Goal: Task Accomplishment & Management: Manage account settings

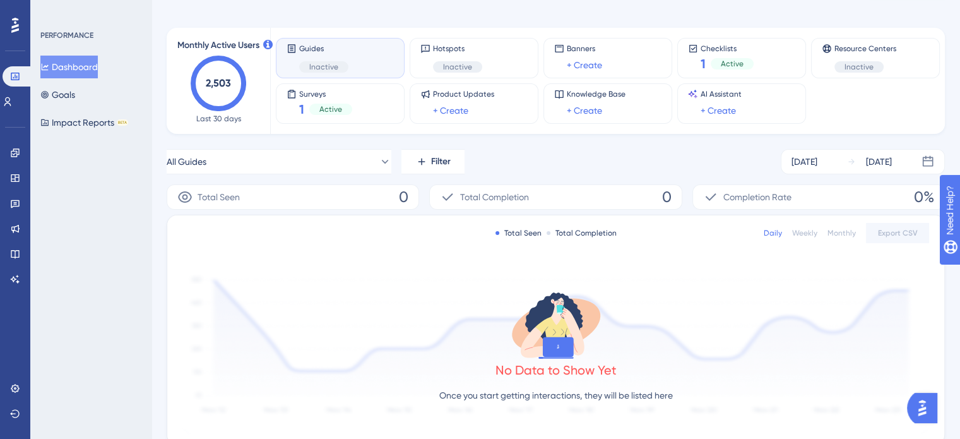
scroll to position [63, 0]
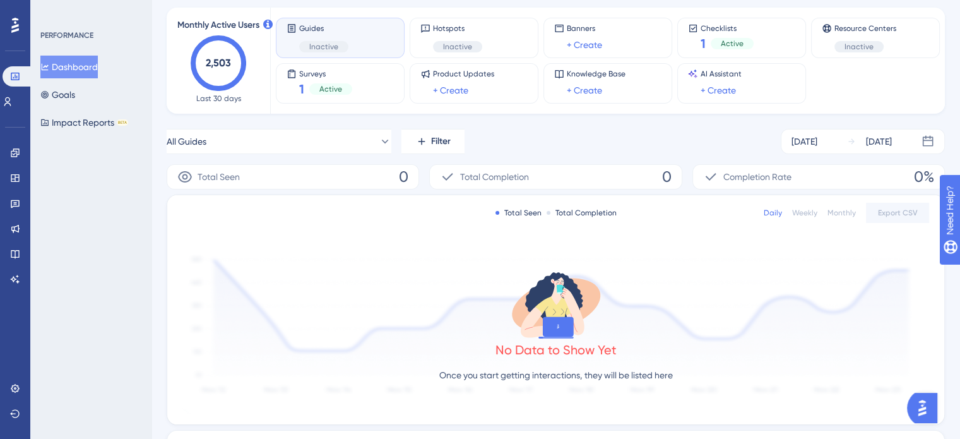
click at [104, 227] on div "PERFORMANCE Dashboard Goals Impact Reports BETA" at bounding box center [90, 219] width 121 height 439
click at [112, 199] on div "PERFORMANCE Dashboard Goals Impact Reports BETA" at bounding box center [90, 219] width 121 height 439
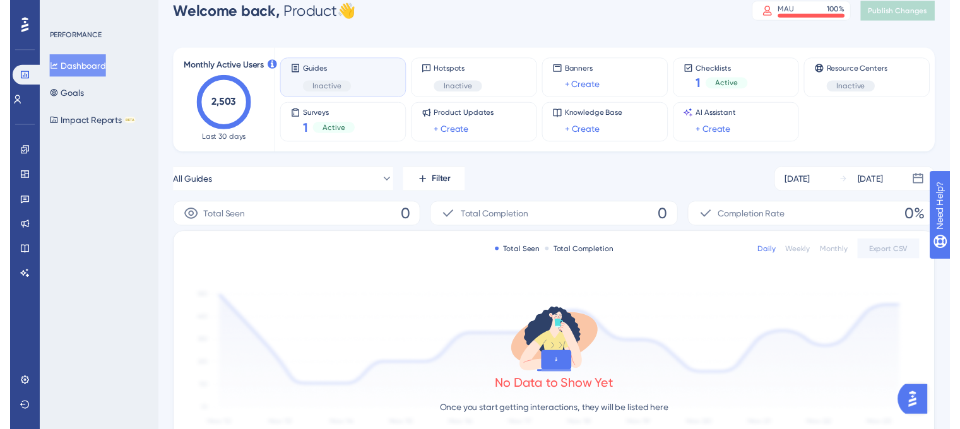
scroll to position [0, 0]
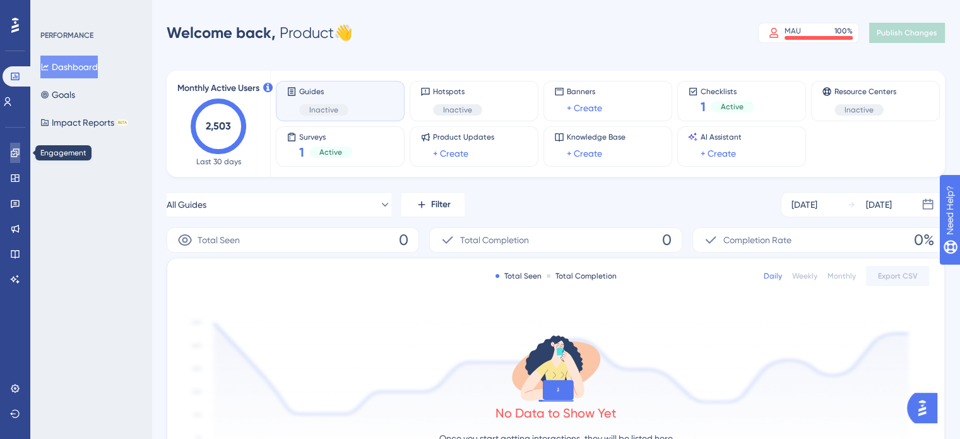
click at [10, 155] on link at bounding box center [15, 153] width 10 height 20
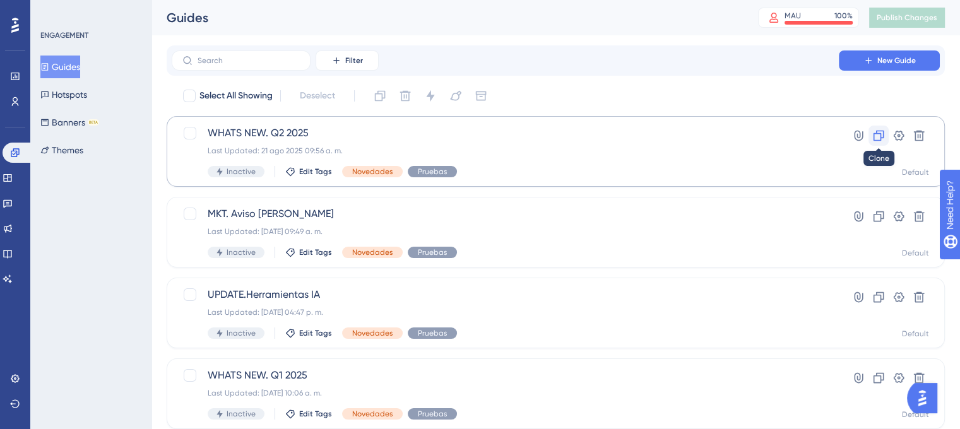
click at [883, 132] on icon at bounding box center [879, 136] width 11 height 11
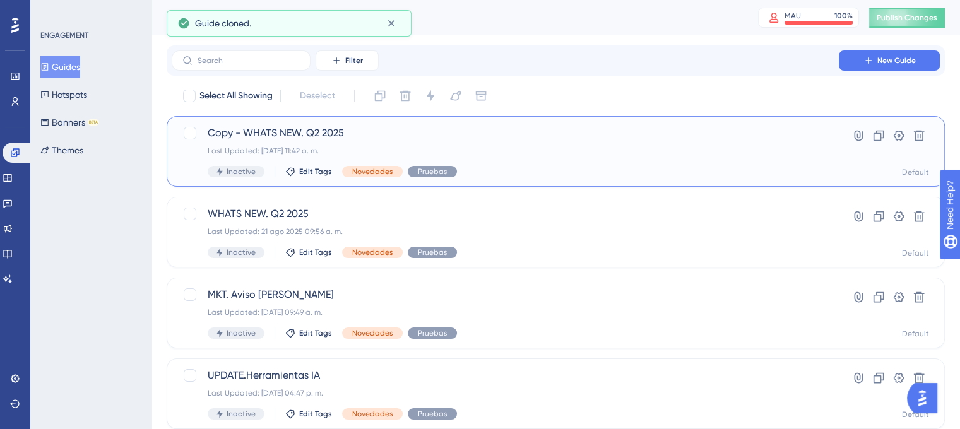
click at [316, 135] on span "Copy - WHATS NEW. Q2 2025" at bounding box center [505, 133] width 595 height 15
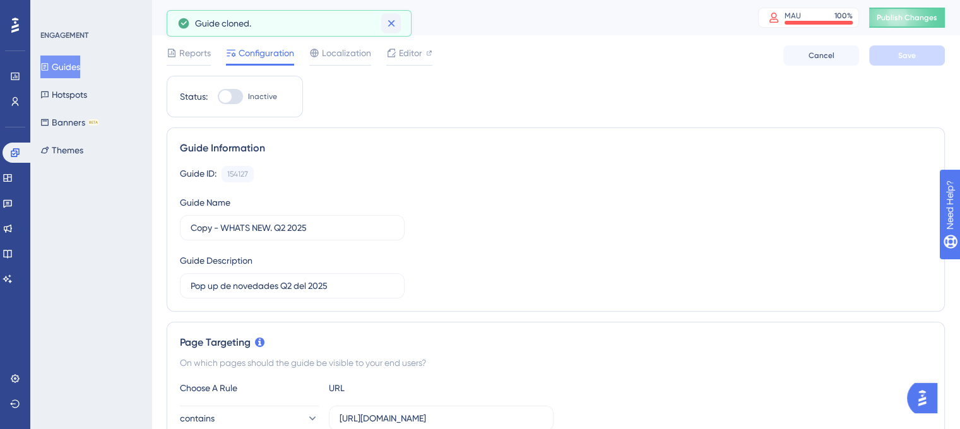
click at [396, 26] on icon at bounding box center [391, 23] width 13 height 13
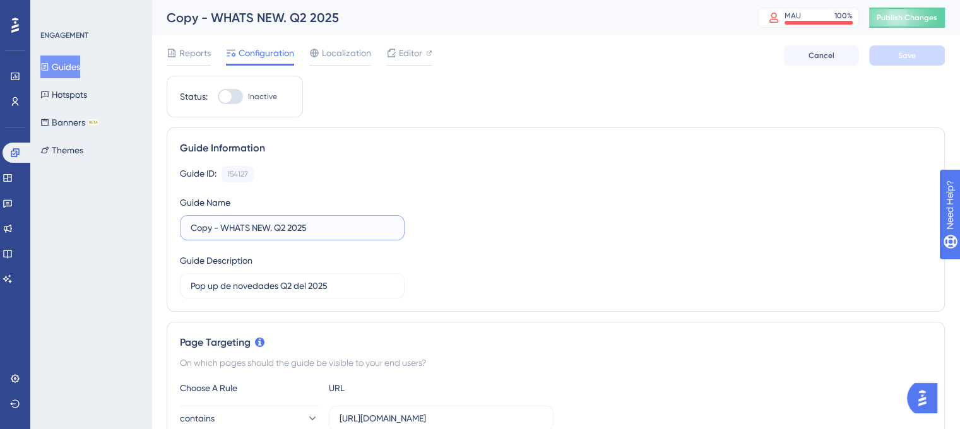
drag, startPoint x: 223, startPoint y: 227, endPoint x: 77, endPoint y: 229, distance: 145.8
click at [258, 226] on input "WHATS NEW. Q2 2025" at bounding box center [292, 228] width 203 height 14
type input "WHATS NEW. Q3 2025"
click at [734, 226] on div "Guide ID: 154127 Copy Guide Name WHATS NEW. Q3 2025 Guide Description Pop up de…" at bounding box center [556, 232] width 752 height 133
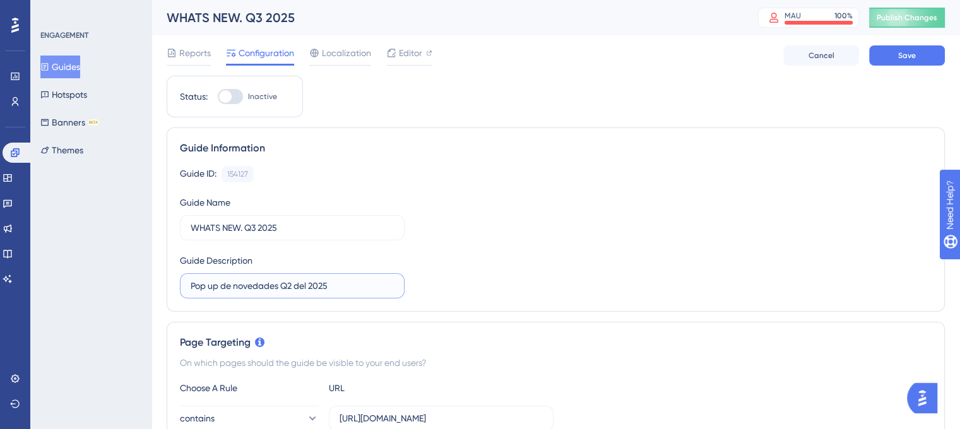
click at [294, 282] on input "Pop up de novedades Q2 del 2025" at bounding box center [292, 286] width 203 height 14
type input "Pop up de novedades Q3 del 2025"
click at [909, 61] on button "Save" at bounding box center [907, 55] width 76 height 20
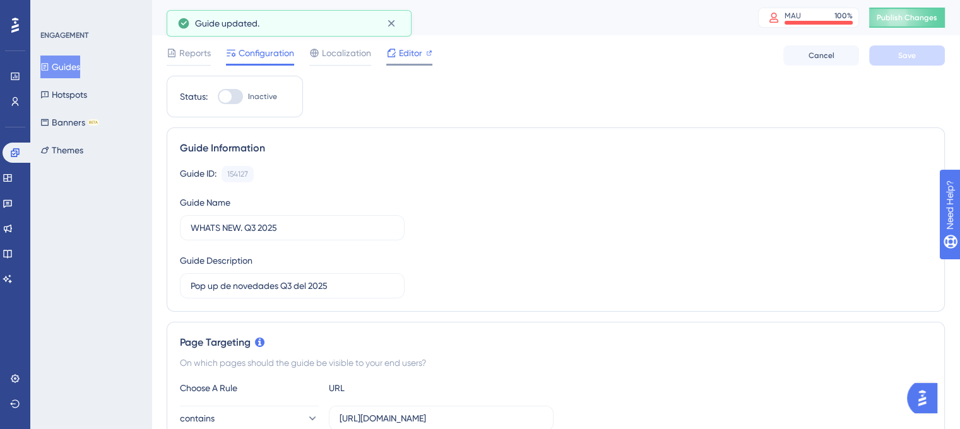
click at [408, 55] on span "Editor" at bounding box center [410, 52] width 23 height 15
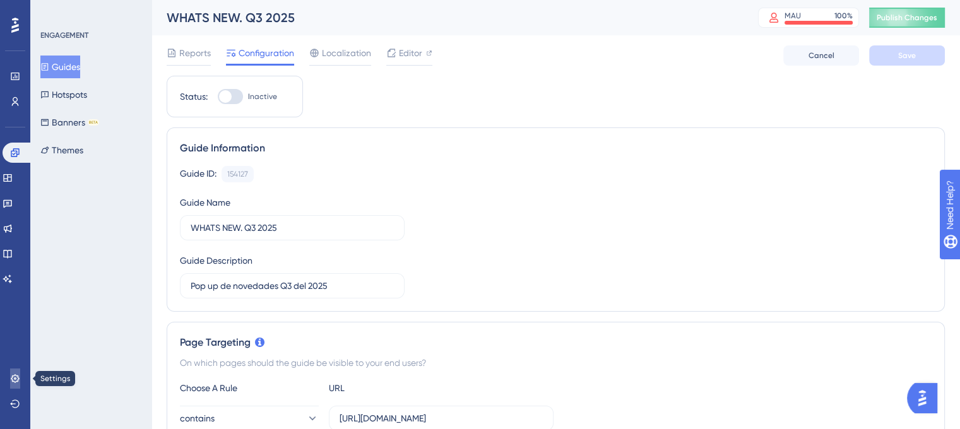
click at [18, 376] on icon at bounding box center [15, 378] width 8 height 8
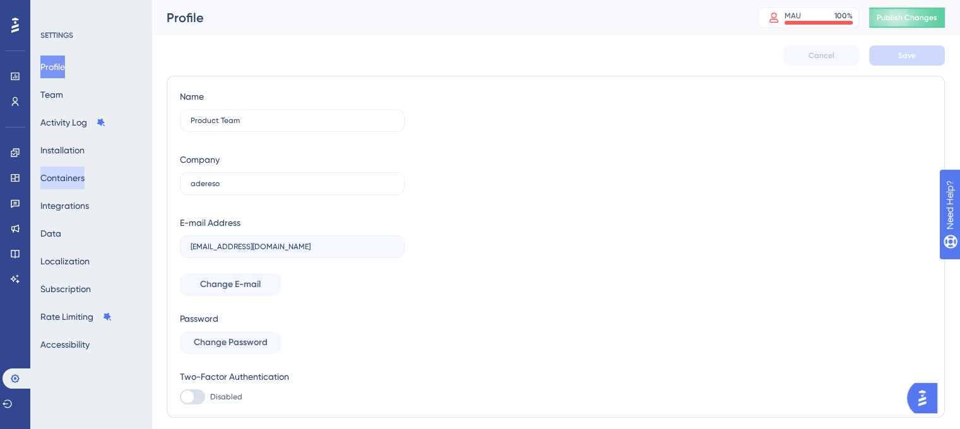
click at [78, 181] on button "Containers" at bounding box center [62, 178] width 44 height 23
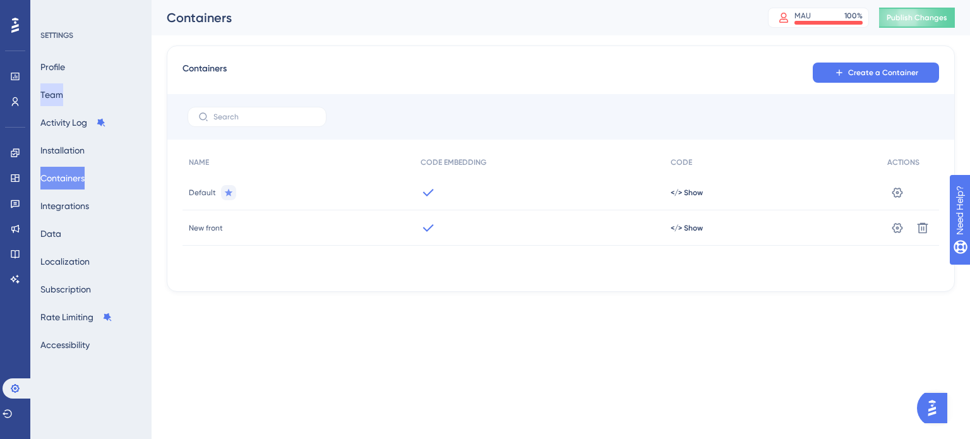
click at [63, 99] on button "Team" at bounding box center [51, 94] width 23 height 23
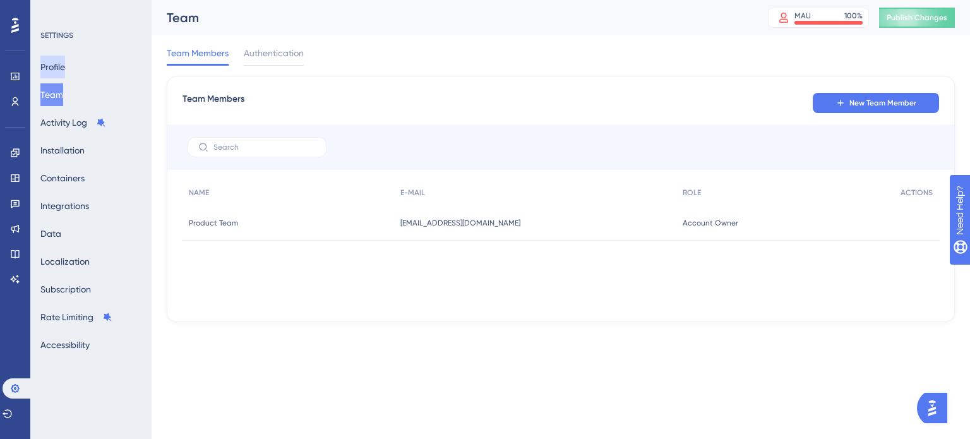
click at [62, 67] on button "Profile" at bounding box center [52, 67] width 25 height 23
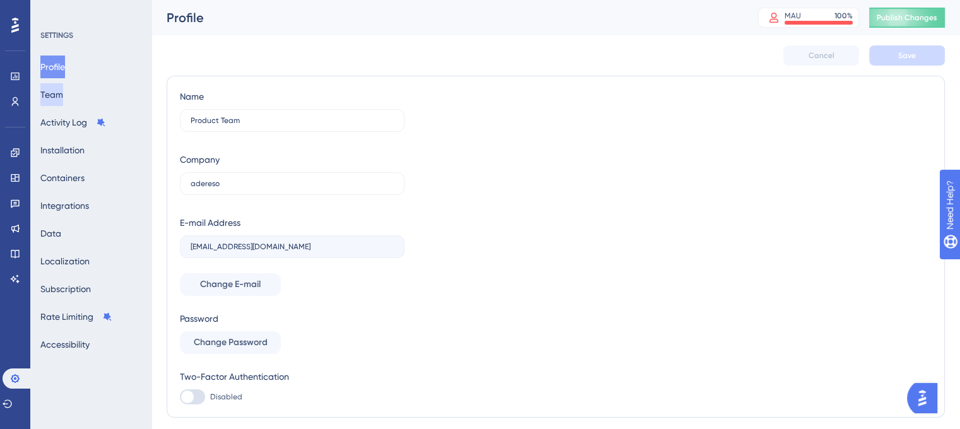
click at [63, 90] on button "Team" at bounding box center [51, 94] width 23 height 23
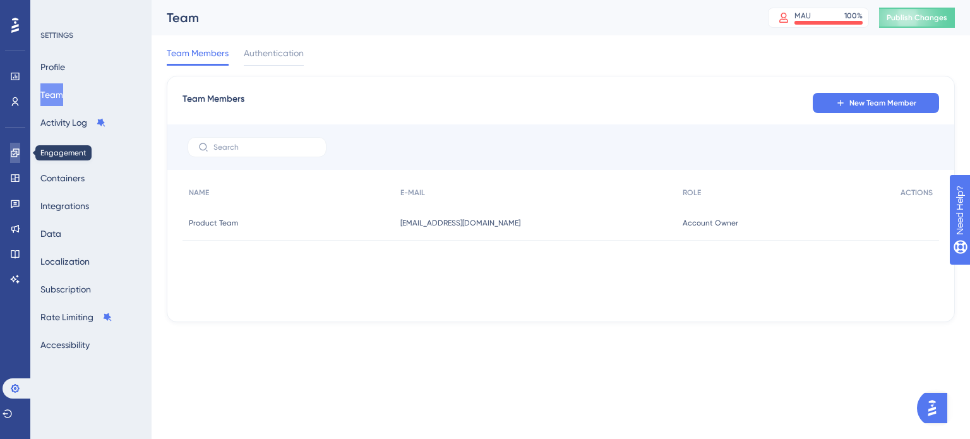
click at [14, 150] on icon at bounding box center [15, 153] width 10 height 10
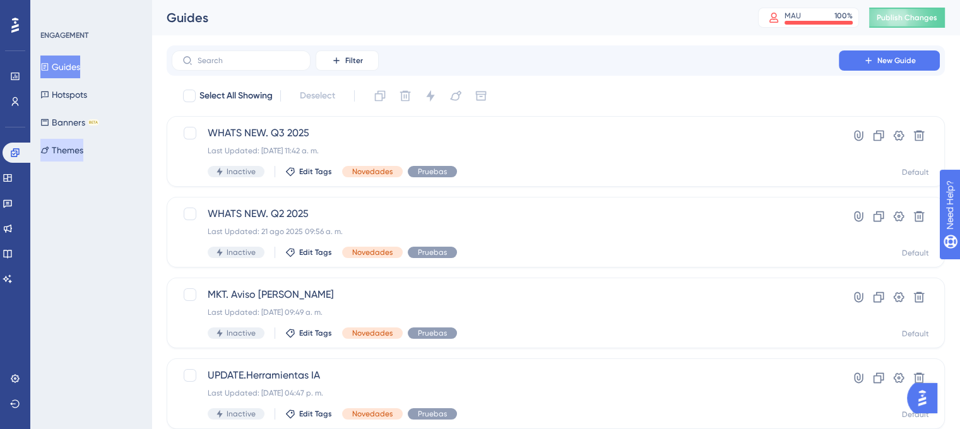
click at [76, 147] on button "Themes" at bounding box center [61, 150] width 43 height 23
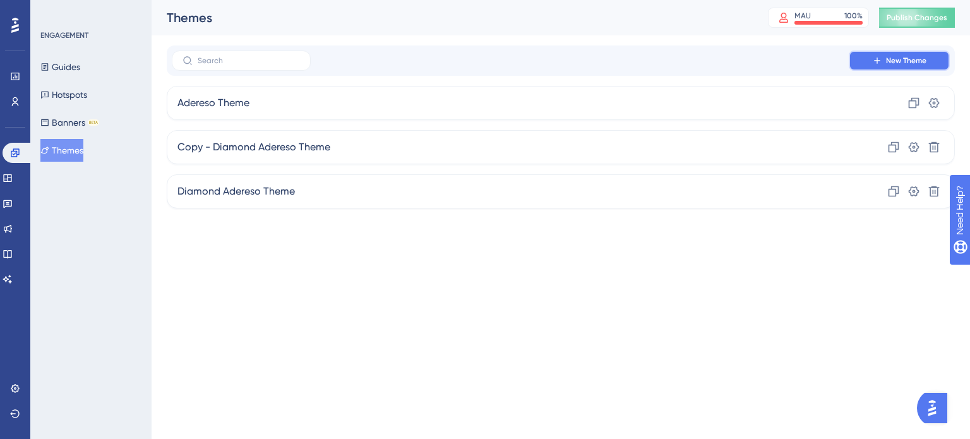
click at [902, 66] on button "New Theme" at bounding box center [898, 61] width 101 height 20
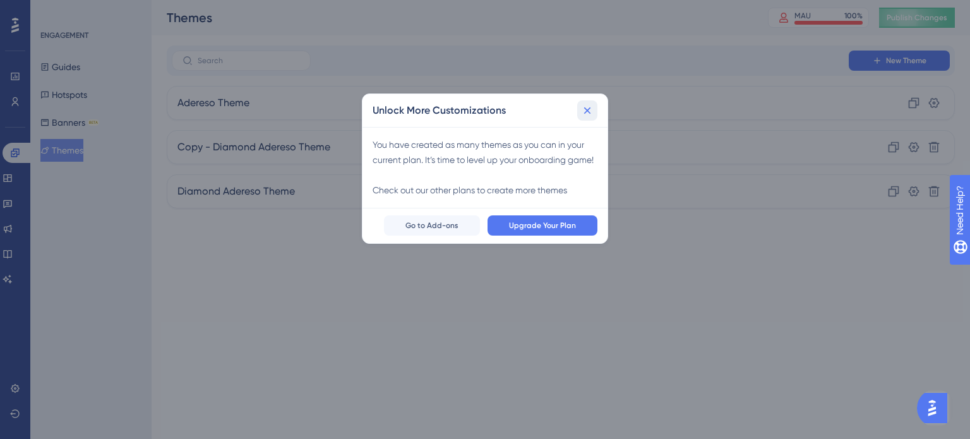
click at [587, 106] on icon at bounding box center [587, 110] width 13 height 13
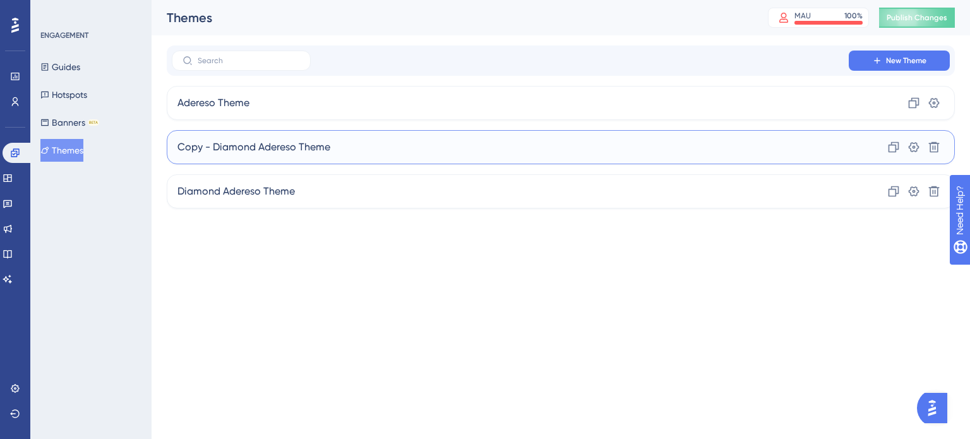
click at [253, 150] on span "Copy - Diamond Adereso Theme" at bounding box center [253, 147] width 153 height 15
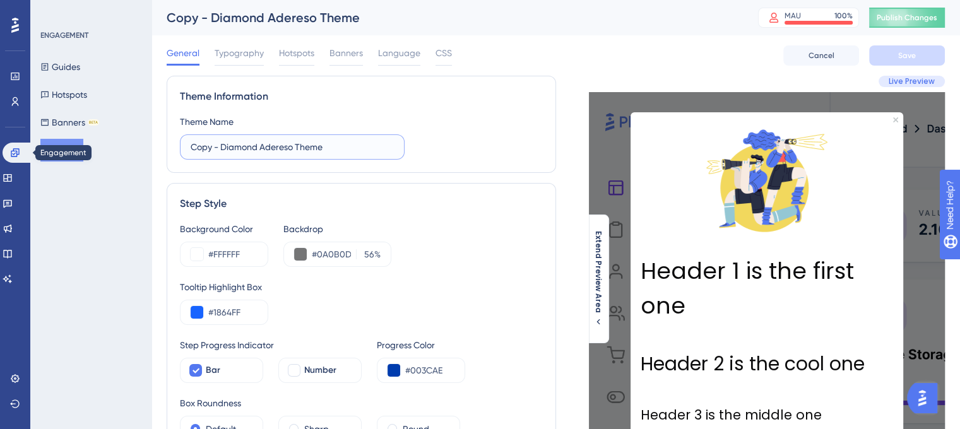
drag, startPoint x: 254, startPoint y: 136, endPoint x: 0, endPoint y: 158, distance: 254.7
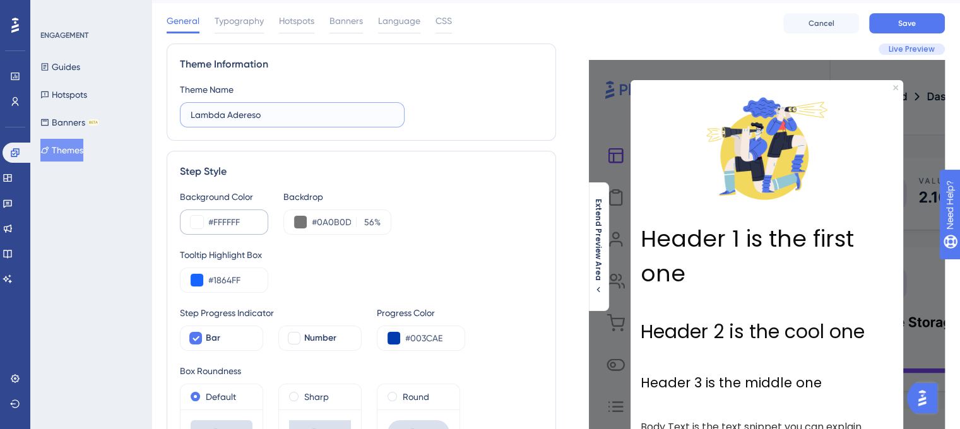
scroll to position [63, 0]
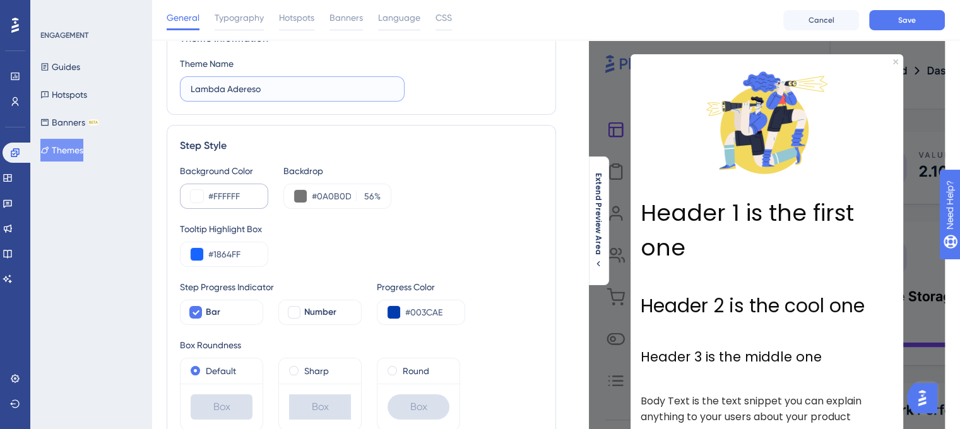
type input "Lambda Adereso"
click at [199, 193] on button at bounding box center [197, 196] width 13 height 13
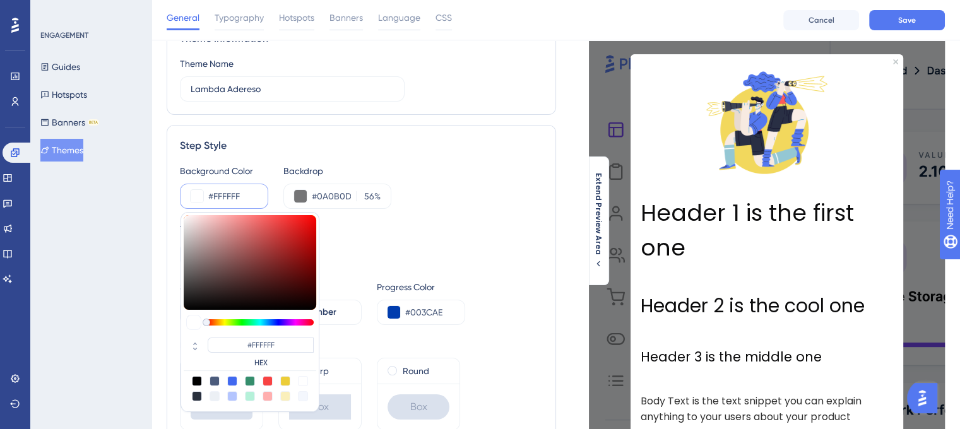
type input "#2e2424"
type input "#2E2424"
type input "#272121"
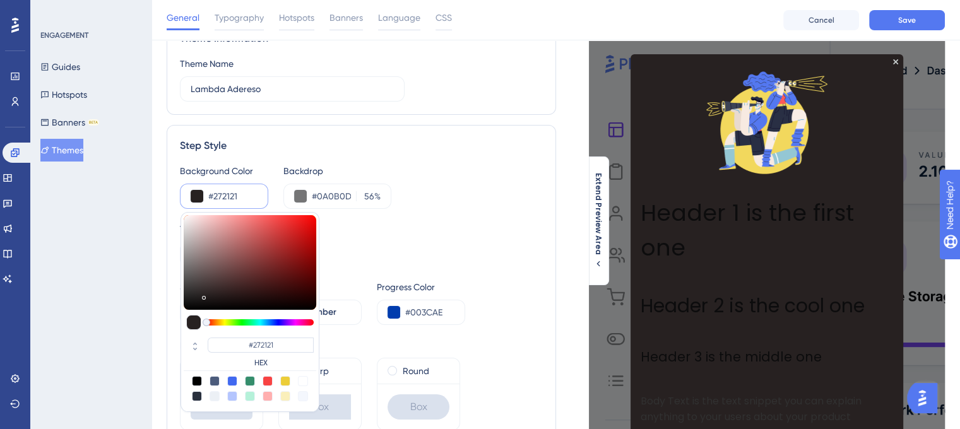
type input "#1f1d1d"
type input "#1F1D1D"
type input "#111111"
type input "#030303"
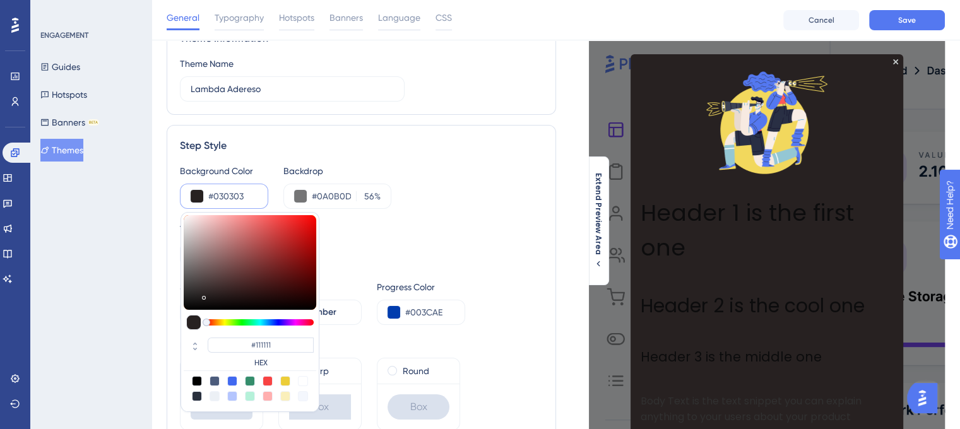
type input "#030303"
type input "#000000"
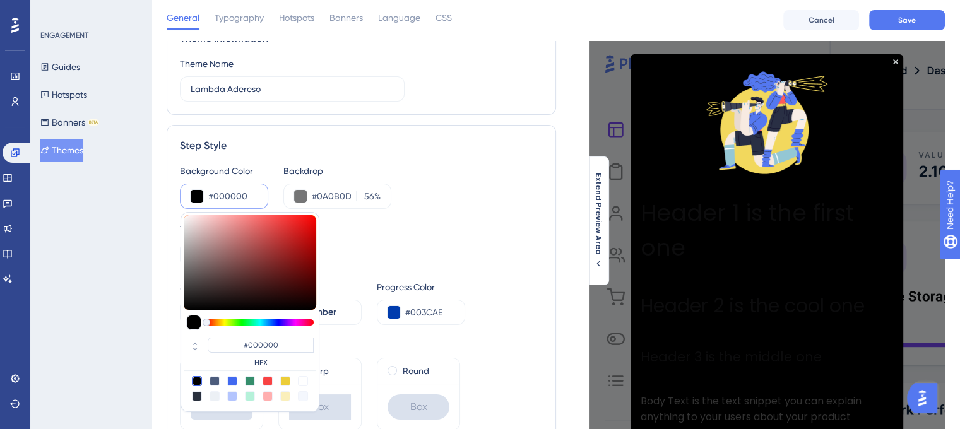
drag, startPoint x: 211, startPoint y: 292, endPoint x: 194, endPoint y: 297, distance: 17.8
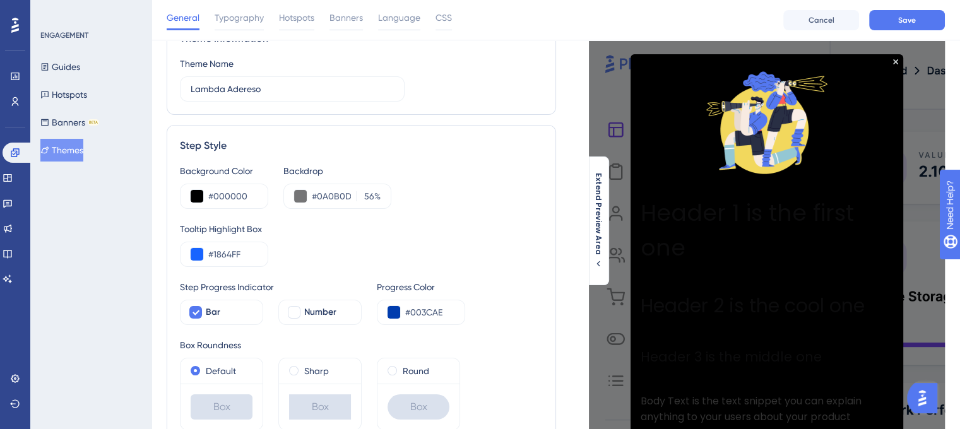
click at [480, 150] on div "Step Style" at bounding box center [361, 145] width 363 height 15
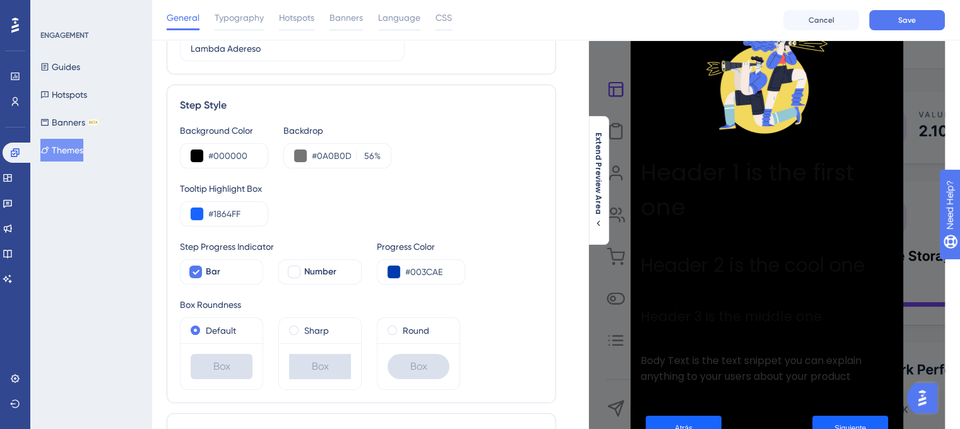
scroll to position [126, 0]
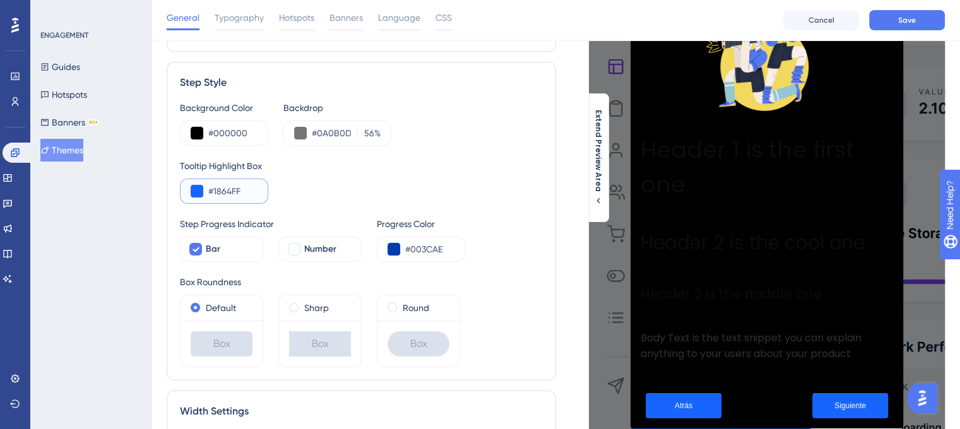
click at [197, 196] on button at bounding box center [197, 191] width 13 height 13
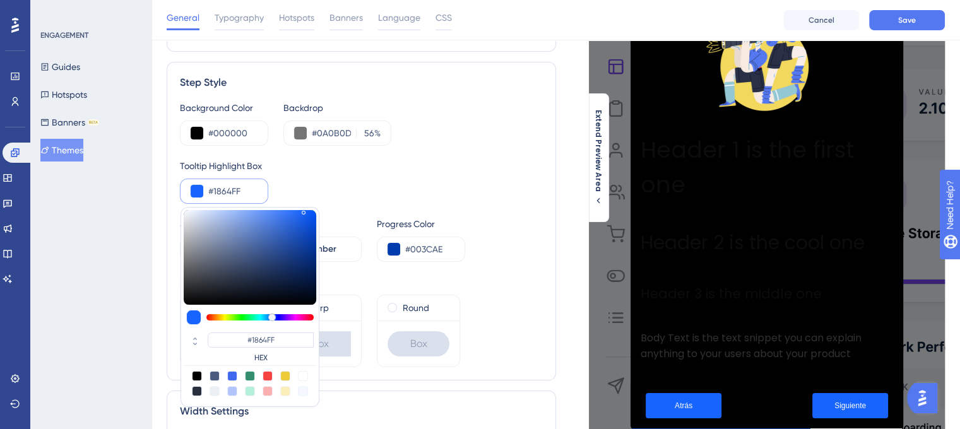
type input "#fdff18"
type input "#FDFF18"
click at [224, 318] on div at bounding box center [259, 317] width 107 height 6
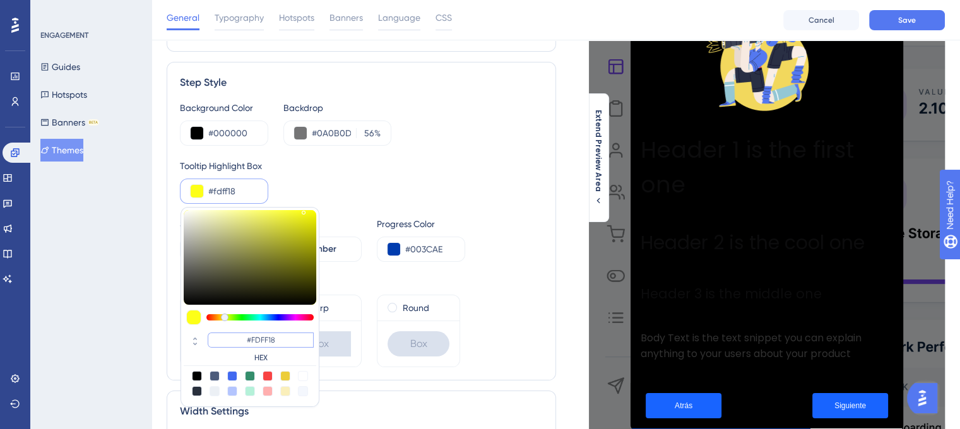
click at [274, 339] on input "#FDFF18" at bounding box center [261, 340] width 106 height 15
drag, startPoint x: 251, startPoint y: 338, endPoint x: 320, endPoint y: 341, distance: 69.5
click at [320, 341] on div "Background Color #000000 Backdrop #0A0B0D 56 % Tooltip Highlight Box #fdff18 #F…" at bounding box center [361, 233] width 363 height 267
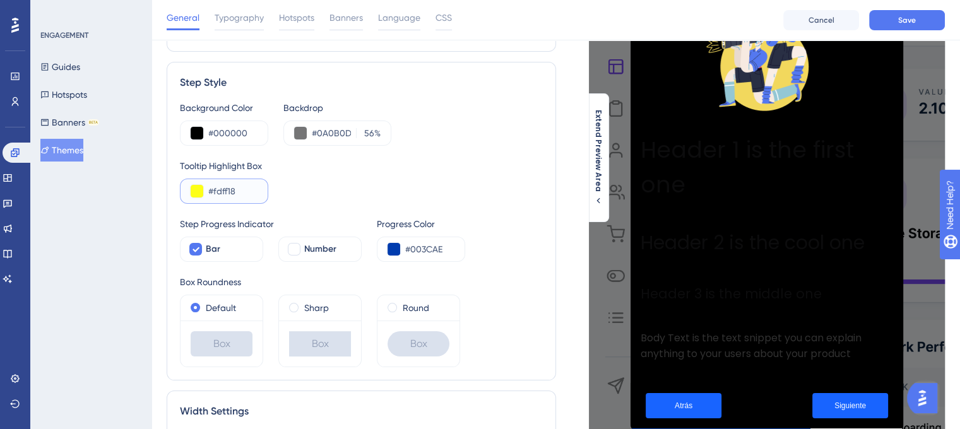
click at [188, 189] on div "#fdff18" at bounding box center [224, 191] width 88 height 25
click at [194, 189] on button at bounding box center [197, 191] width 13 height 13
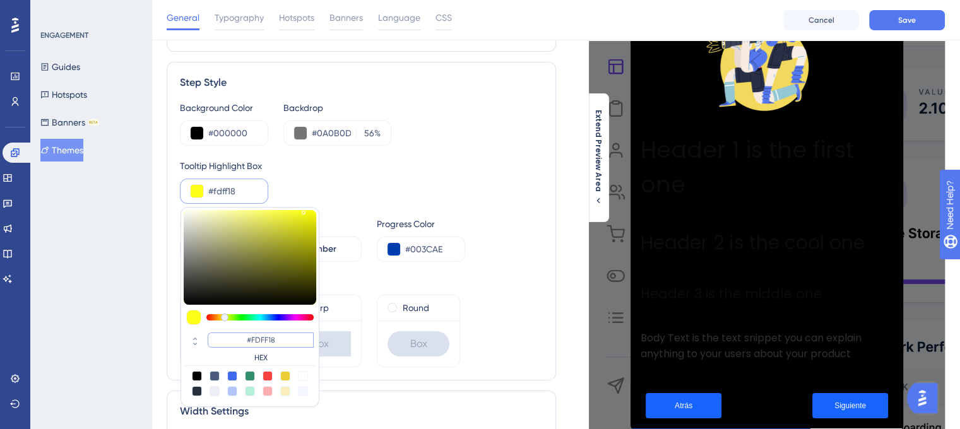
click at [263, 340] on input "#FDFF18" at bounding box center [261, 340] width 106 height 15
paste input "FD540"
type input "#ffd540"
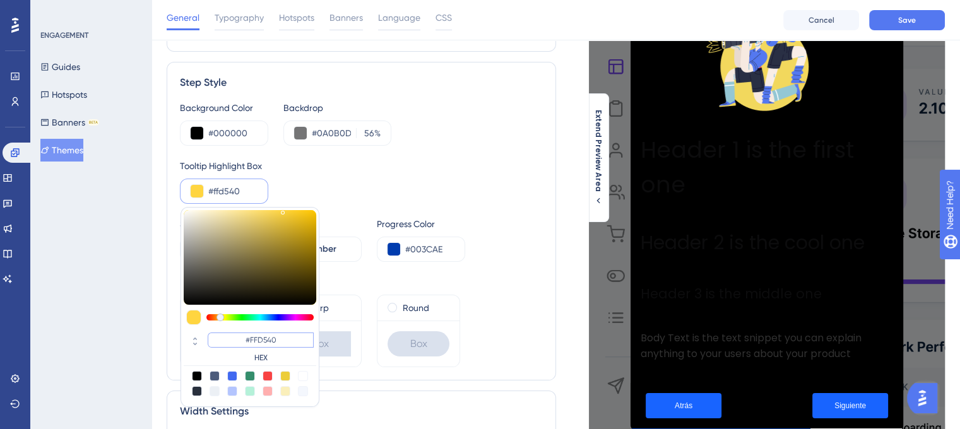
type input "#FFD540"
click at [499, 141] on div "Background Color #000000 Backdrop #0A0B0D 56 %" at bounding box center [361, 122] width 363 height 45
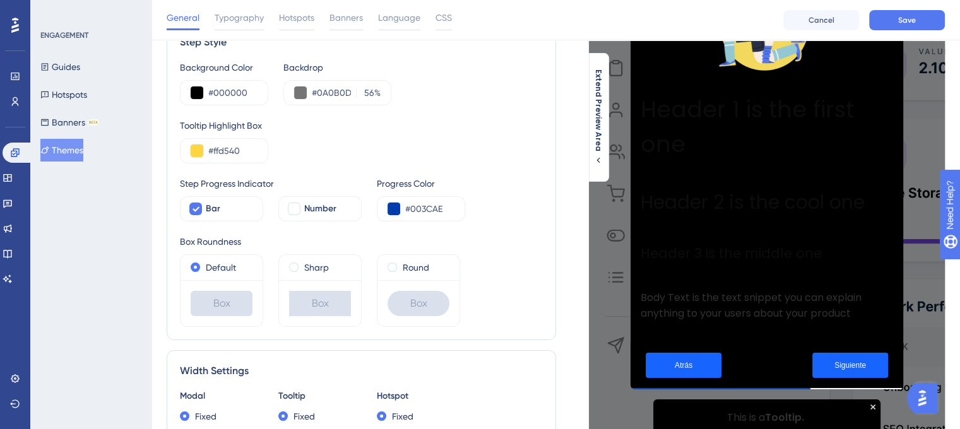
scroll to position [189, 0]
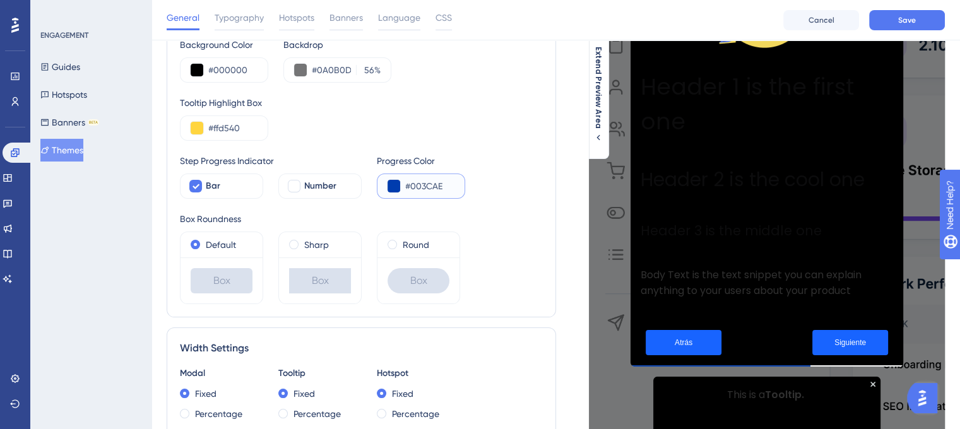
click at [396, 184] on button at bounding box center [394, 186] width 13 height 13
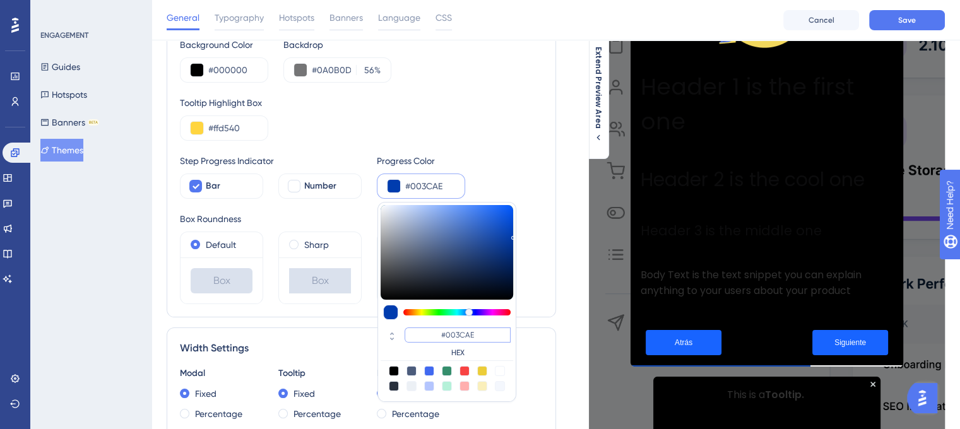
click at [446, 331] on input "#003CAE" at bounding box center [458, 335] width 106 height 15
paste input "FFD540"
type input "#ffd540"
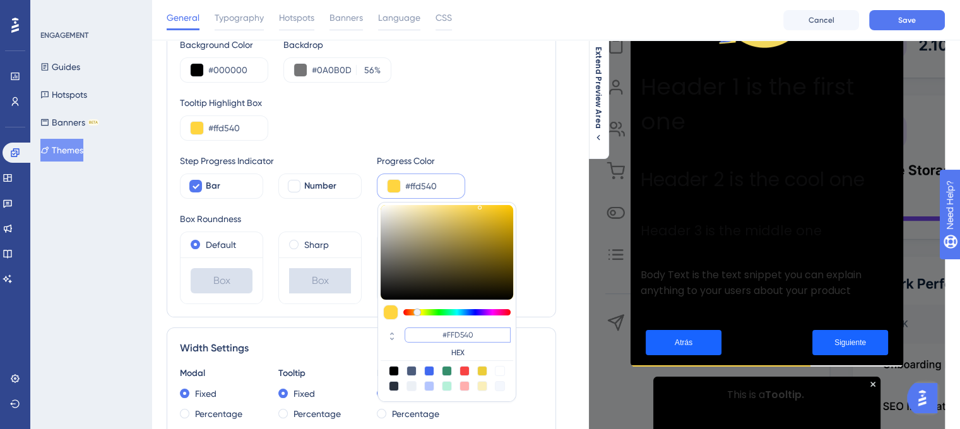
type input "#FFD540"
click at [523, 123] on div "Tooltip Highlight Box #ffd540" at bounding box center [361, 117] width 363 height 45
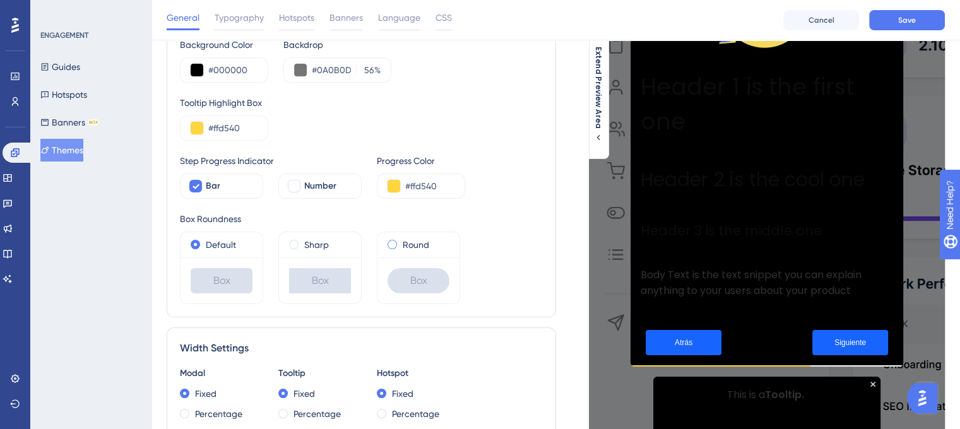
click at [395, 244] on div "Round" at bounding box center [419, 244] width 62 height 15
click at [193, 246] on span at bounding box center [195, 244] width 9 height 9
click at [204, 242] on input "radio" at bounding box center [204, 242] width 0 height 0
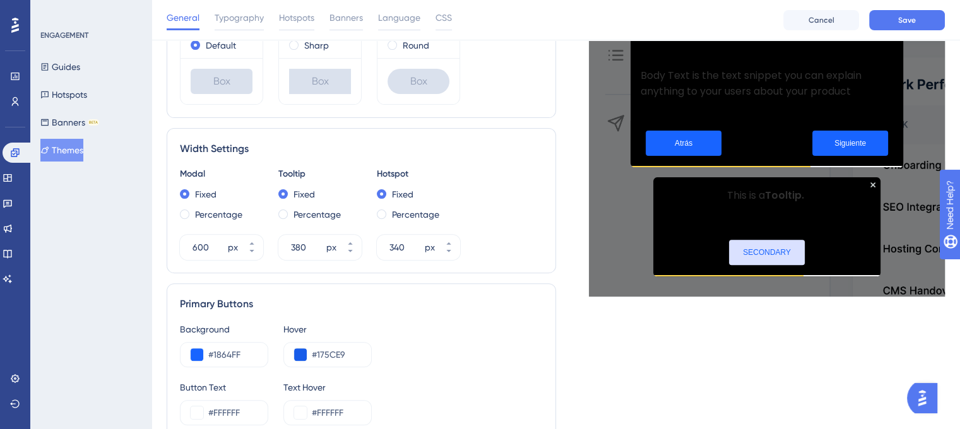
scroll to position [442, 0]
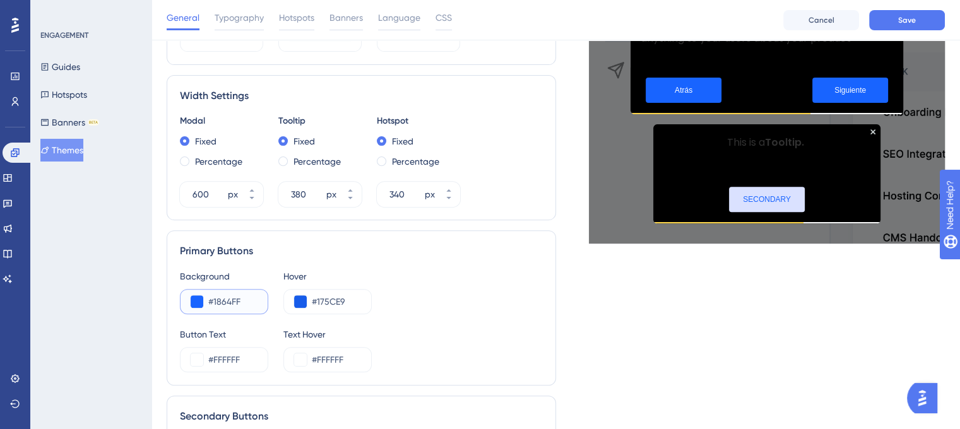
click at [194, 299] on button at bounding box center [197, 301] width 13 height 13
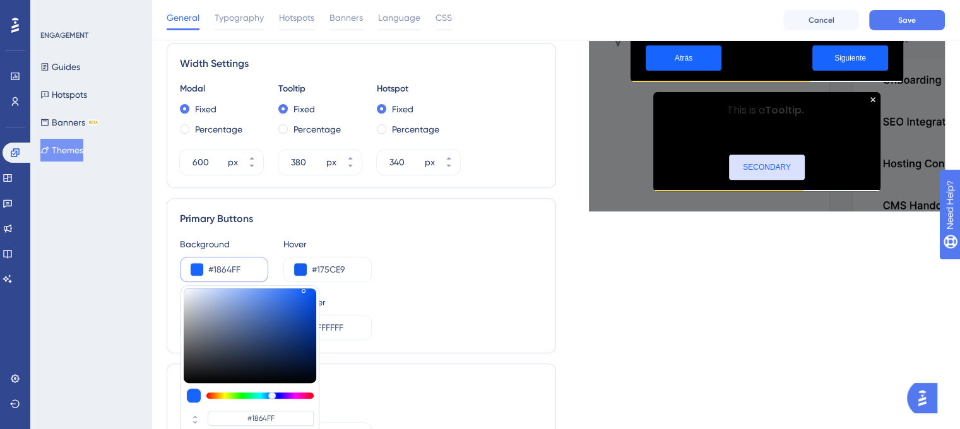
scroll to position [505, 0]
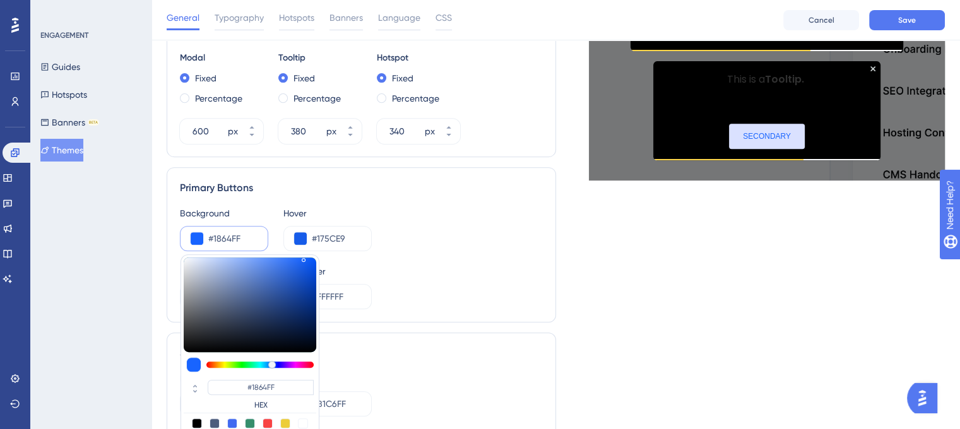
click at [460, 220] on div "Background #1864FF #1864FF HEX Hover #175CE9" at bounding box center [361, 228] width 363 height 45
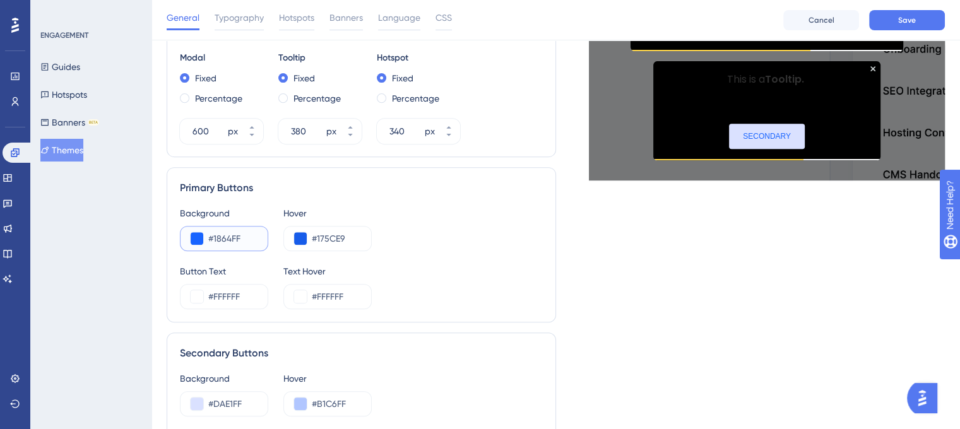
click at [196, 242] on button at bounding box center [197, 238] width 13 height 13
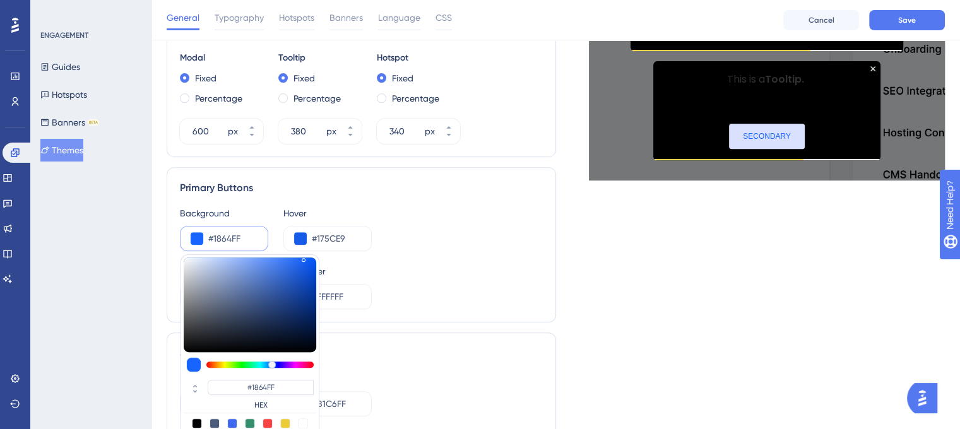
type input "#3f434c"
type input "#3F434C"
type input "#4f5560"
type input "#4F5560"
type input "#a4adbc"
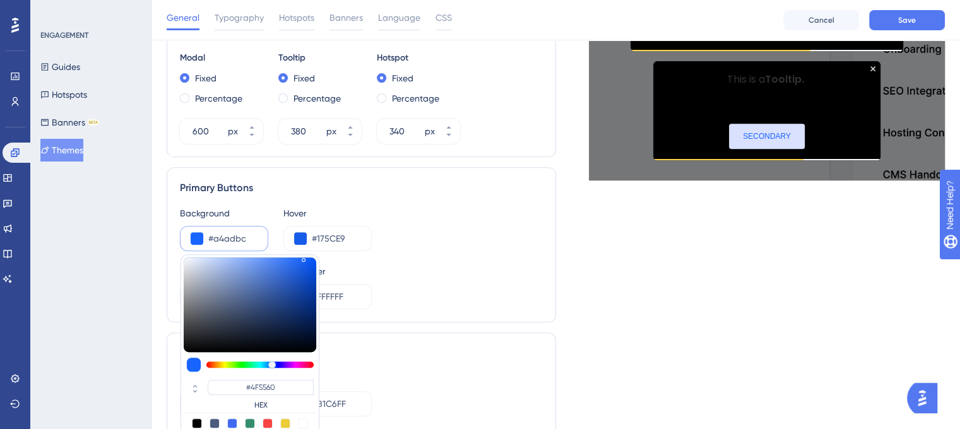
type input "#A4ADBC"
type input "#c0c9d7"
type input "#C0C9D7"
type input "#cdd5e1"
type input "#CDD5E1"
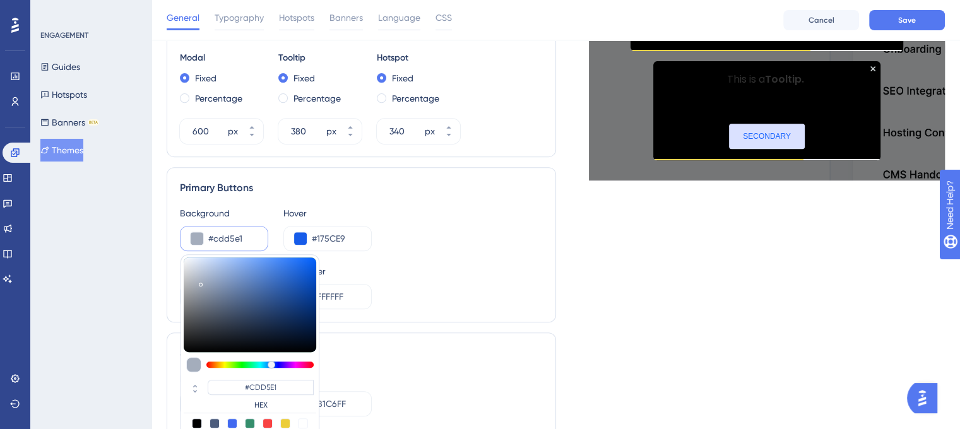
type input "#ecf1f8"
type input "#ECF1F8"
type input "#f5f8fd"
type input "#F5F8FD"
type input "#ffffff"
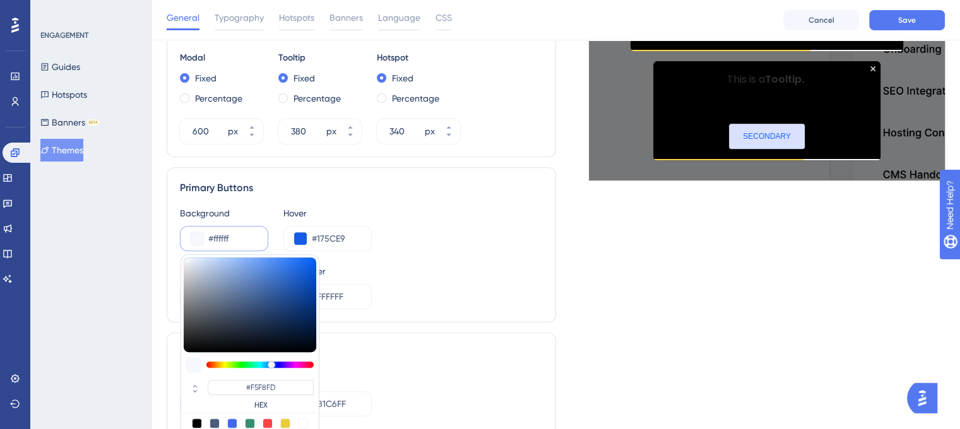
type input "#FFFFFF"
drag, startPoint x: 198, startPoint y: 272, endPoint x: 170, endPoint y: 250, distance: 36.0
click at [170, 250] on div "Primary Buttons Background #ffffff #FFFFFF HEX Hover #175CE9 Button Text #FFFFF…" at bounding box center [362, 244] width 390 height 155
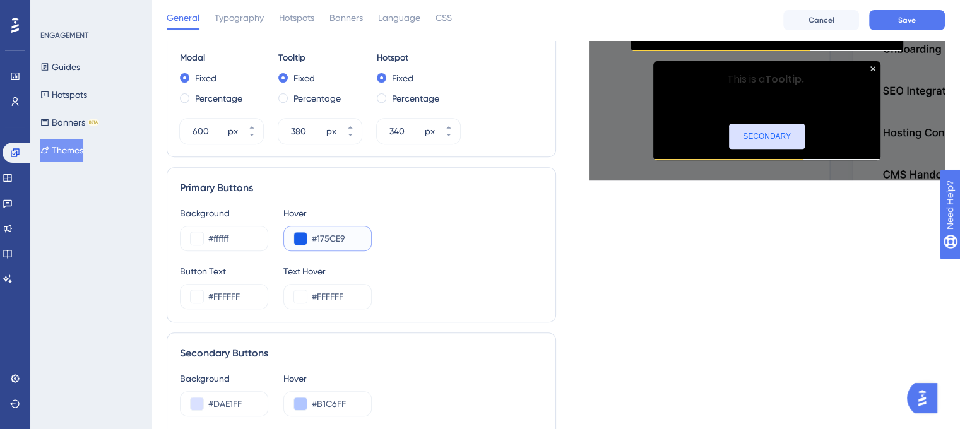
click at [301, 241] on button at bounding box center [300, 238] width 13 height 13
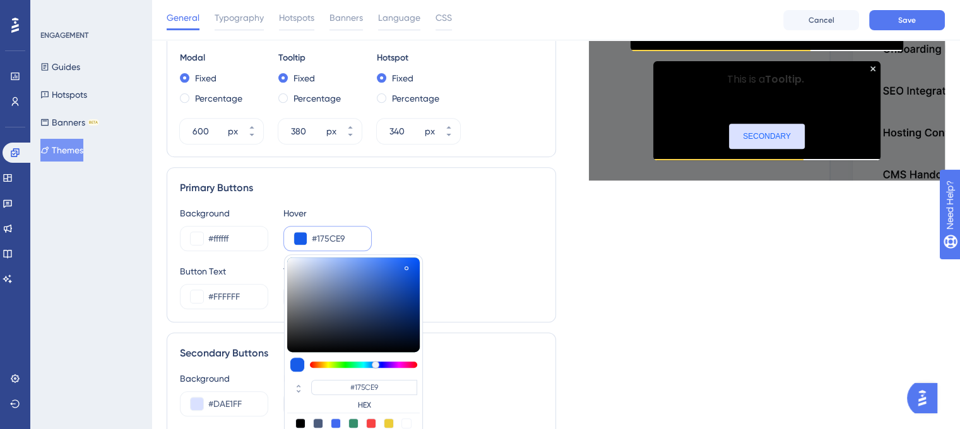
click at [331, 237] on input "#175CE9" at bounding box center [336, 238] width 49 height 15
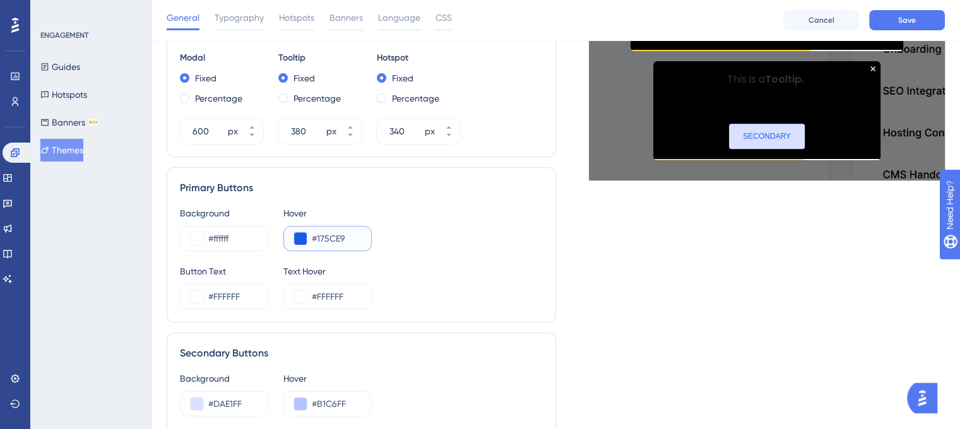
drag, startPoint x: 313, startPoint y: 237, endPoint x: 415, endPoint y: 236, distance: 101.6
click at [415, 236] on div "Background #ffffff Hover #175CE9" at bounding box center [361, 228] width 363 height 45
paste input "C8C8C6"
type input "#C8C8C6"
click at [428, 249] on div "Background #ffffff Hover #C8C8C6" at bounding box center [361, 228] width 363 height 45
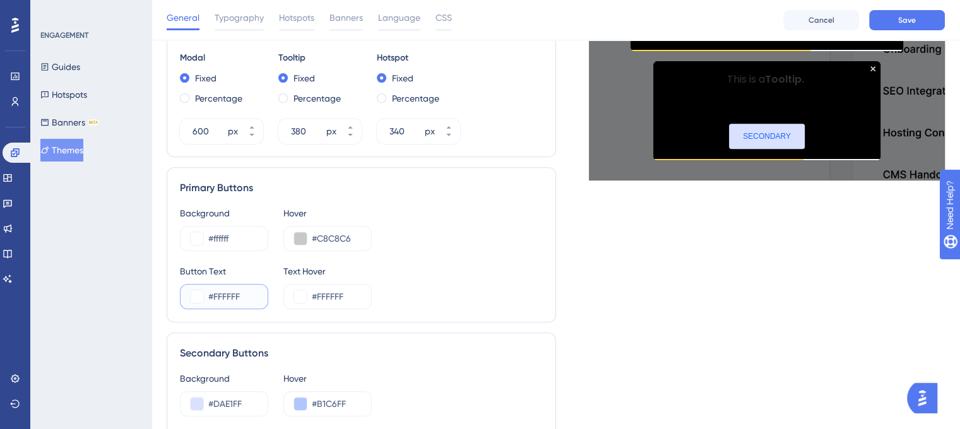
click at [198, 295] on button at bounding box center [197, 296] width 13 height 13
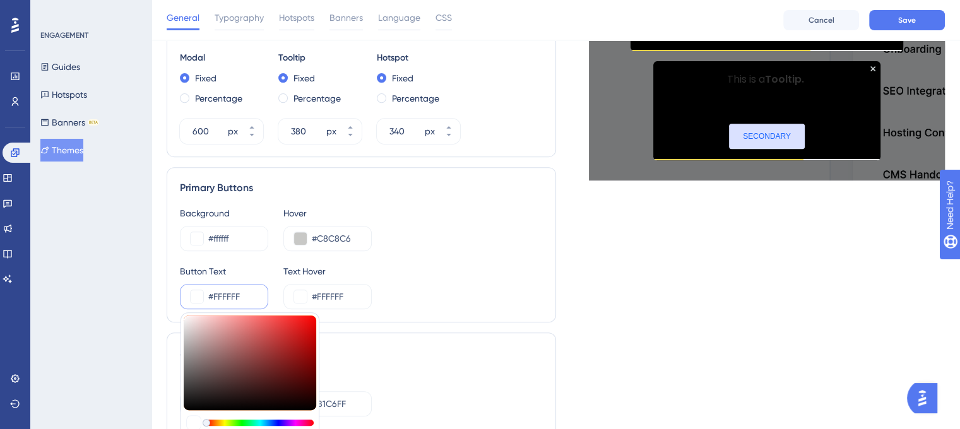
type input "#9f7272"
type input "#9F7272"
type input "#937272"
type input "#535151"
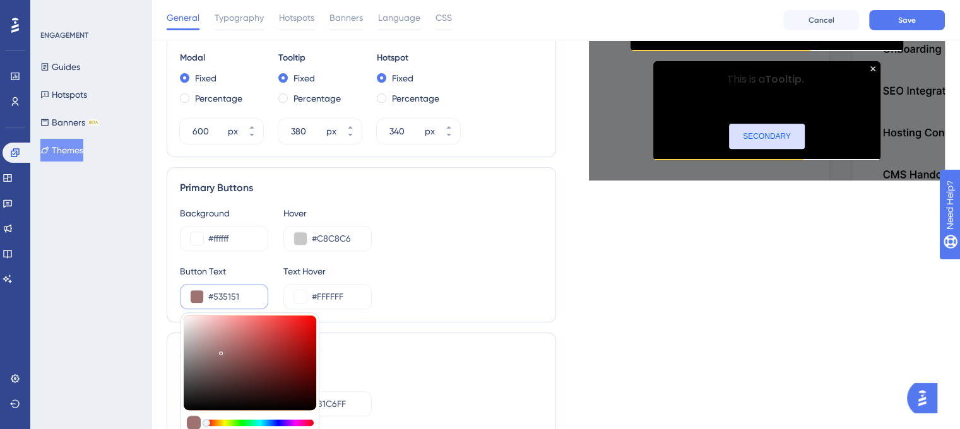
type input "#535151"
type input "#252525"
type input "#0f0f0f"
type input "#0F0F0F"
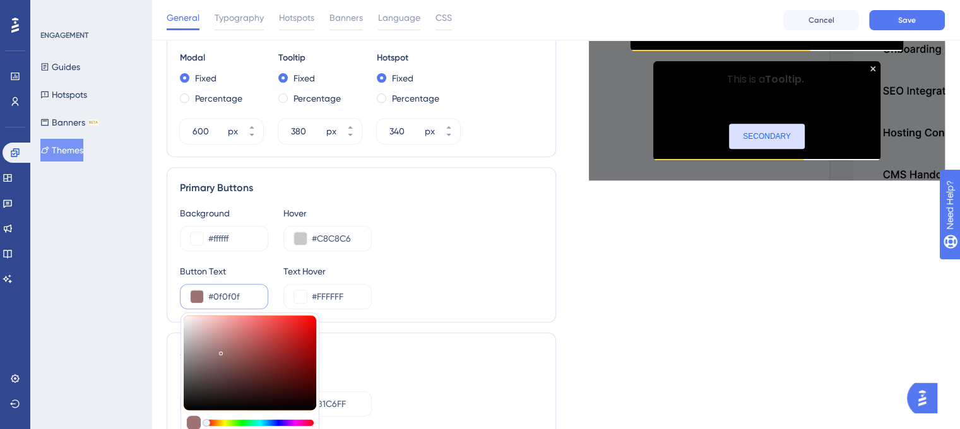
type input "#000000"
drag, startPoint x: 216, startPoint y: 353, endPoint x: 145, endPoint y: 445, distance: 116.6
click at [145, 438] on html "Performance Users Engagement Widgets Feedback Product Updates Knowledge Base AI…" at bounding box center [480, 84] width 960 height 1178
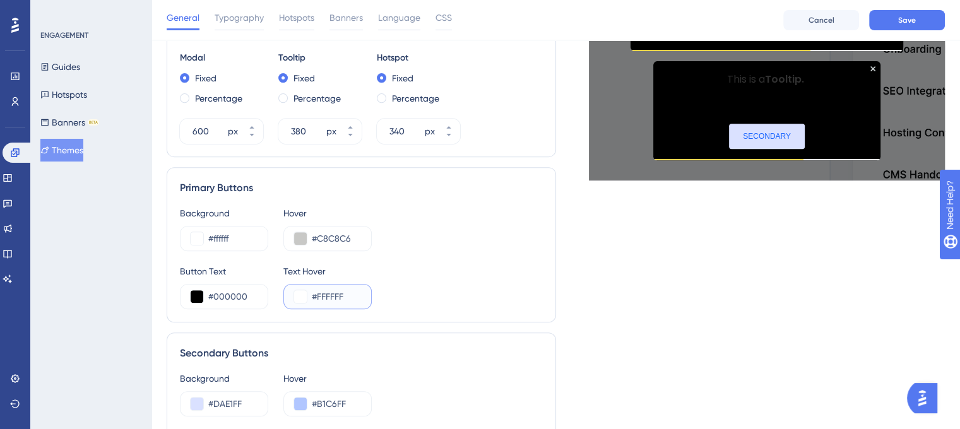
click at [304, 297] on button at bounding box center [300, 296] width 13 height 13
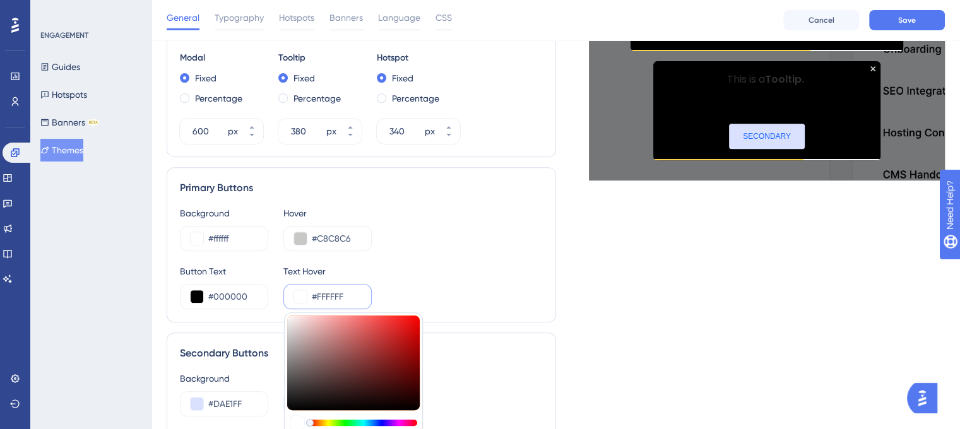
type input "#ef9b9b"
type input "#EF9B9B"
type input "#c89191"
type input "#C89191"
type input "#a48181"
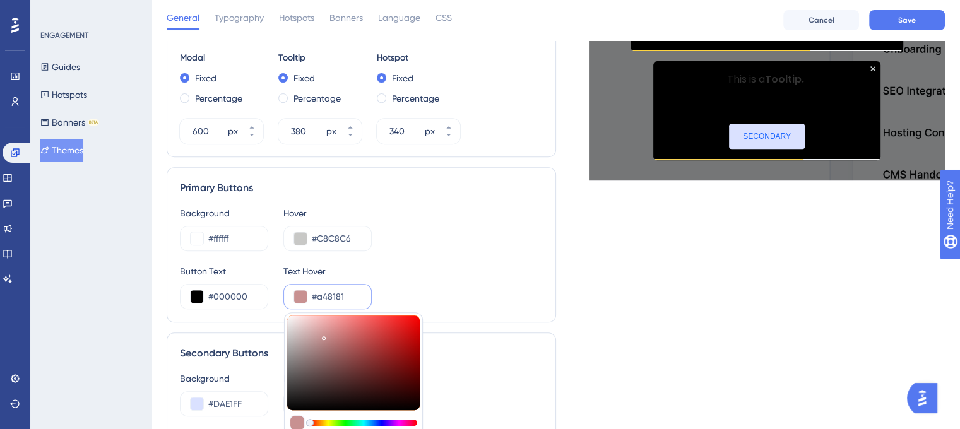
type input "#A48181"
type input "#595454"
type input "#191919"
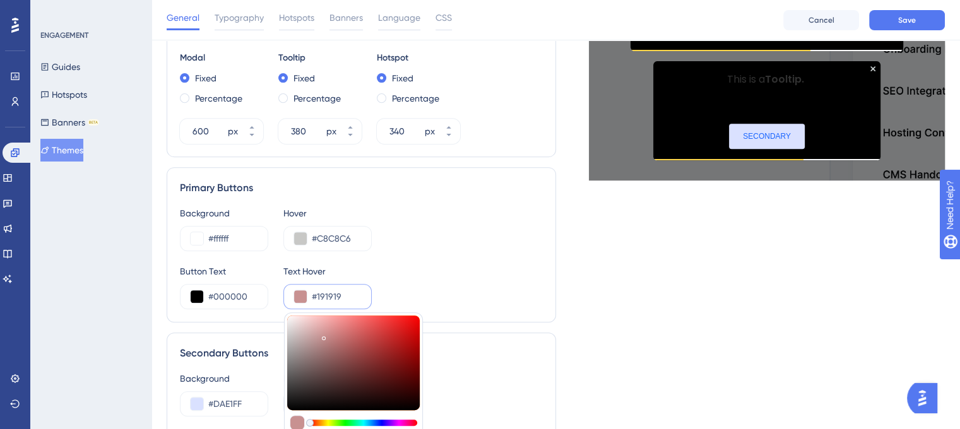
type input "#000000"
drag, startPoint x: 317, startPoint y: 345, endPoint x: 263, endPoint y: 436, distance: 105.6
click at [263, 436] on html "Performance Users Engagement Widgets Feedback Product Updates Knowledge Base AI…" at bounding box center [480, 84] width 960 height 1178
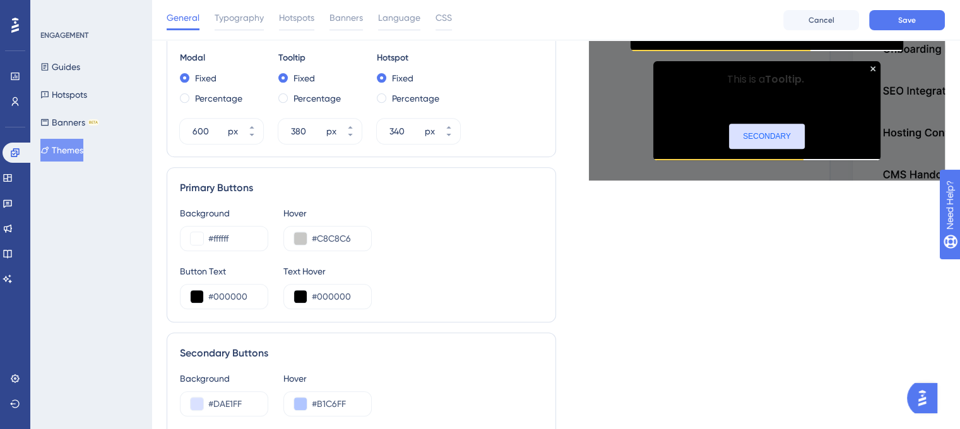
click at [532, 194] on div "Primary Buttons" at bounding box center [361, 188] width 363 height 15
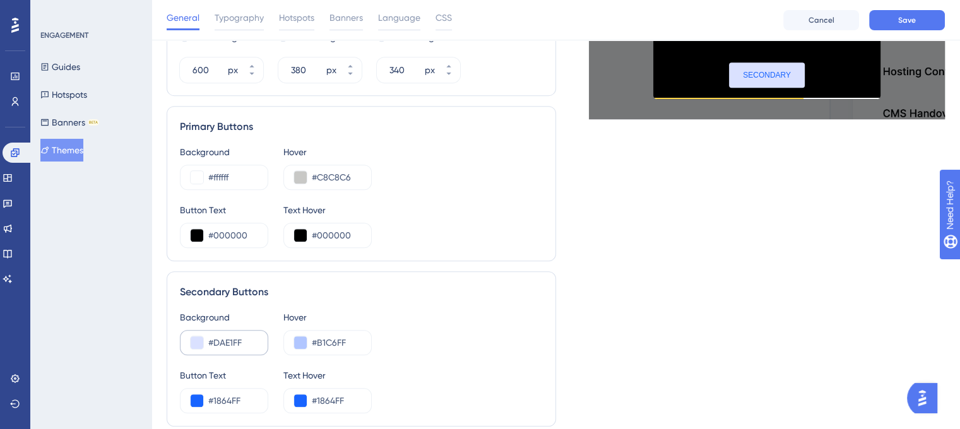
scroll to position [631, 0]
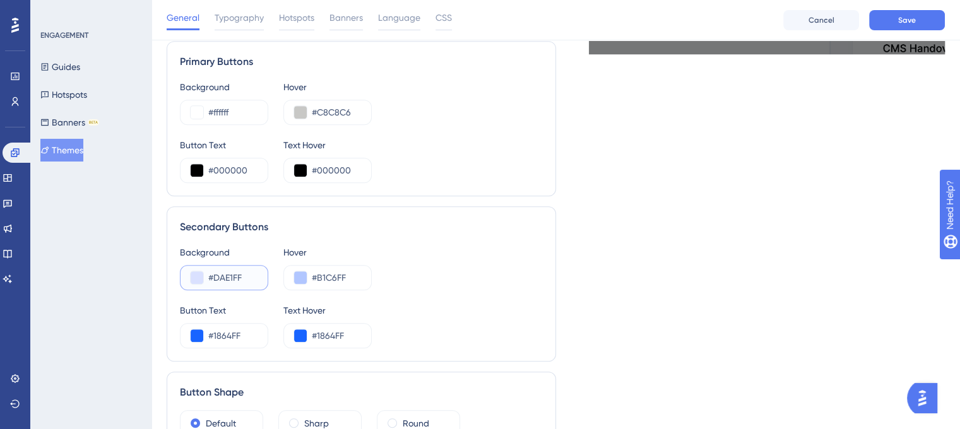
click at [225, 282] on input "#DAE1FF" at bounding box center [232, 277] width 49 height 15
drag, startPoint x: 225, startPoint y: 274, endPoint x: 280, endPoint y: 273, distance: 55.6
click at [280, 273] on div "Background #DAE1FF Hover #B1C6FF" at bounding box center [361, 267] width 363 height 45
paste input "21211"
click at [225, 270] on input "#21211F" at bounding box center [232, 277] width 49 height 15
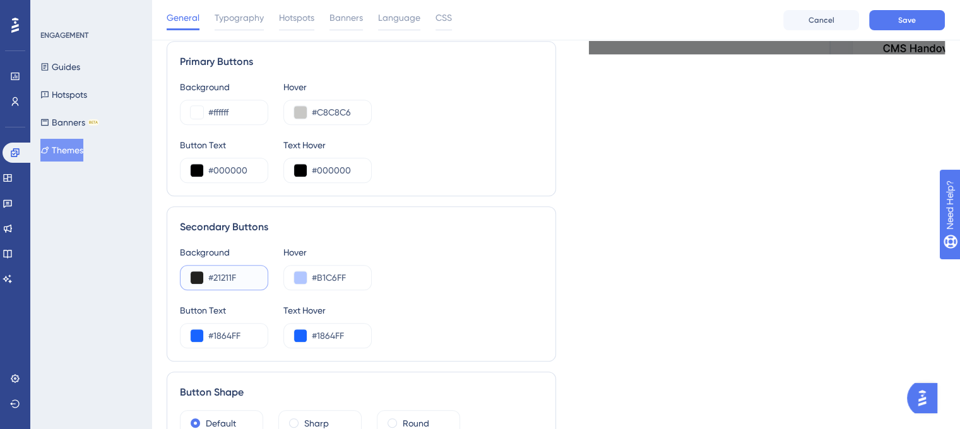
click at [230, 271] on input "#21211F" at bounding box center [232, 277] width 49 height 15
paste input "313130"
type input "#313130"
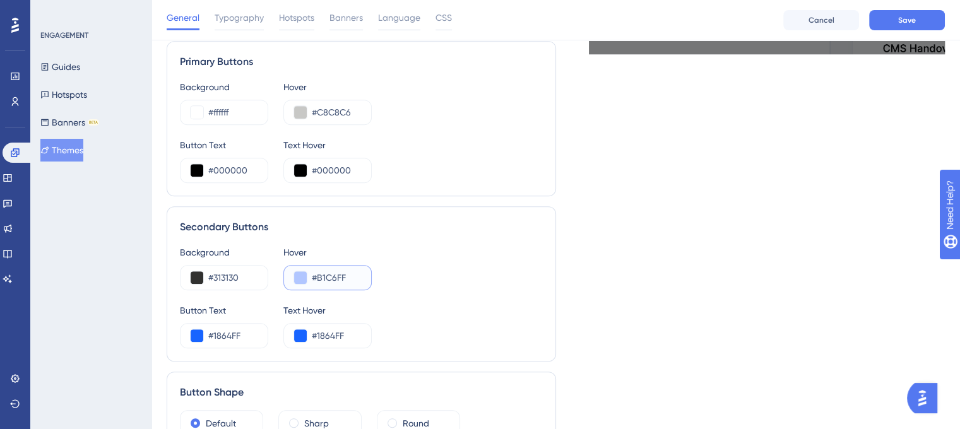
click at [326, 271] on input "#B1C6FF" at bounding box center [336, 277] width 49 height 15
paste input "4D4D4A"
type input "#4D4D4A"
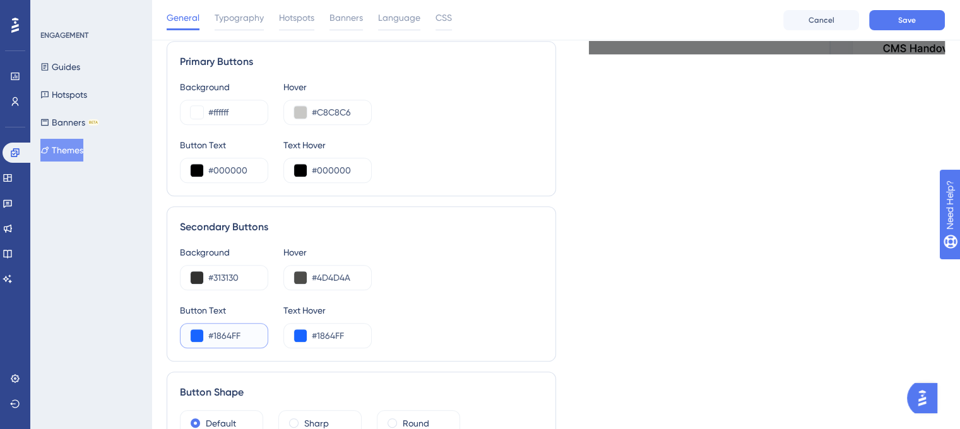
click at [196, 335] on button at bounding box center [197, 336] width 13 height 13
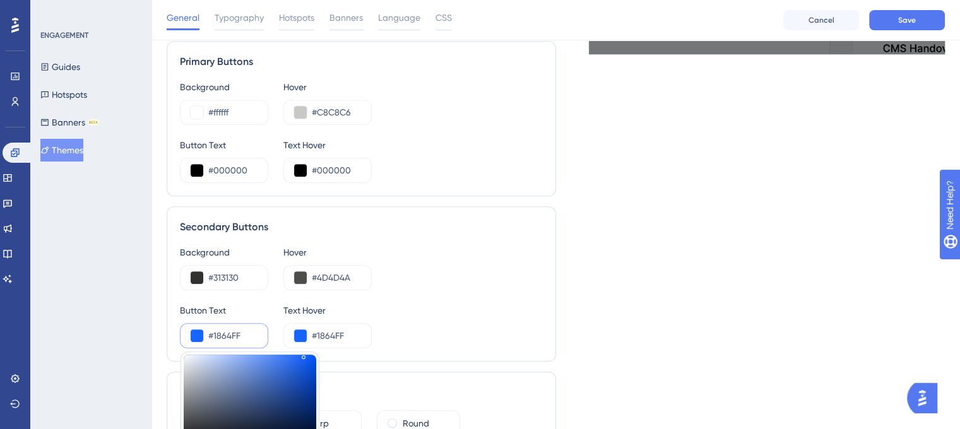
type input "#717d96"
type input "#717D96"
type input "#959dae"
type input "#959DAE"
type input "#ebebeb"
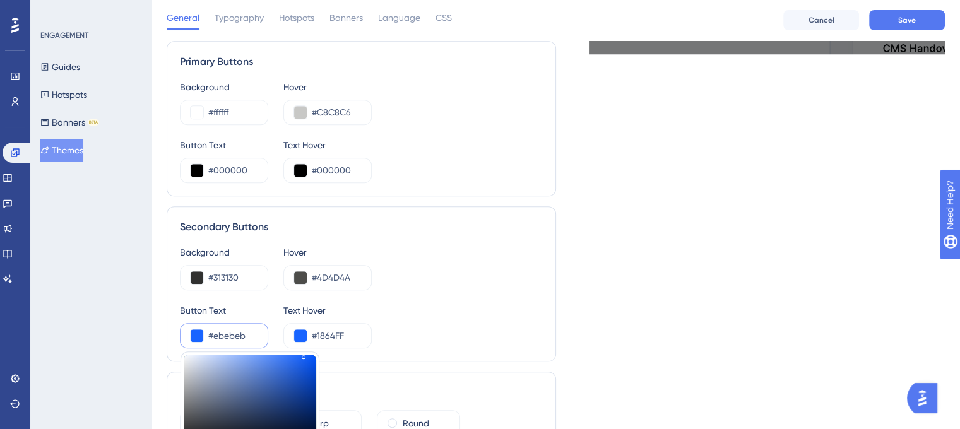
type input "#EBEBEB"
type input "#ffffff"
type input "#FFFFFF"
drag, startPoint x: 172, startPoint y: 354, endPoint x: 262, endPoint y: 342, distance: 91.0
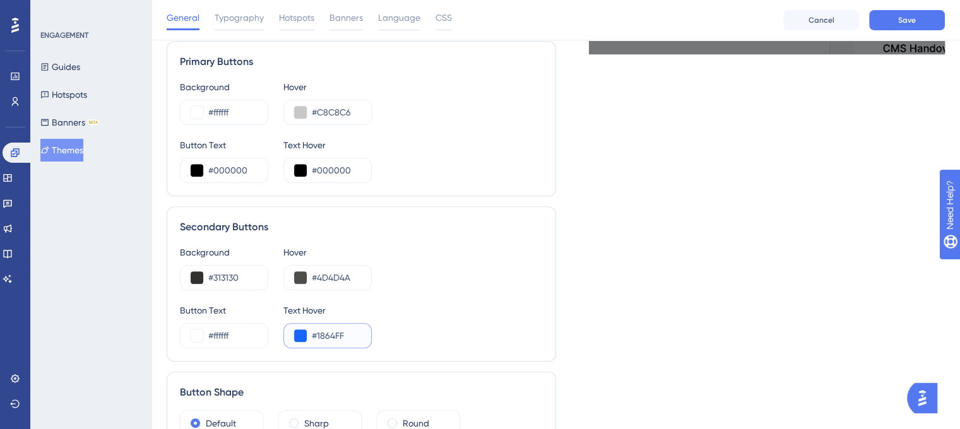
click at [295, 335] on button at bounding box center [300, 336] width 13 height 13
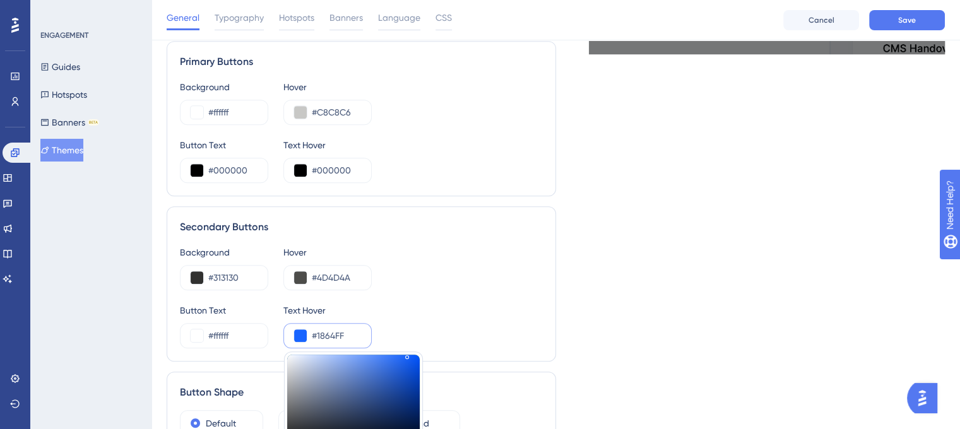
type input "#858fa5"
type input "#858FA5"
type input "#acb4c6"
type input "#ACB4C6"
type input "#d8deeb"
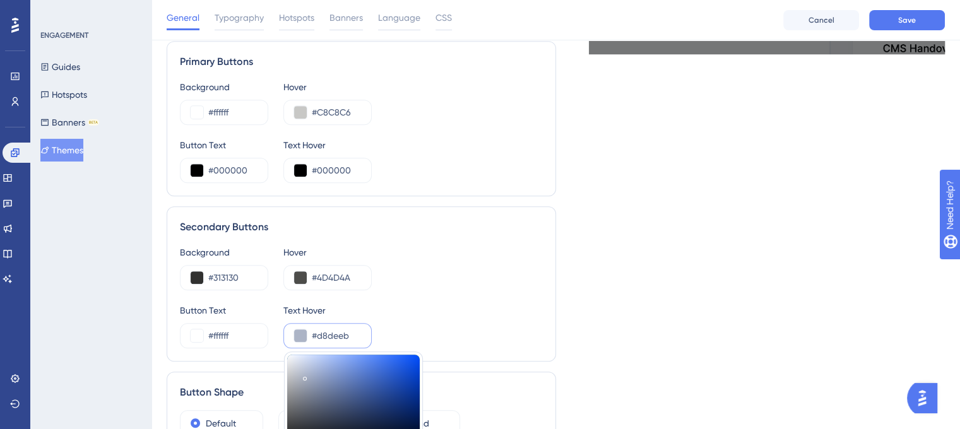
type input "#D8DEEB"
type input "#f6f9ff"
type input "#F6F9FF"
type input "#f9fbff"
type input "#F9FBFF"
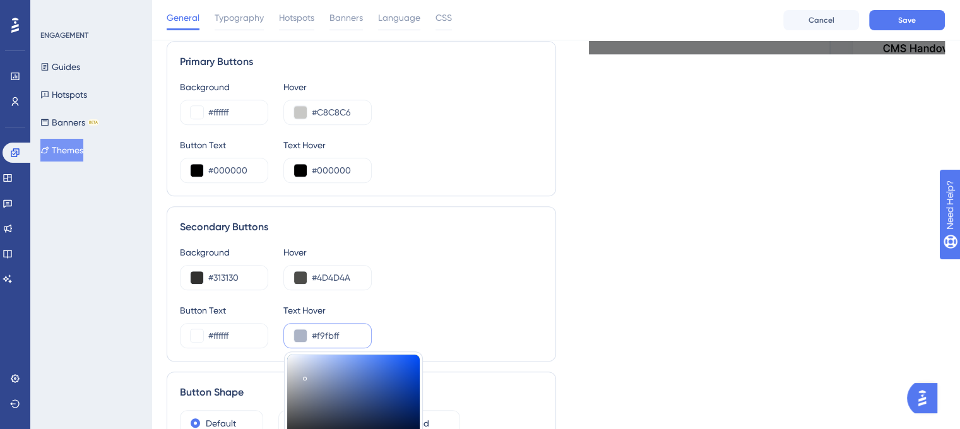
type input "#fbfcff"
type input "#FBFCFF"
type input "#fefeff"
type input "#FEFEFF"
type input "#ffffff"
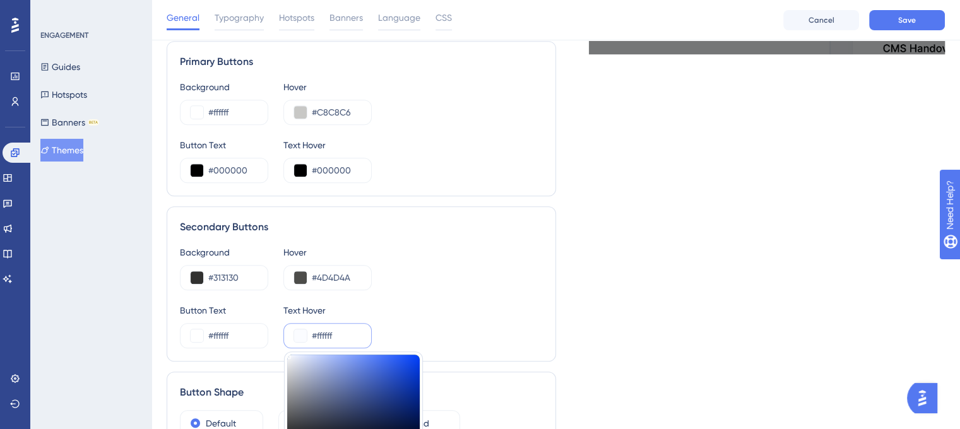
type input "#FFFFFF"
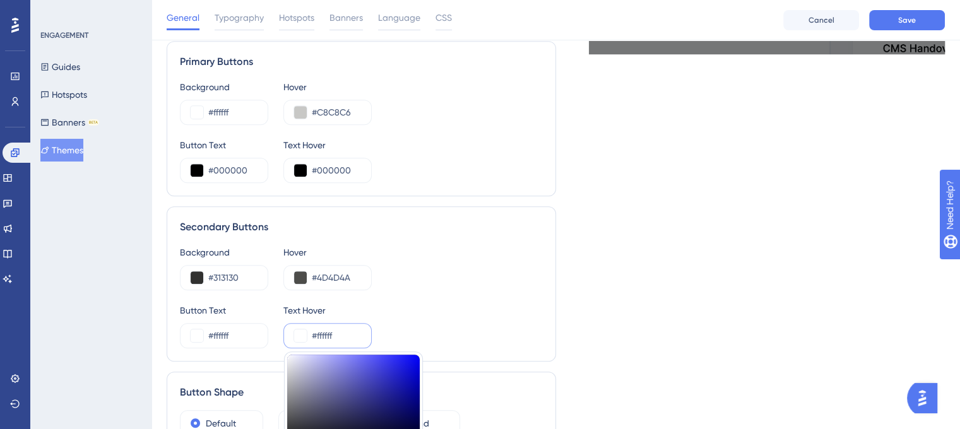
drag, startPoint x: 309, startPoint y: 382, endPoint x: 282, endPoint y: 339, distance: 50.8
click at [282, 339] on div "Button Text #ffffff Text Hover #ffffff #FFFFFF HEX" at bounding box center [361, 325] width 363 height 45
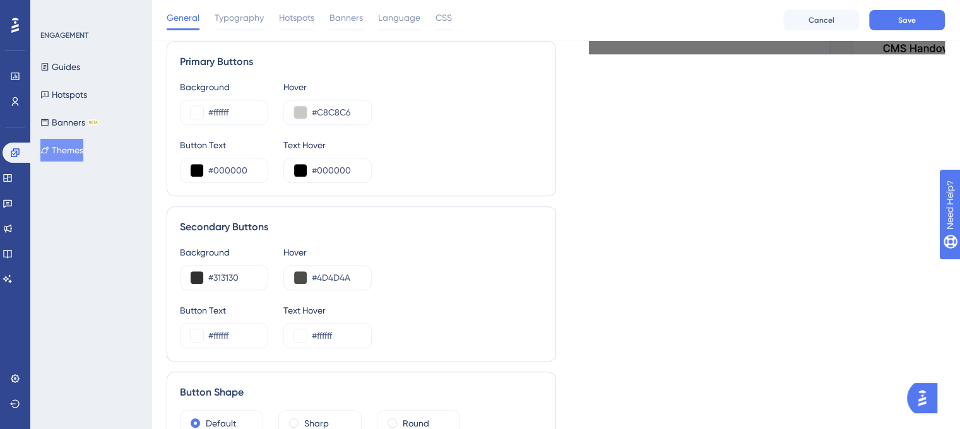
click at [446, 285] on div "Background #313130 Hover #4D4D4A" at bounding box center [361, 267] width 363 height 45
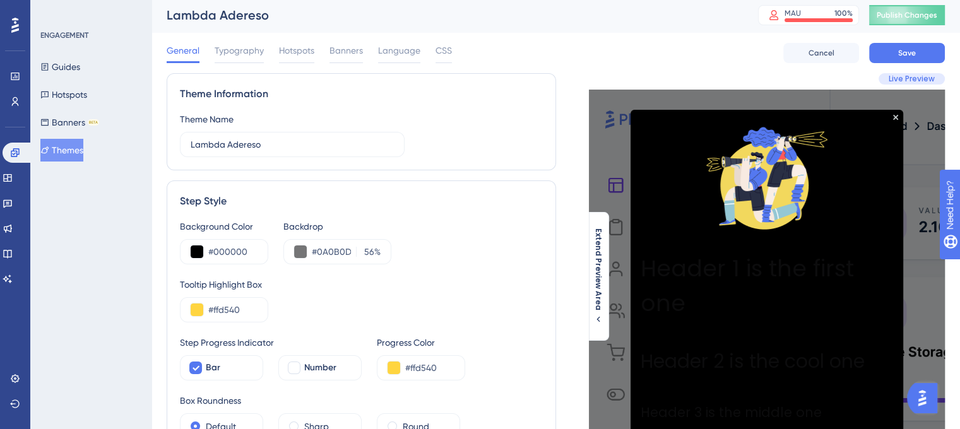
scroll to position [0, 0]
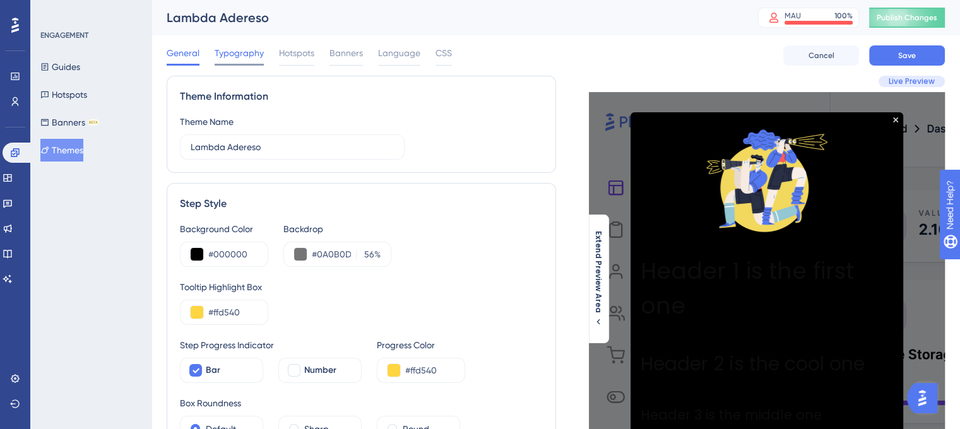
click at [225, 57] on span "Typography" at bounding box center [239, 52] width 49 height 15
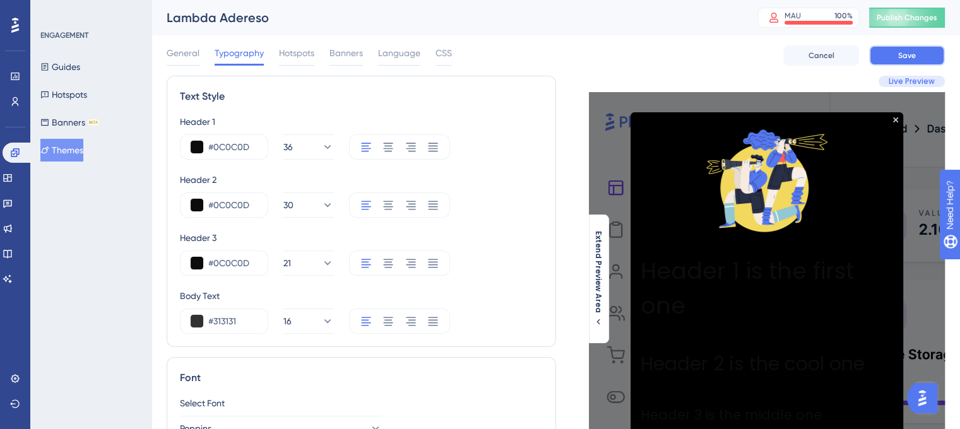
click at [922, 54] on button "Save" at bounding box center [907, 55] width 76 height 20
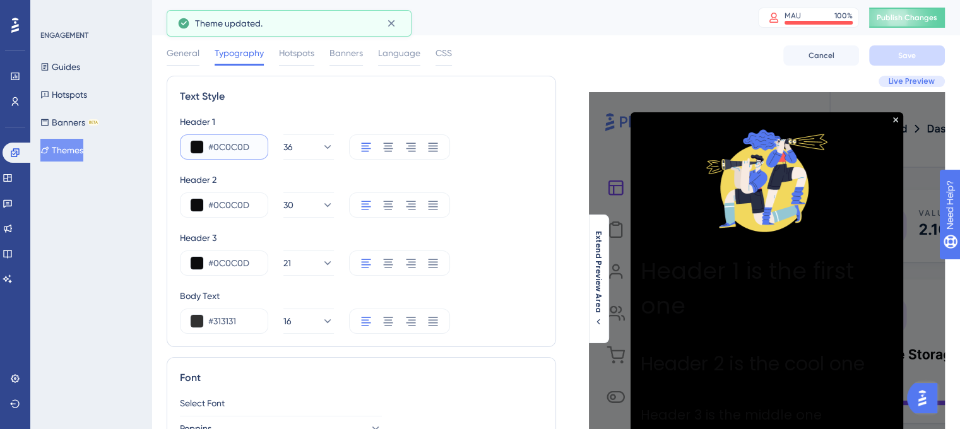
click at [220, 143] on input "#0C0C0D" at bounding box center [232, 147] width 49 height 15
click at [199, 146] on button at bounding box center [197, 147] width 13 height 13
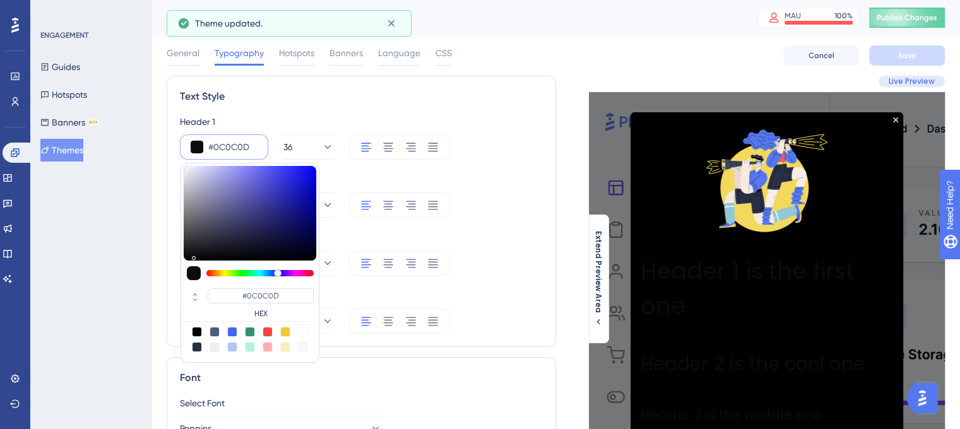
type input "#26266d"
type input "#26266D"
type input "#4b4b8a"
type input "#4B4B8A"
type input "#9090ba"
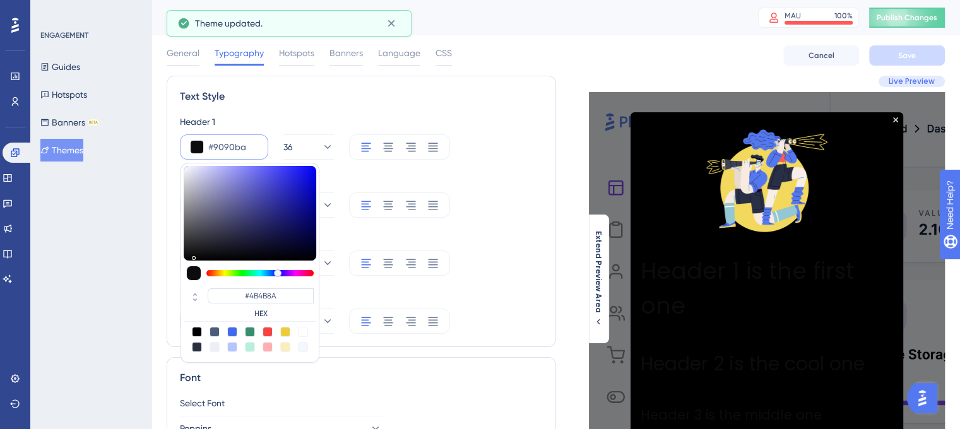
type input "#9090BA"
type input "#c2c2dc"
type input "#C2C2DC"
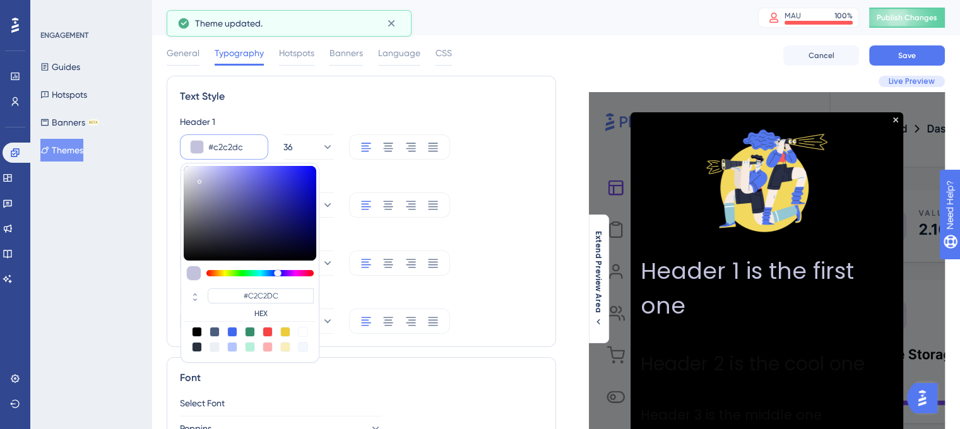
type input "#fcfcfc"
type input "#FCFCFC"
type input "#ffffff"
type input "#FFFFFF"
drag, startPoint x: 230, startPoint y: 201, endPoint x: 163, endPoint y: 160, distance: 78.5
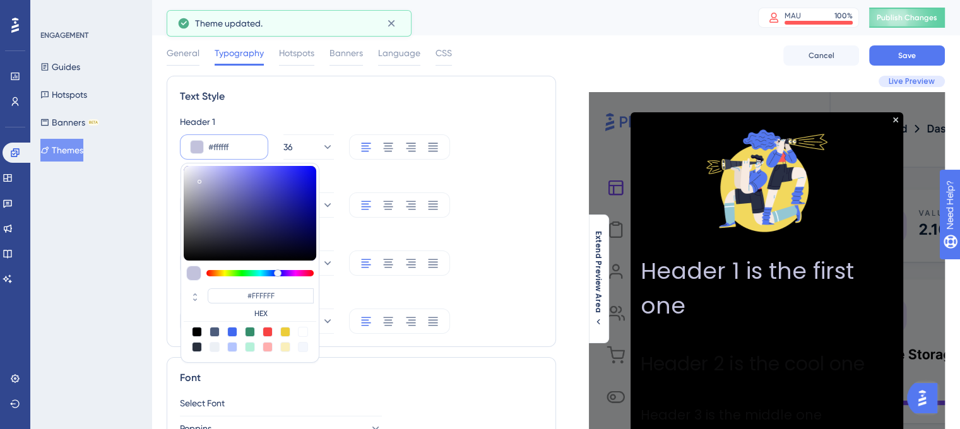
click at [163, 161] on div "Performance Users Engagement Widgets Feedback Product Updates Knowledge Base AI…" at bounding box center [556, 350] width 809 height 701
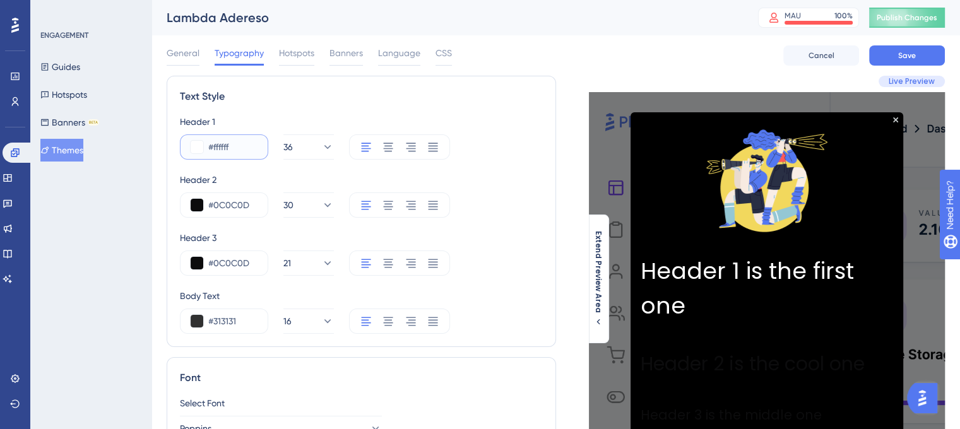
click at [232, 140] on input "#ffffff" at bounding box center [232, 147] width 49 height 15
paste input "F1F1EF"
type input "#F1F1EF"
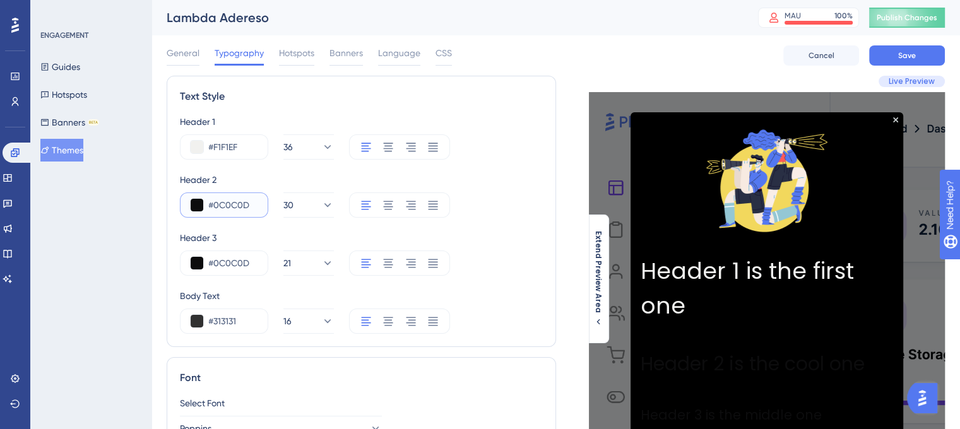
click at [221, 210] on input "#0C0C0D" at bounding box center [232, 205] width 49 height 15
click at [222, 210] on input "#0C0C0D" at bounding box center [232, 205] width 49 height 15
paste input "F1F1EF"
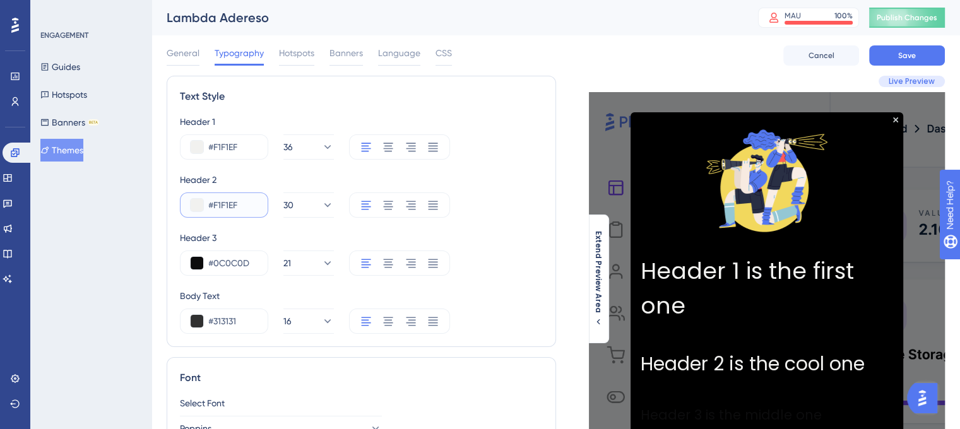
type input "#F1F1EF"
click at [237, 277] on div "Header 1 #F1F1EF 36 Header 2 #F1F1EF 30 Header 3 #0C0C0D 21 Body Text #313131 16" at bounding box center [361, 224] width 363 height 220
click at [241, 266] on input "#0C0C0D" at bounding box center [232, 263] width 49 height 15
click at [242, 265] on input "#0C0C0D" at bounding box center [232, 263] width 49 height 15
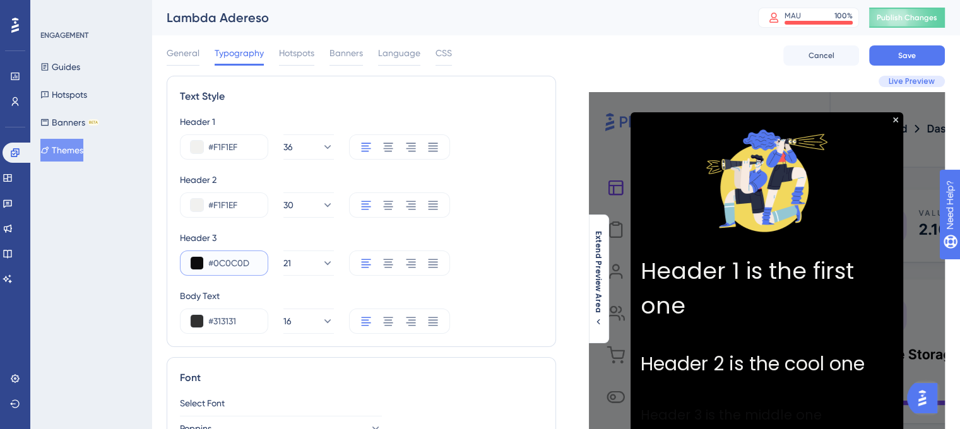
paste input "F1F1EF"
type input "#F1F1EF"
click at [220, 318] on input "#313131" at bounding box center [232, 321] width 49 height 15
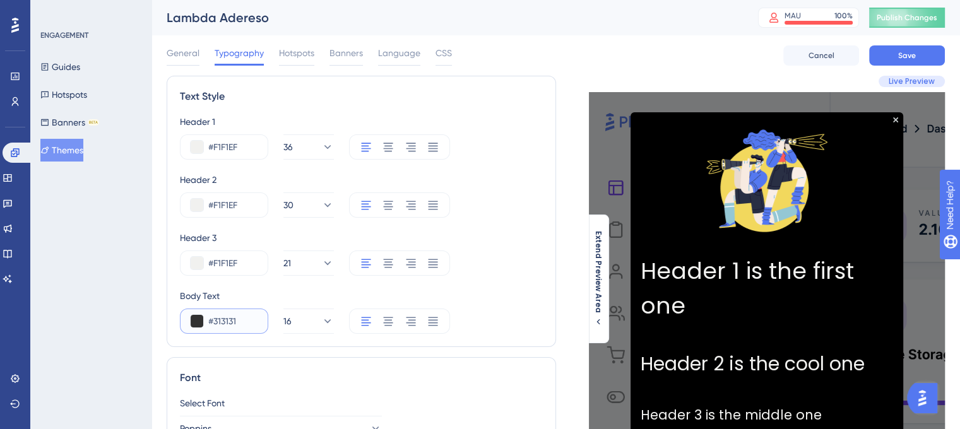
paste input "F1F1EF"
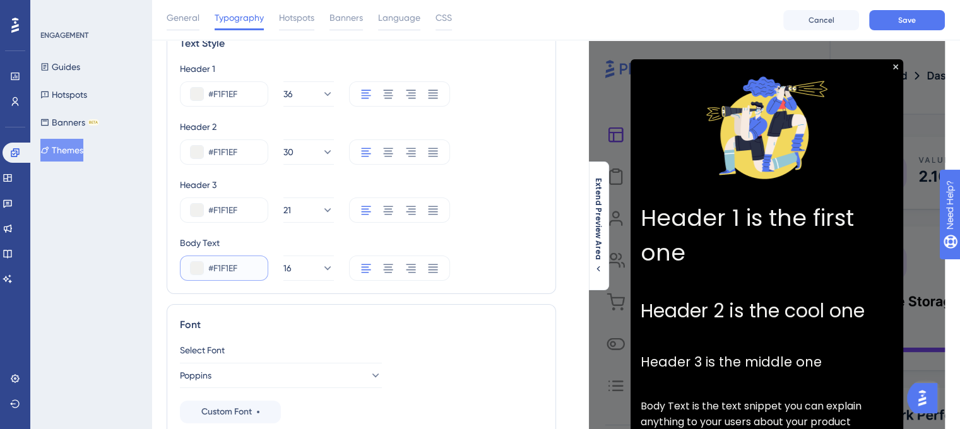
scroll to position [189, 0]
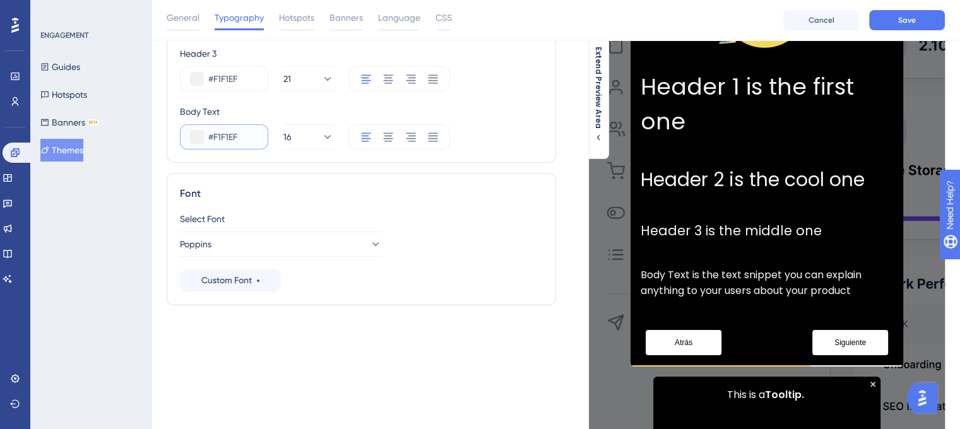
type input "#F1F1EF"
click at [283, 244] on button "Poppins" at bounding box center [281, 244] width 202 height 25
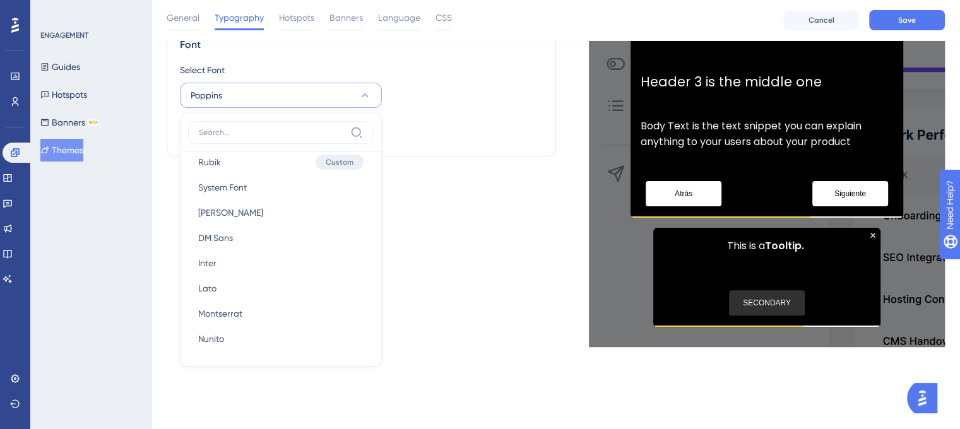
scroll to position [0, 0]
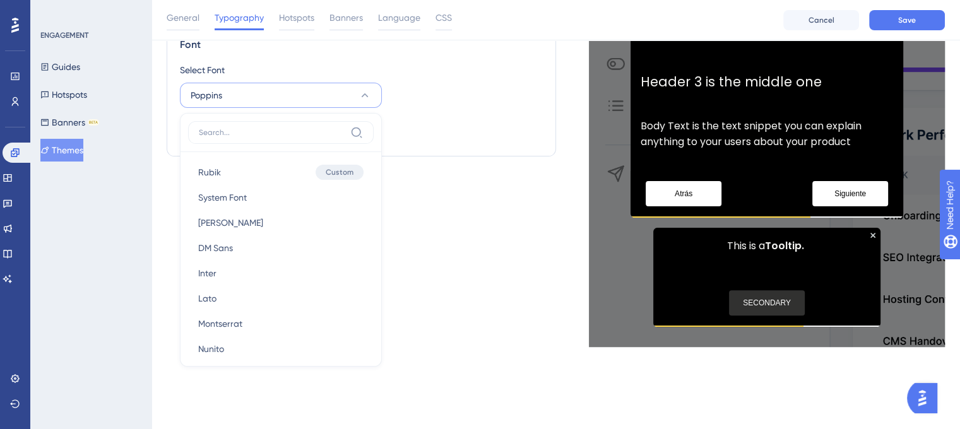
click at [419, 141] on div "Select Font Poppins Rubik Rubik Custom System Font System Font [PERSON_NAME] [P…" at bounding box center [361, 103] width 363 height 81
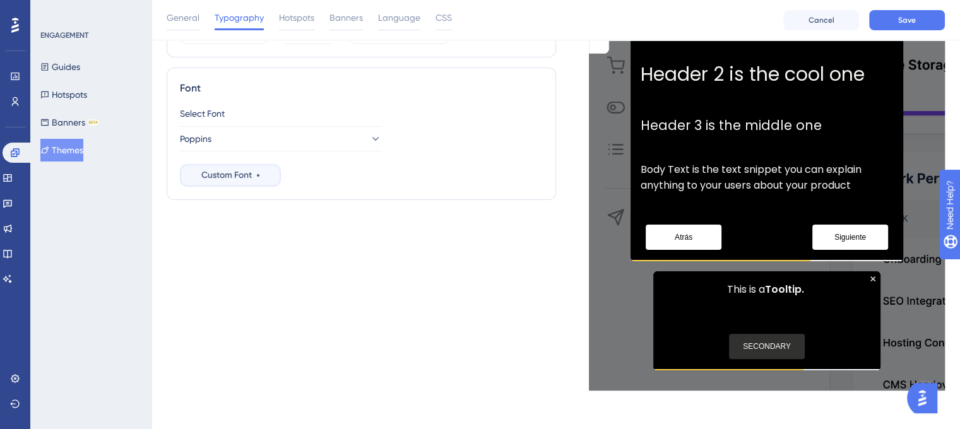
click at [222, 181] on span "Custom Font" at bounding box center [226, 175] width 51 height 15
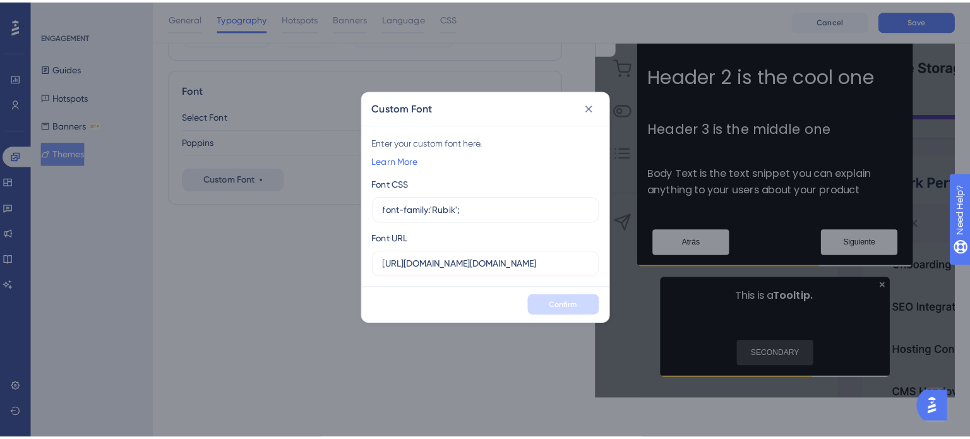
scroll to position [285, 0]
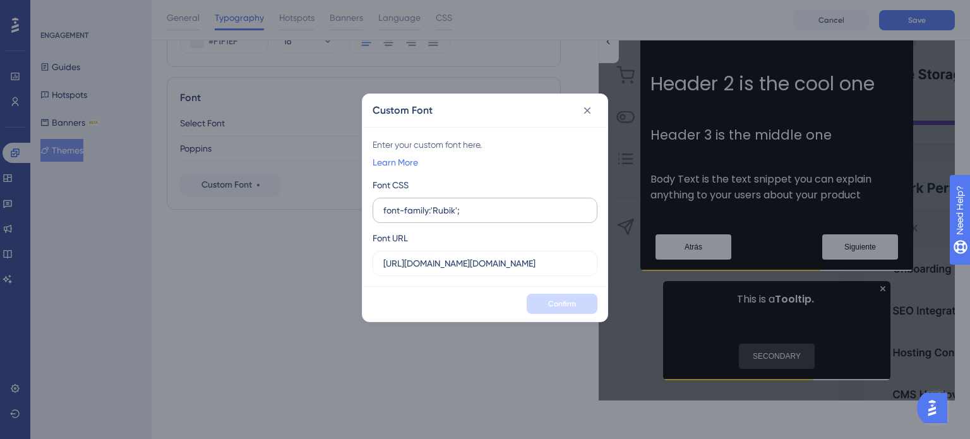
drag, startPoint x: 432, startPoint y: 208, endPoint x: 452, endPoint y: 208, distance: 20.2
click at [452, 208] on input "font-family:'Rubik';" at bounding box center [484, 210] width 203 height 14
type input "font-family:'WorkSans';"
click at [449, 262] on input "[URL][DOMAIN_NAME][DOMAIN_NAME]" at bounding box center [484, 263] width 203 height 14
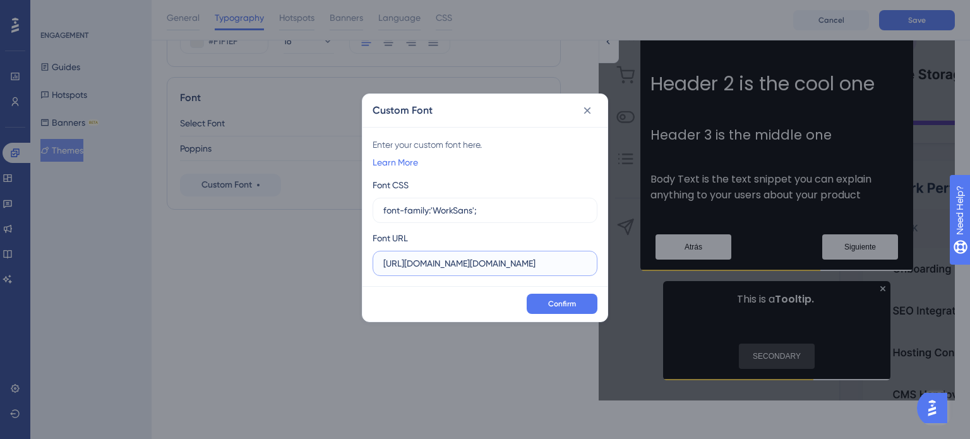
click at [449, 262] on input "[URL][DOMAIN_NAME][DOMAIN_NAME]" at bounding box center [484, 263] width 203 height 14
paste input "Work+Sans:ital,wght@0,100..900;1,1"
type input "[URL][DOMAIN_NAME][DOMAIN_NAME]"
click at [570, 294] on button "Confirm" at bounding box center [562, 304] width 71 height 20
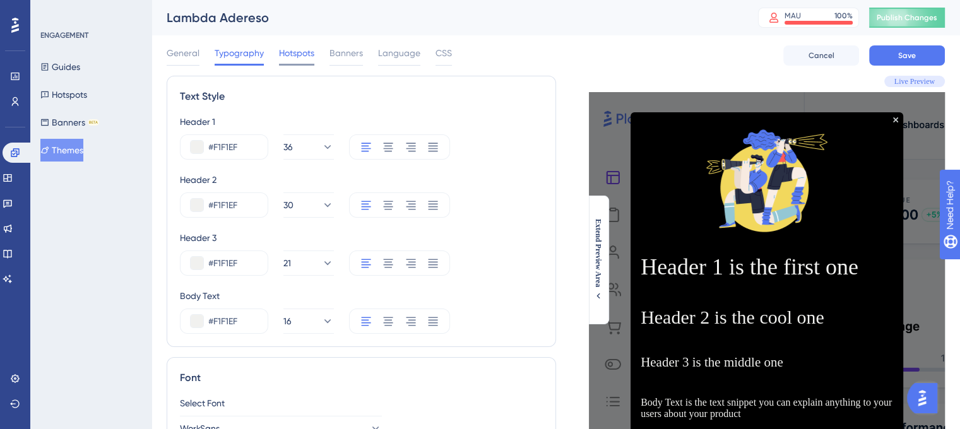
click at [296, 56] on span "Hotspots" at bounding box center [296, 52] width 35 height 15
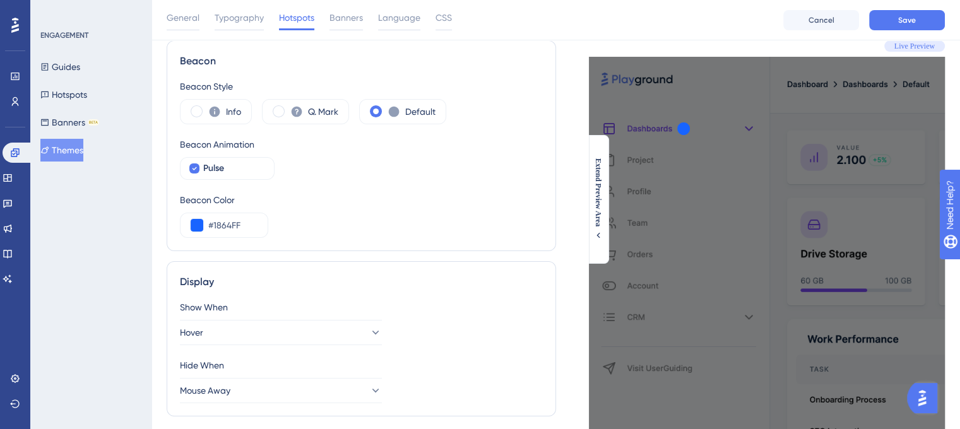
scroll to position [63, 0]
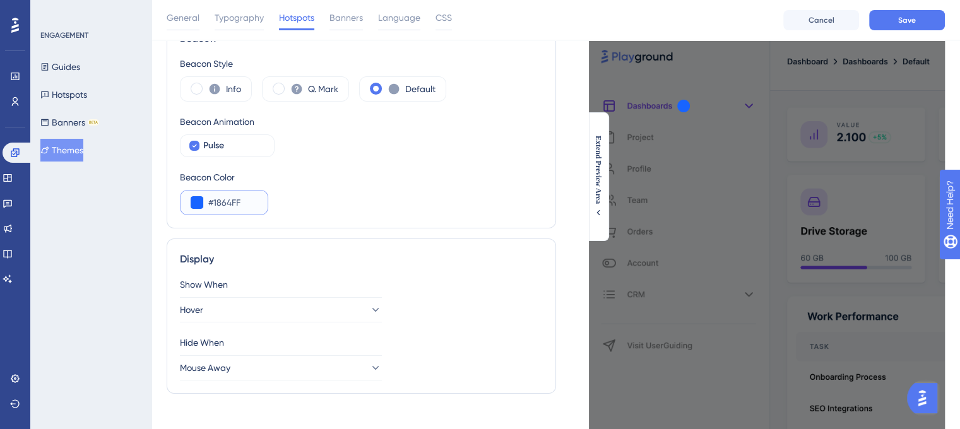
click at [229, 196] on input "#1864FF" at bounding box center [232, 202] width 49 height 15
paste input "FFD540"
type input "#FFD540"
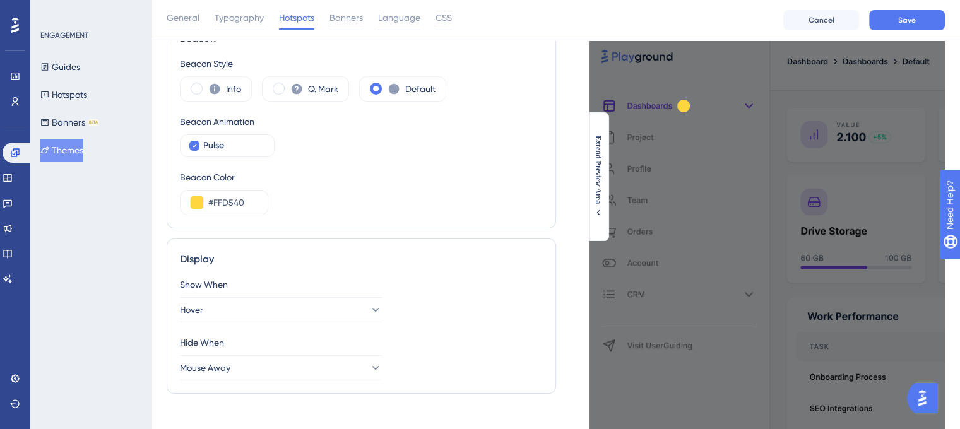
click at [377, 182] on div "Beacon Color" at bounding box center [361, 177] width 363 height 15
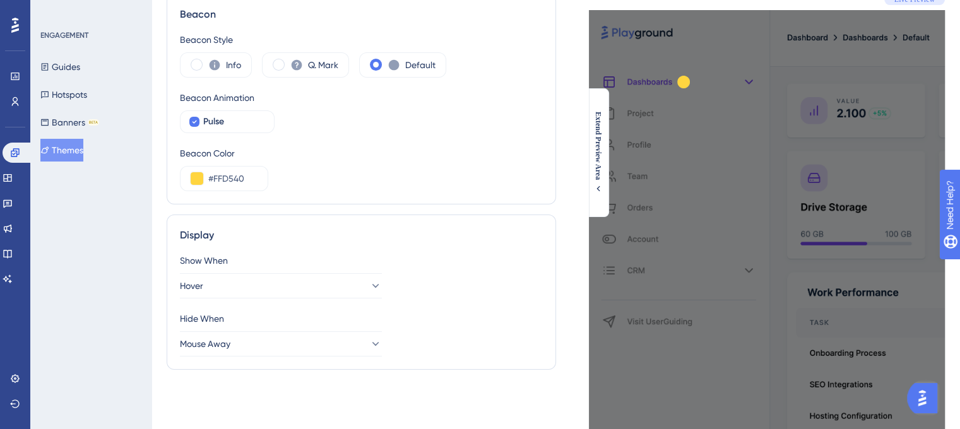
scroll to position [0, 0]
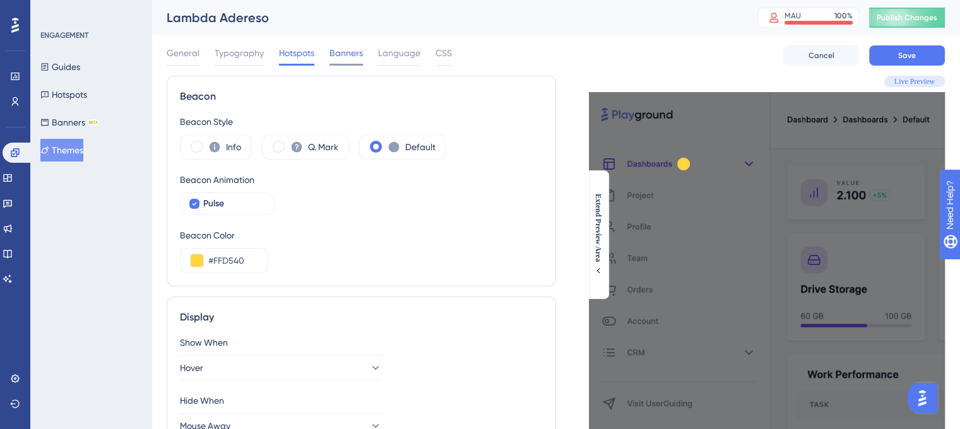
click at [354, 55] on span "Banners" at bounding box center [346, 52] width 33 height 15
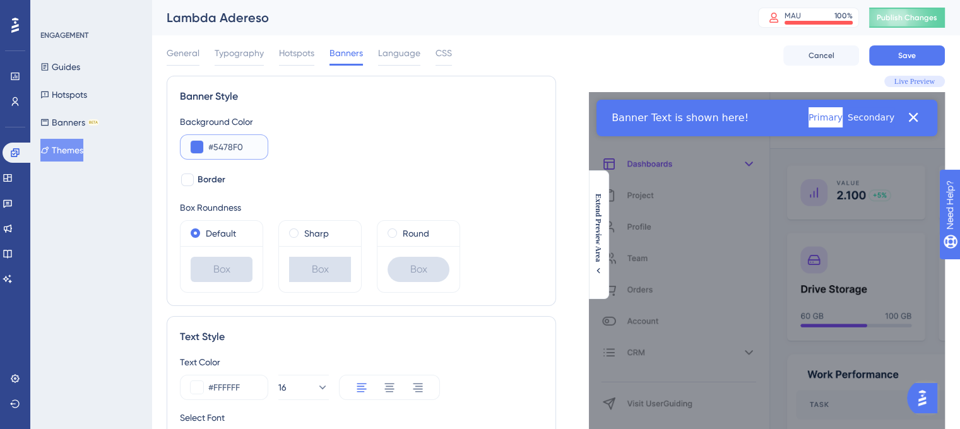
click at [194, 150] on button at bounding box center [197, 147] width 13 height 13
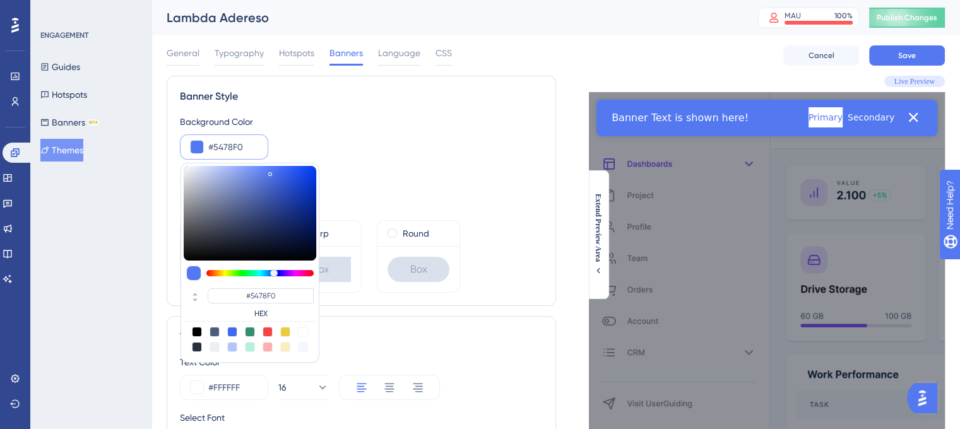
type input "#929dc1"
type input "#929DC1"
type input "#959fc2"
type input "#959FC2"
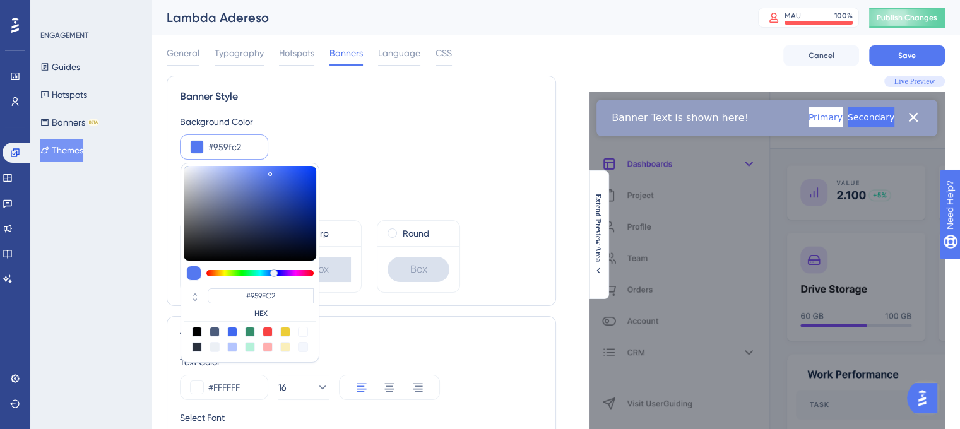
type input "#9ba5c8"
type input "#9BA5C8"
type input "#c0c6da"
type input "#C0C6DA"
type input "#fbfbfb"
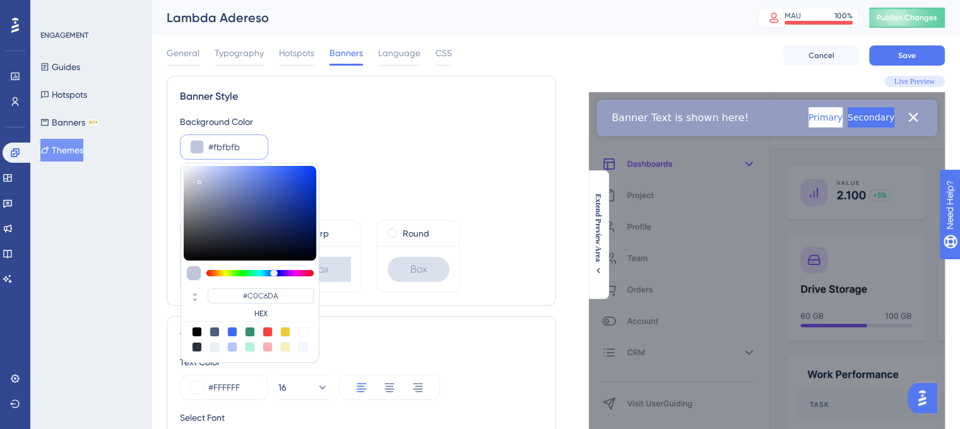
type input "#FBFBFB"
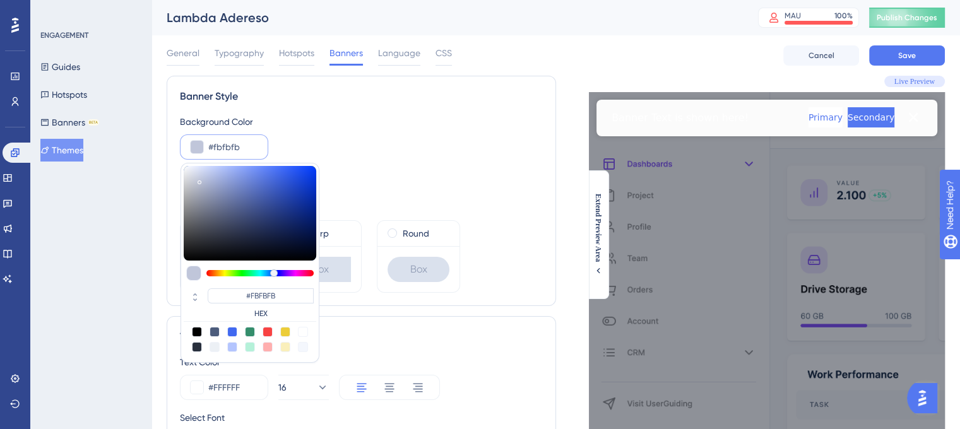
type input "#ffffff"
type input "#FFFFFF"
drag, startPoint x: 215, startPoint y: 189, endPoint x: 145, endPoint y: 155, distance: 77.7
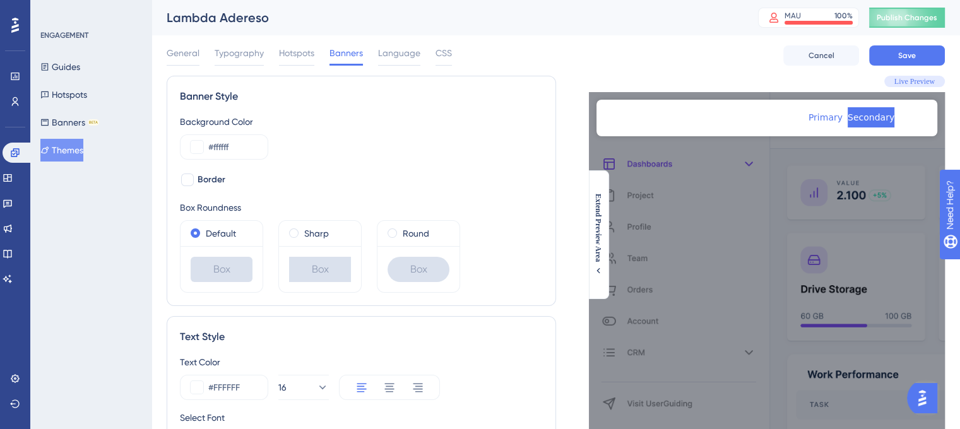
click at [426, 129] on div "Background Color #ffffff" at bounding box center [361, 136] width 363 height 45
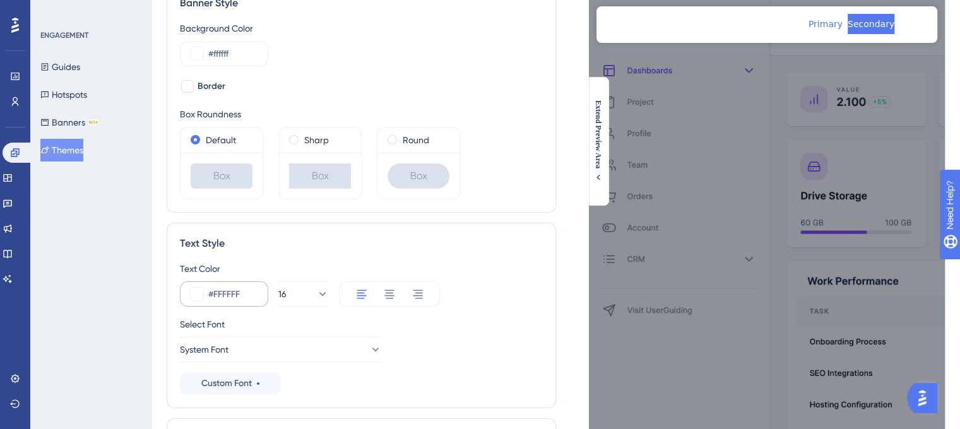
scroll to position [126, 0]
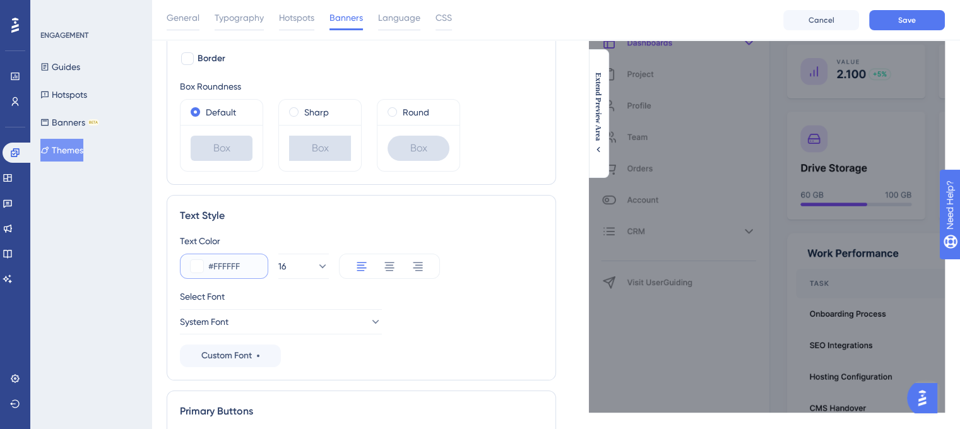
click at [195, 268] on button at bounding box center [197, 266] width 13 height 13
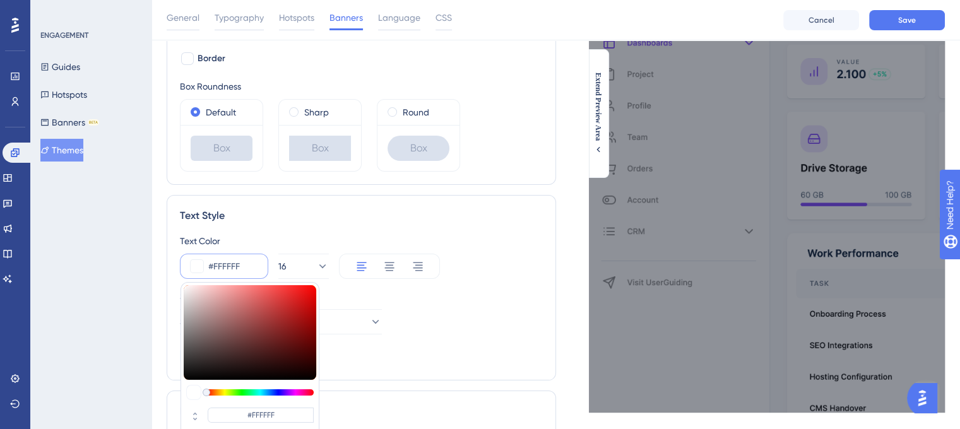
type input "#b05151"
type input "#B05151"
type input "#764e4e"
type input "#764E4E"
type input "#403a3a"
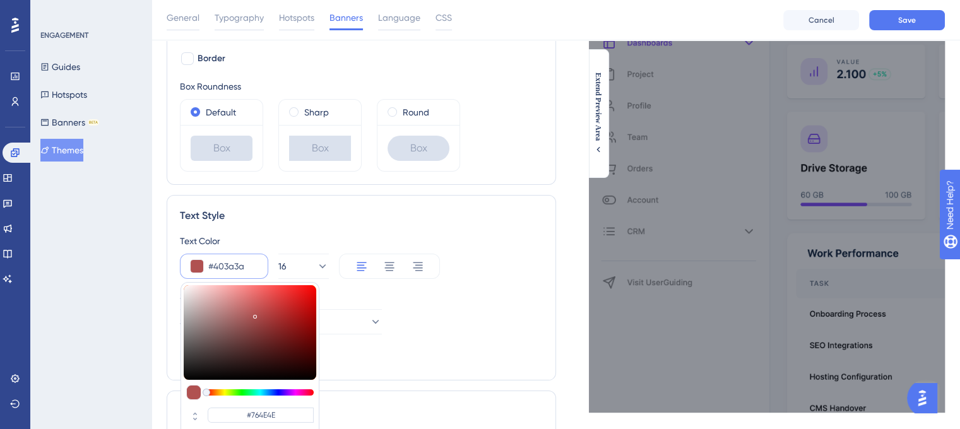
type input "#403A3A"
type input "#212121"
type input "#000000"
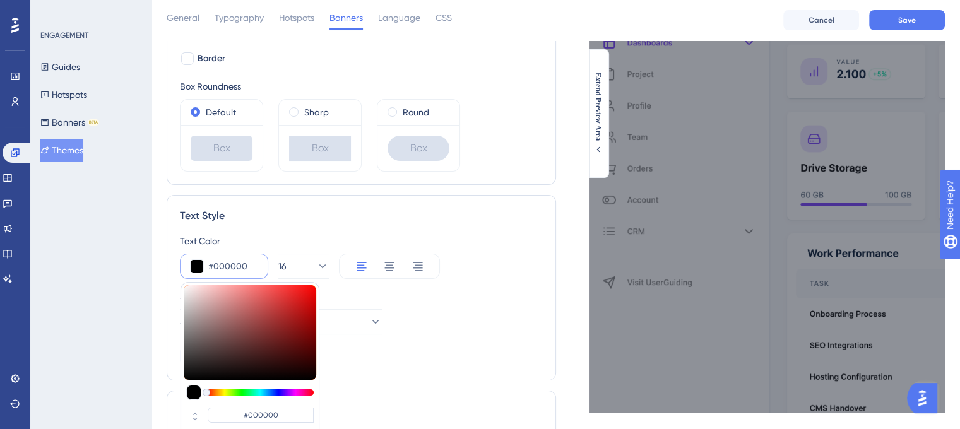
drag, startPoint x: 248, startPoint y: 320, endPoint x: 145, endPoint y: 391, distance: 125.2
click at [152, 398] on div "Performance Users Engagement Widgets Feedback Product Updates Knowledge Base AI…" at bounding box center [556, 378] width 809 height 1008
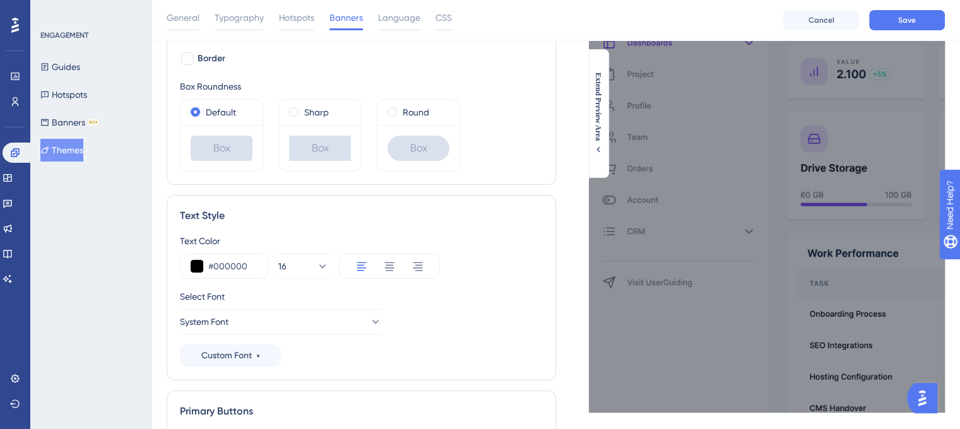
click at [400, 192] on div "Banner Style Background Color #ffffff Border Box Roundness Default Box Sharp Bo…" at bounding box center [362, 408] width 390 height 907
click at [282, 323] on button "System Font" at bounding box center [281, 321] width 202 height 25
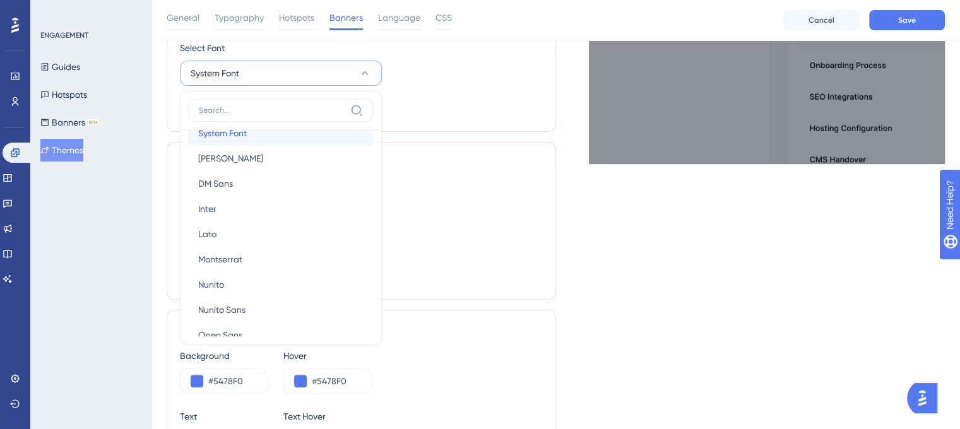
scroll to position [0, 0]
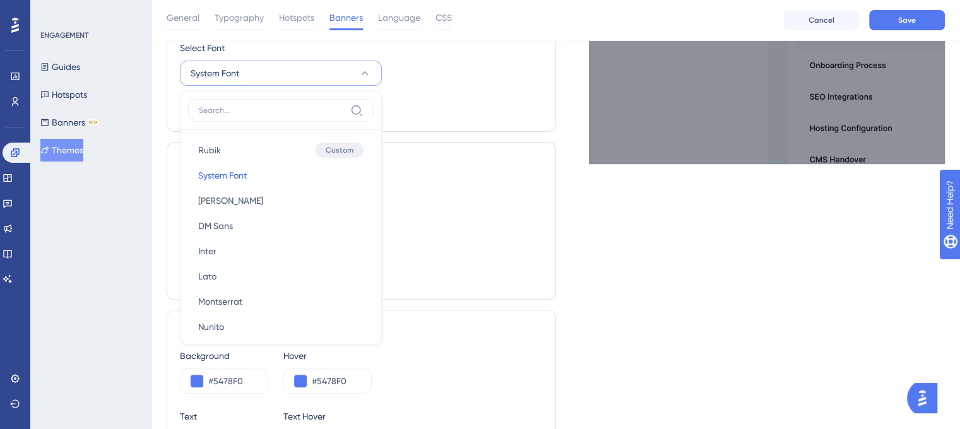
click at [476, 151] on div "Primary Buttons Background #FFFFFF Hover #D9D9D9 Text #5478F0 Text Hover #5478F0" at bounding box center [362, 221] width 390 height 158
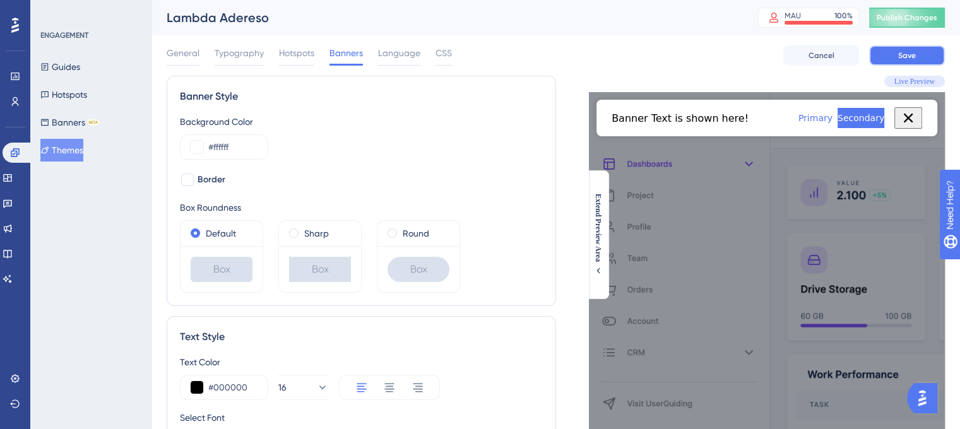
click at [922, 60] on button "Save" at bounding box center [907, 55] width 76 height 20
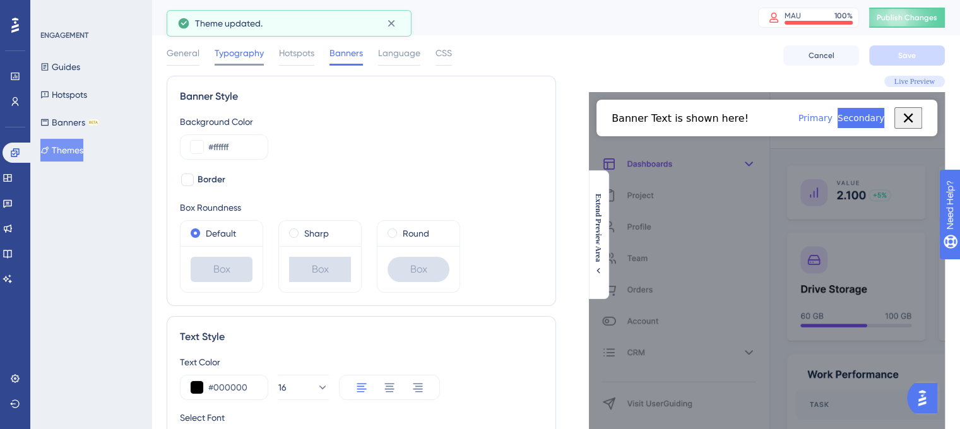
click at [232, 56] on span "Typography" at bounding box center [239, 52] width 49 height 15
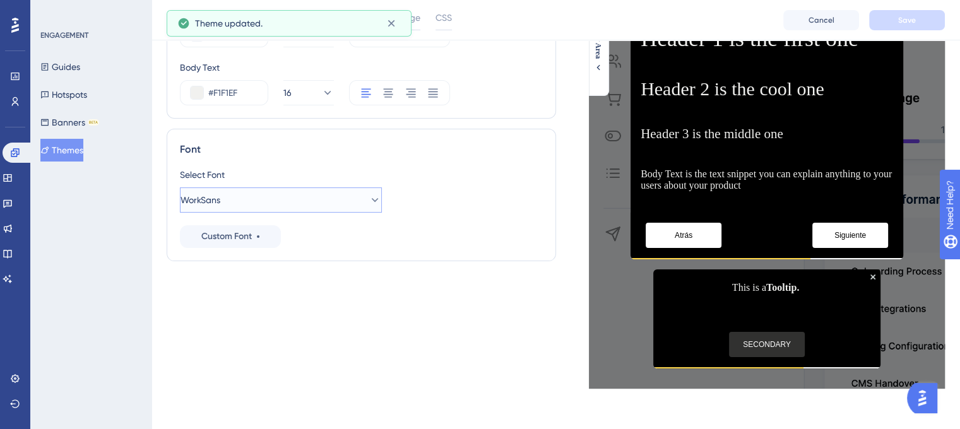
click at [266, 207] on button "WorkSans" at bounding box center [281, 200] width 202 height 25
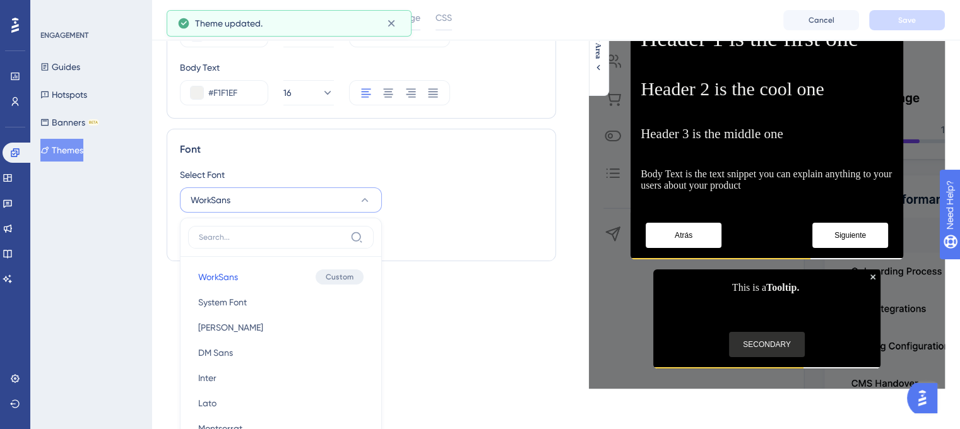
scroll to position [361, 0]
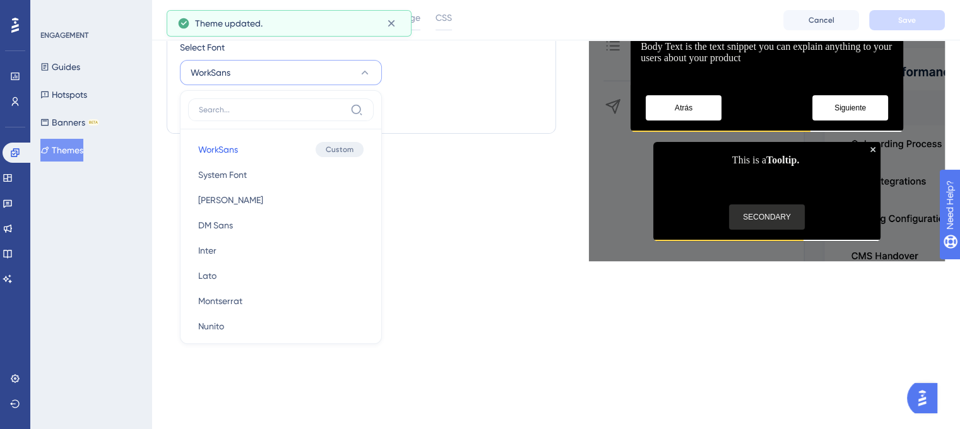
click at [452, 135] on div "Font Select Font WorkSans WorkSans WorkSans Custom System Font System Font [PER…" at bounding box center [362, 72] width 390 height 143
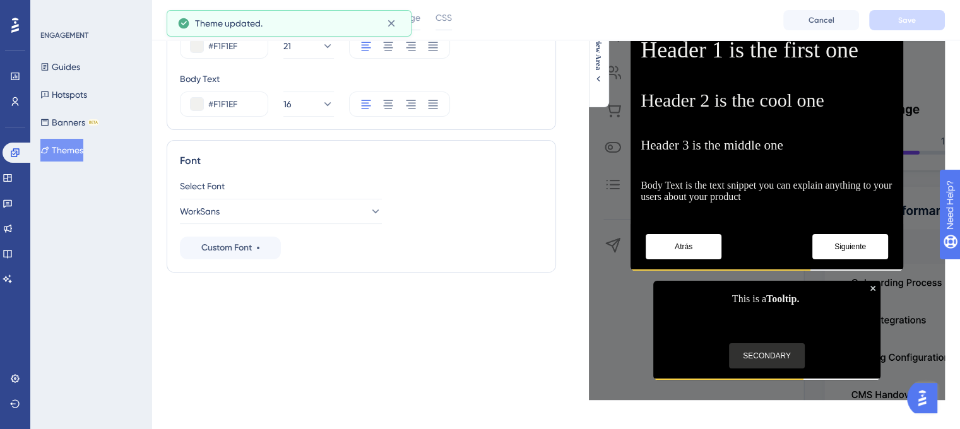
scroll to position [0, 0]
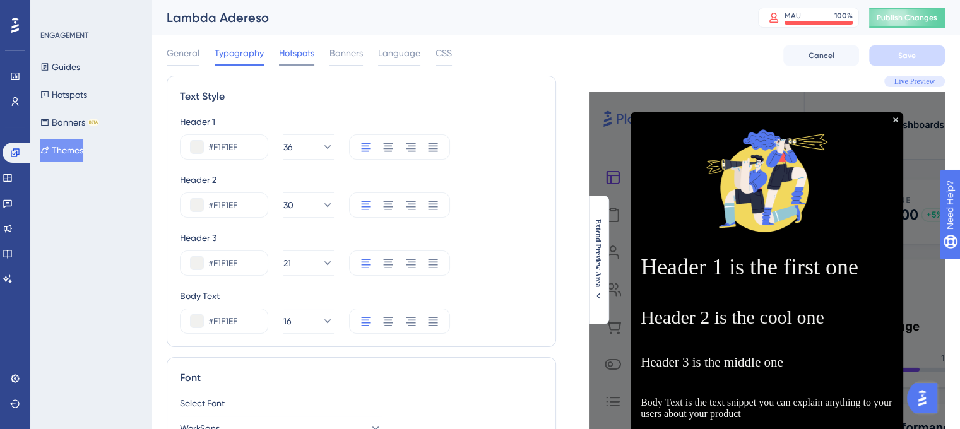
click at [306, 55] on span "Hotspots" at bounding box center [296, 52] width 35 height 15
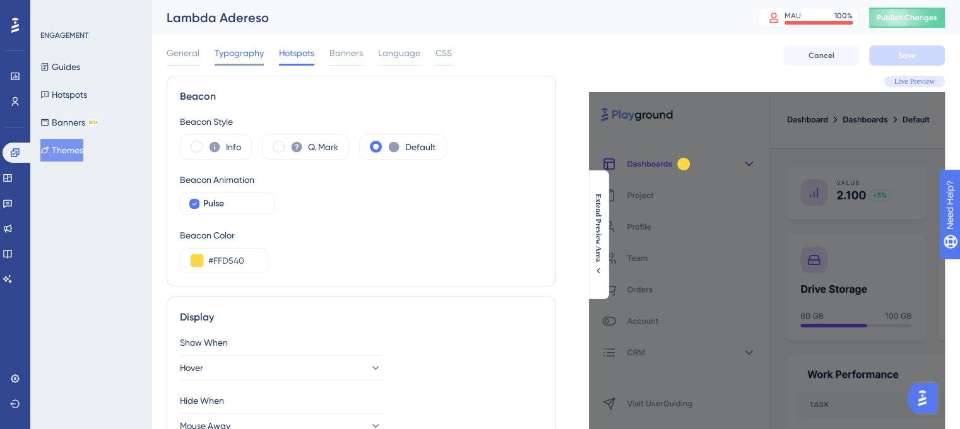
click at [253, 55] on span "Typography" at bounding box center [239, 52] width 49 height 15
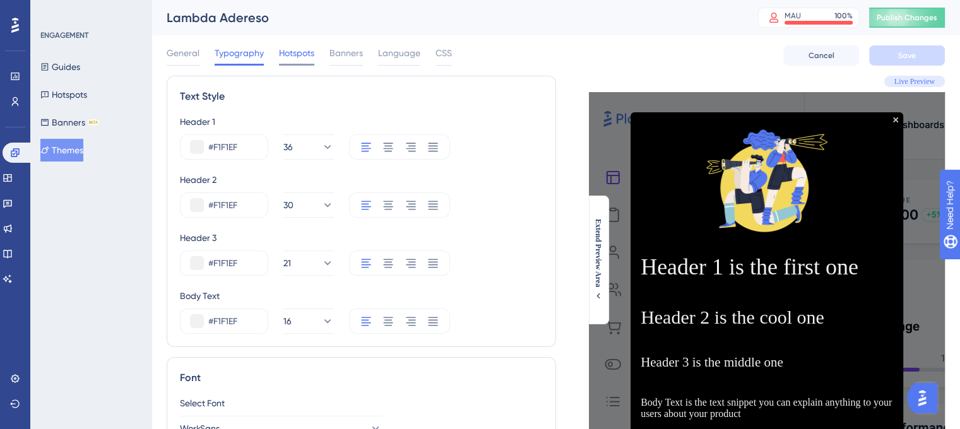
click at [307, 49] on span "Hotspots" at bounding box center [296, 52] width 35 height 15
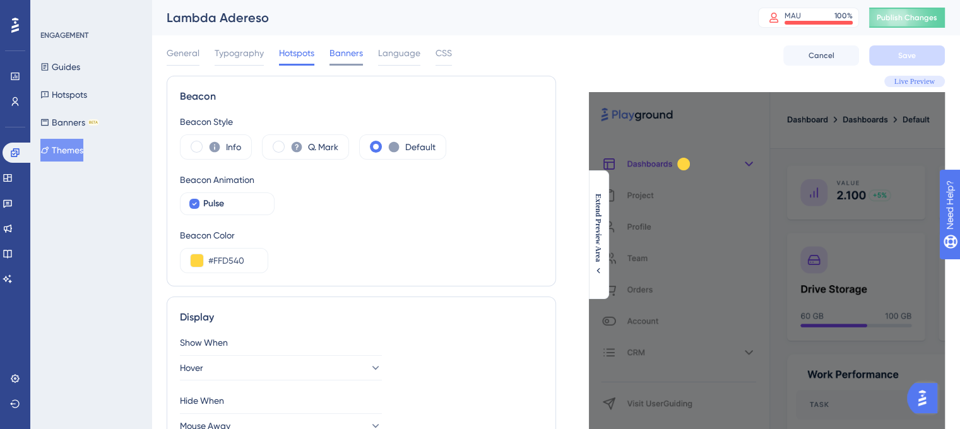
click at [335, 56] on span "Banners" at bounding box center [346, 52] width 33 height 15
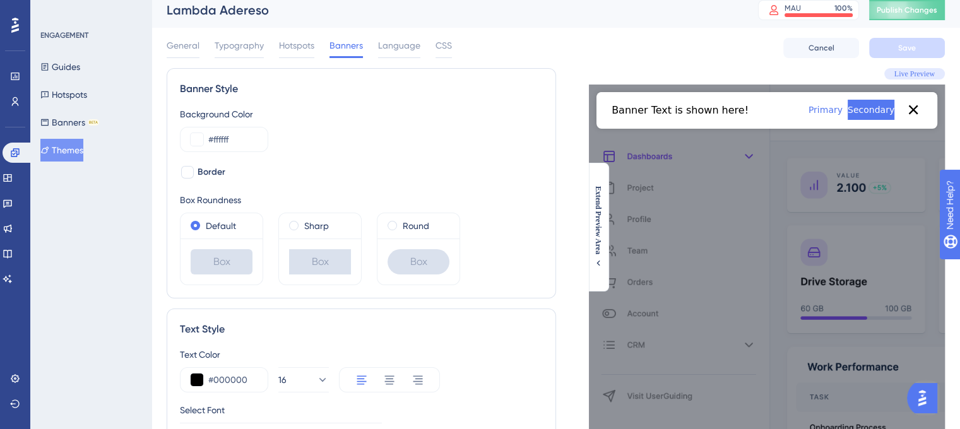
scroll to position [126, 0]
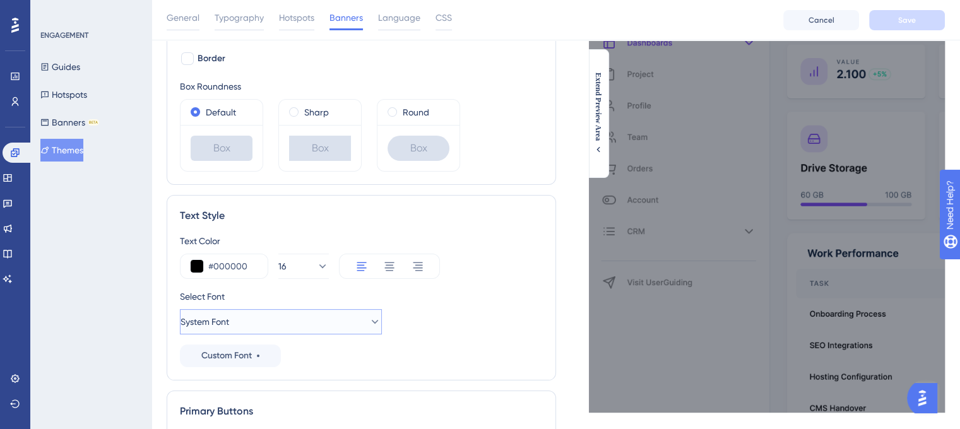
click at [256, 313] on button "System Font" at bounding box center [281, 321] width 202 height 25
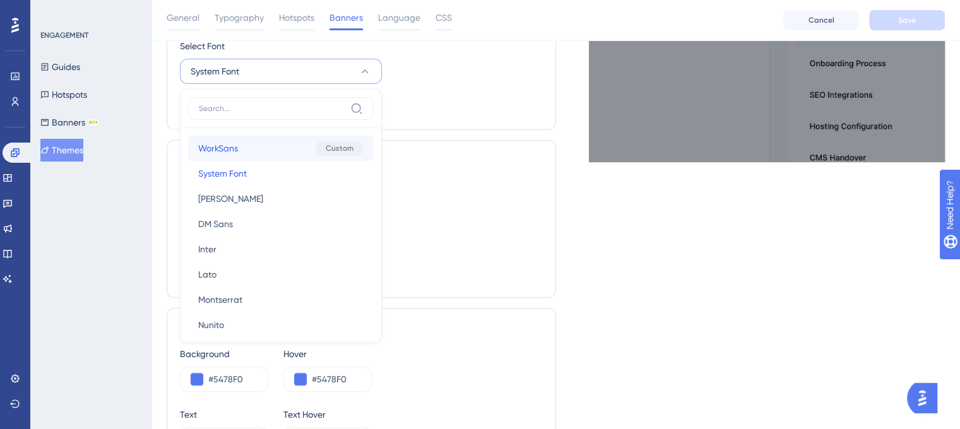
click at [242, 148] on button "WorkSans WorkSans Custom" at bounding box center [281, 148] width 186 height 25
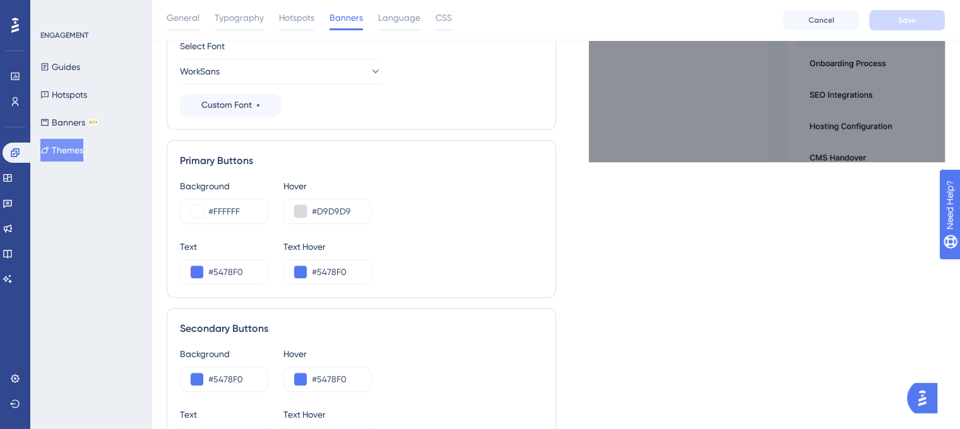
click at [539, 188] on div "Background #FFFFFF Hover #D9D9D9" at bounding box center [361, 201] width 363 height 45
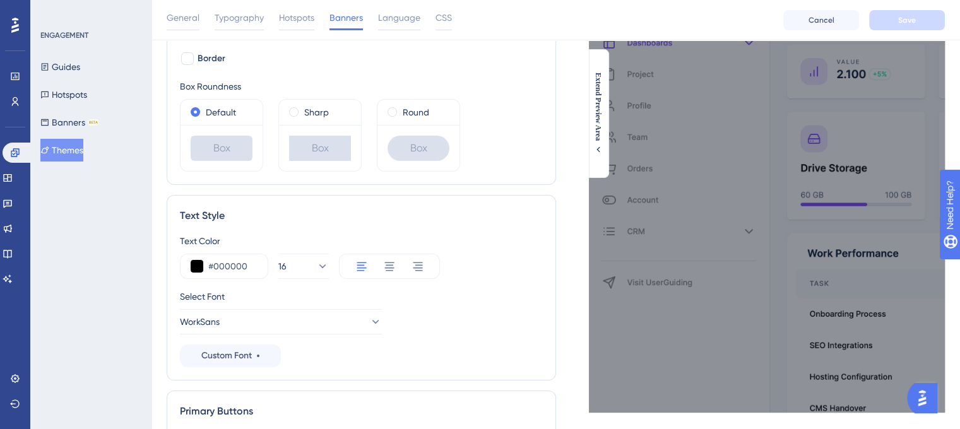
scroll to position [316, 0]
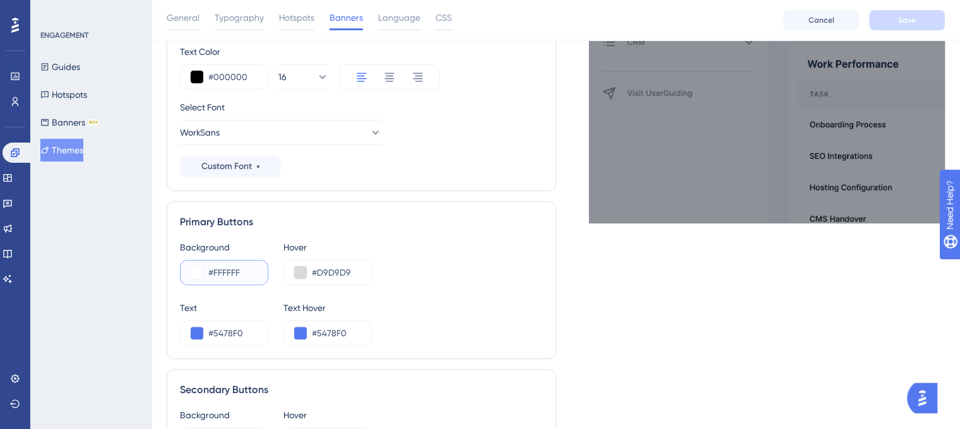
click at [194, 273] on button at bounding box center [197, 272] width 13 height 13
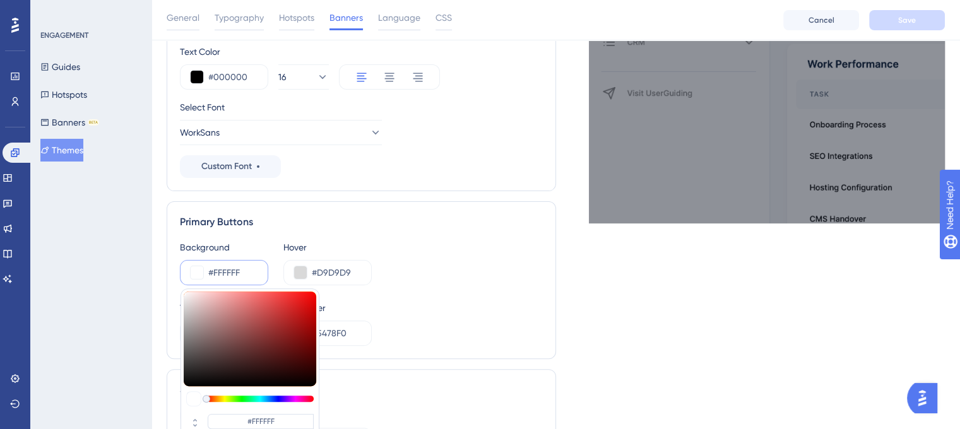
click at [473, 199] on div "Banner Style Background Color #ffffff Border Box Roundness Default Box Sharp Bo…" at bounding box center [362, 218] width 390 height 907
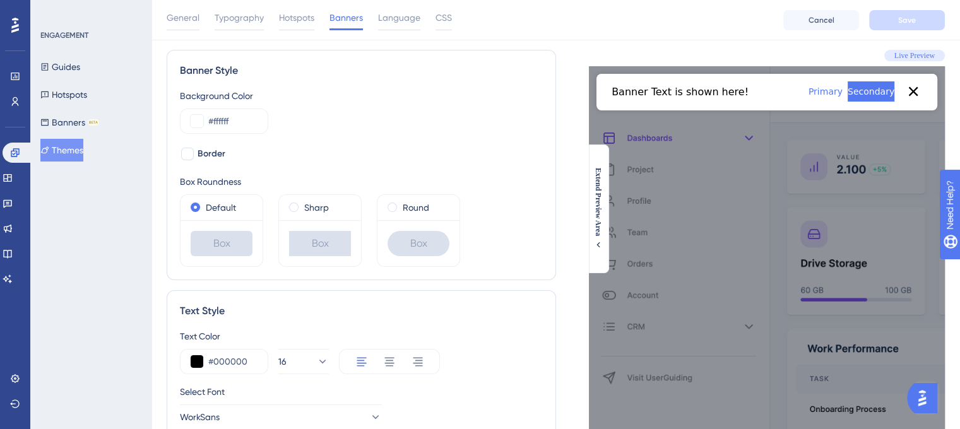
scroll to position [0, 0]
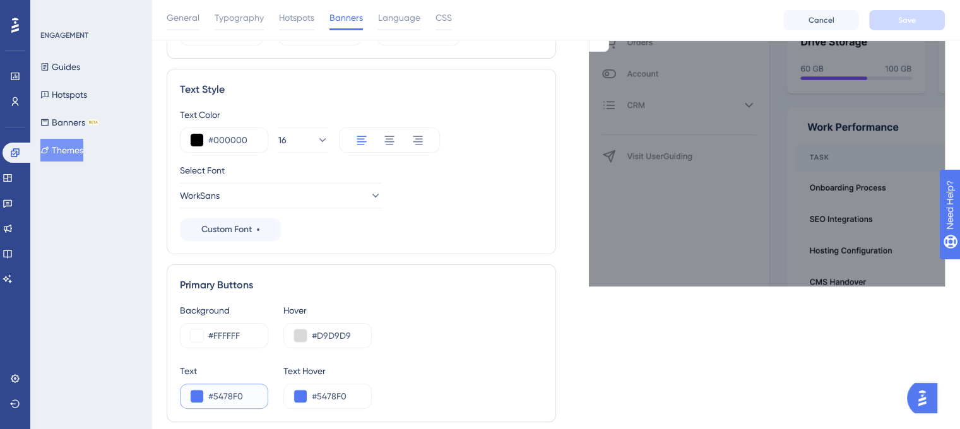
click at [194, 398] on button at bounding box center [197, 396] width 13 height 13
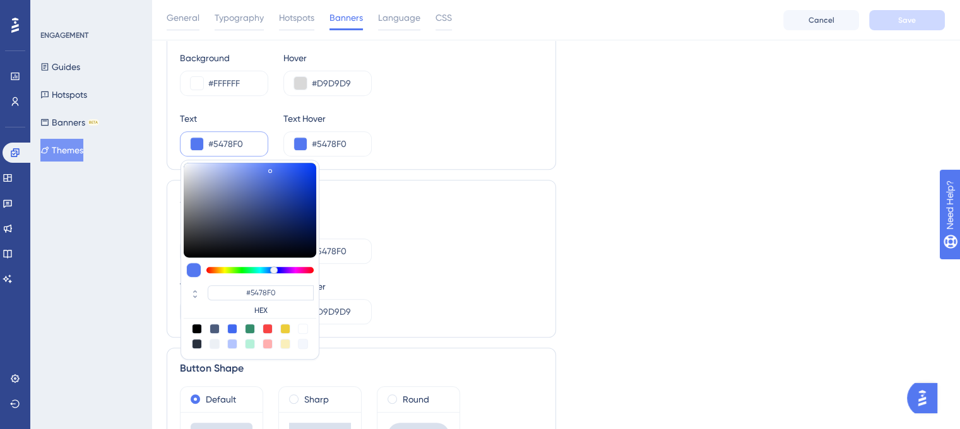
type input "#111319"
type input "#010102"
type input "#000000"
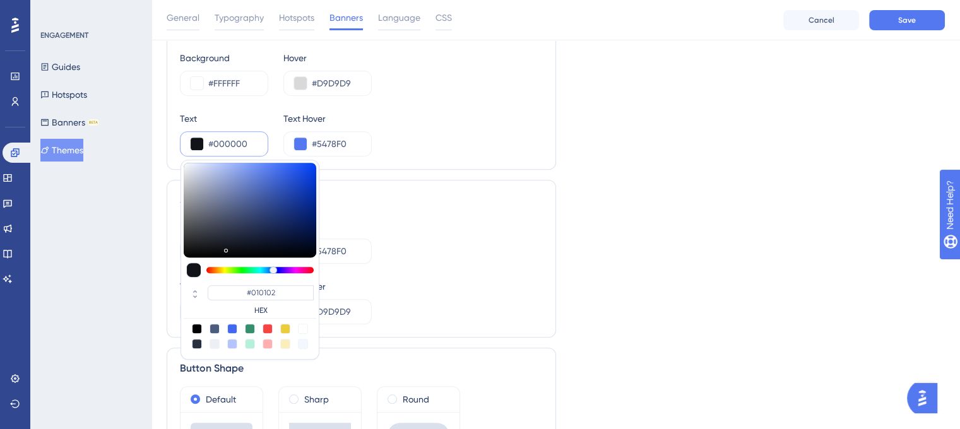
type input "#000000"
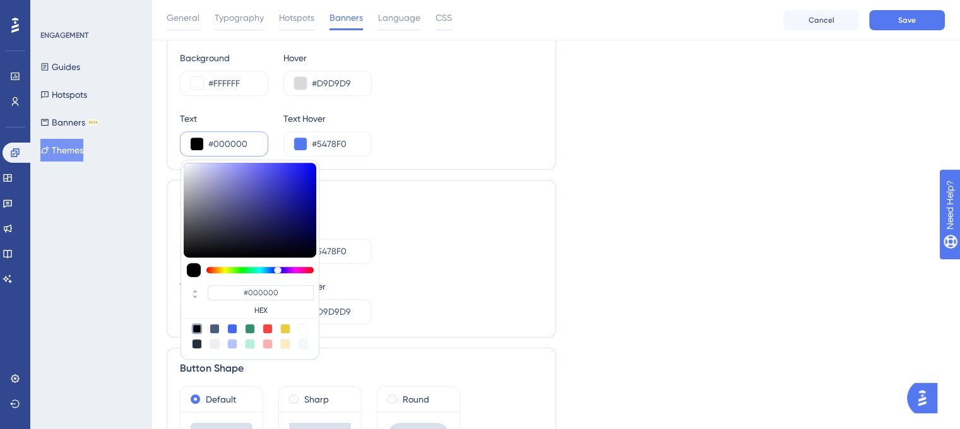
drag, startPoint x: 214, startPoint y: 253, endPoint x: 169, endPoint y: 271, distance: 48.4
click at [169, 271] on div "Banner Style Background Color #ffffff Border Box Roundness Default Box Sharp Bo…" at bounding box center [362, 29] width 390 height 907
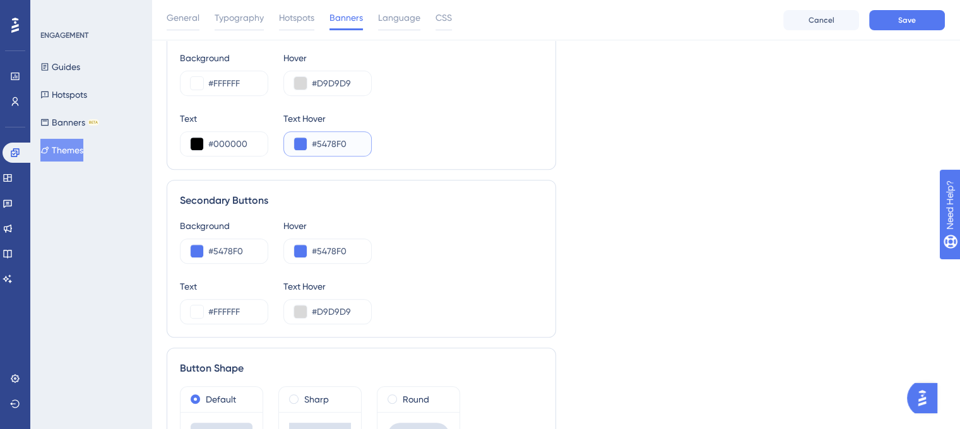
click at [301, 140] on button at bounding box center [300, 144] width 13 height 13
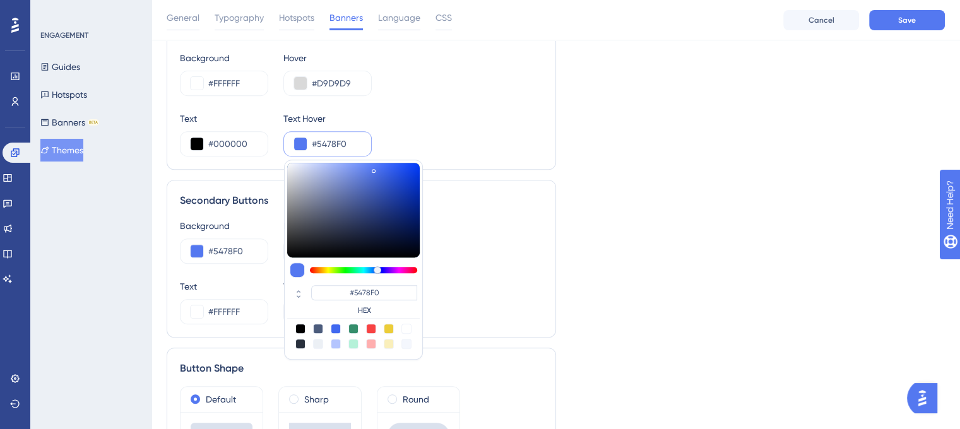
type input "#303442"
type input "#2d303a"
type input "#2D303A"
type input "#111111"
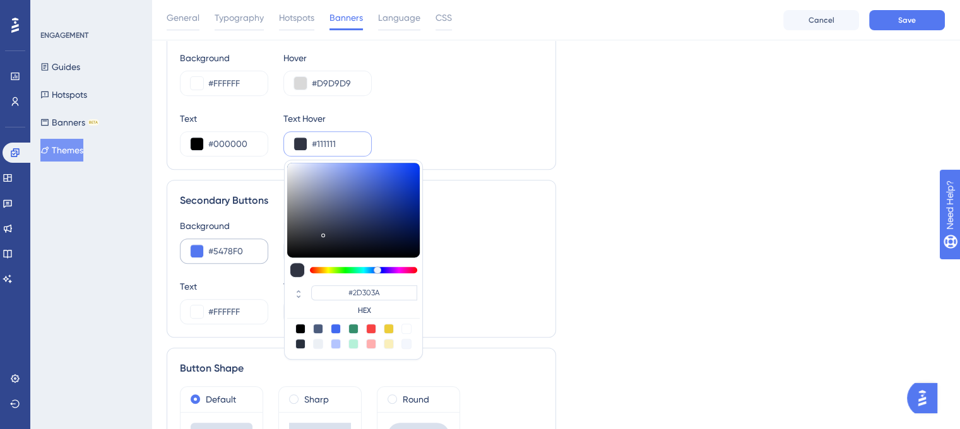
type input "#111111"
type input "#000000"
drag, startPoint x: 323, startPoint y: 232, endPoint x: 265, endPoint y: 258, distance: 64.4
click at [265, 258] on div "Banner Style Background Color #ffffff Border Box Roundness Default Box Sharp Bo…" at bounding box center [362, 29] width 390 height 907
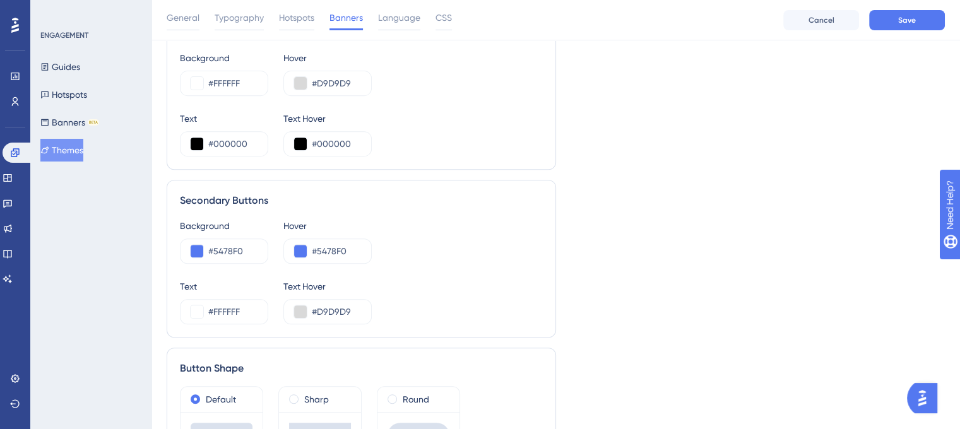
click at [549, 90] on div "Primary Buttons Background #FFFFFF Hover #D9D9D9 Text #000000 Text Hover #000000" at bounding box center [362, 91] width 390 height 158
click at [245, 311] on input "#FFFFFF" at bounding box center [232, 311] width 49 height 15
paste input "1F1E"
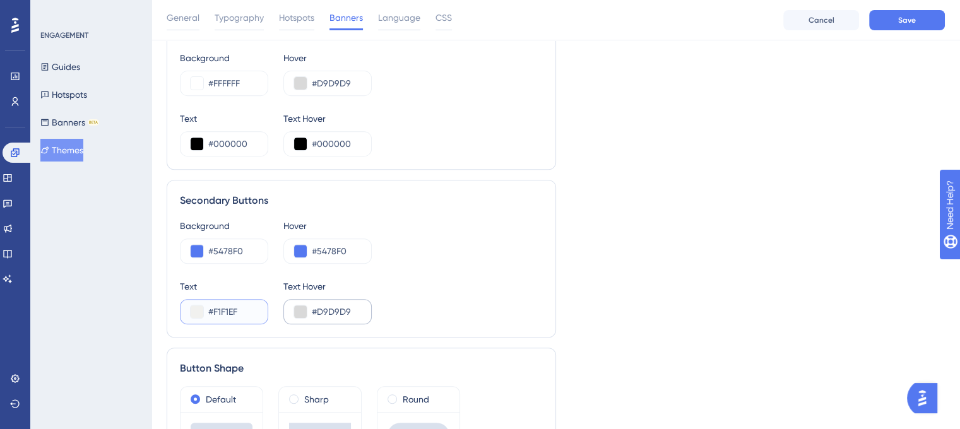
type input "#F1F1EF"
click at [338, 310] on input "#D9D9D9" at bounding box center [336, 311] width 49 height 15
paste input "F1F1EF"
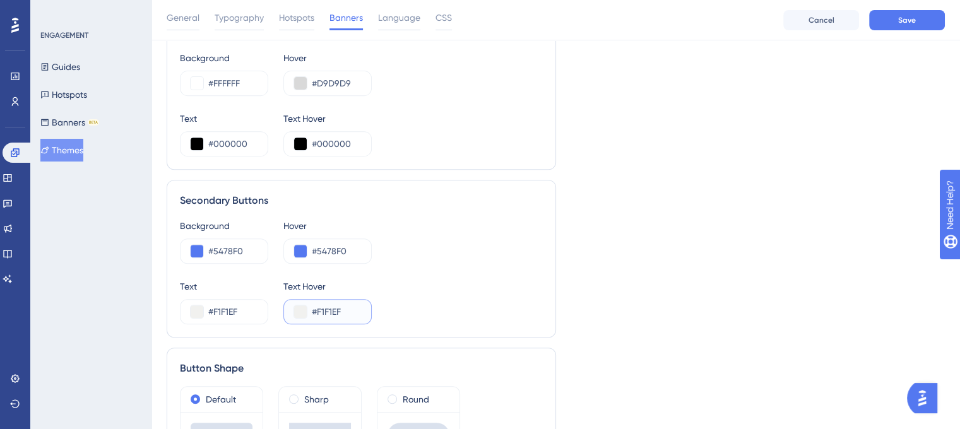
type input "#F1F1EF"
click at [223, 251] on input "#5478F0" at bounding box center [232, 251] width 49 height 15
click at [222, 251] on input "#5478F0" at bounding box center [232, 251] width 49 height 15
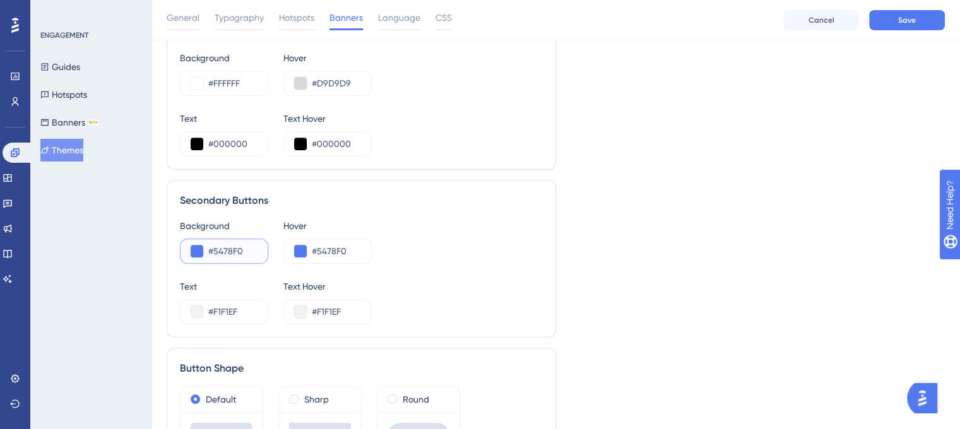
paste input "F1F1EF"
type input "#F1F1EF"
click at [340, 254] on input "#5478F0" at bounding box center [336, 251] width 49 height 15
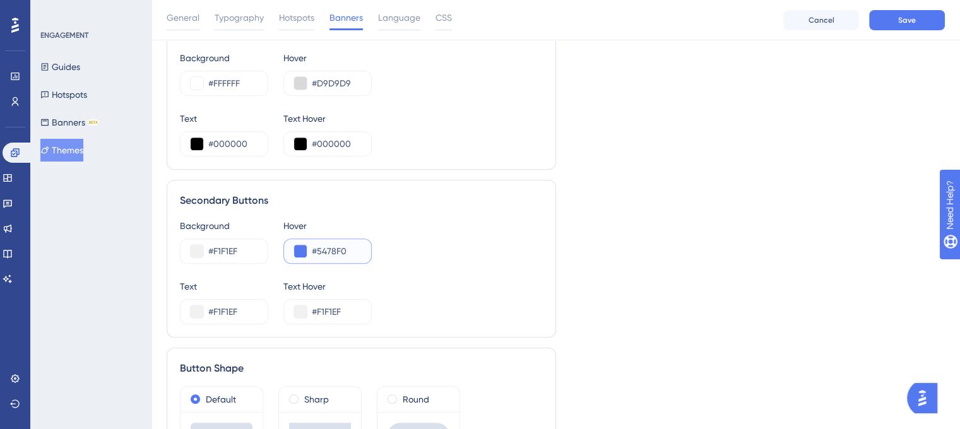
paste input "C8C8C6"
type input "#C8C8C6"
click at [199, 311] on button at bounding box center [197, 312] width 13 height 13
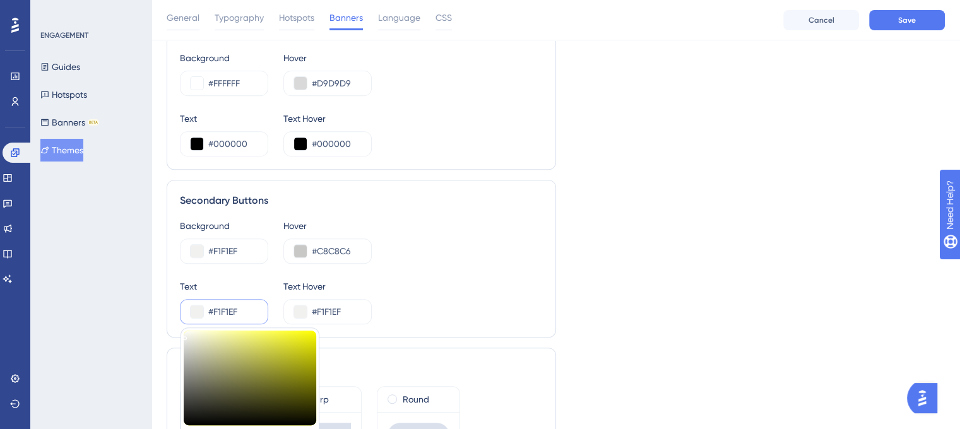
type input "#c6c679"
type input "#C6C679"
type input "#9f9f6b"
type input "#9F9F6B"
type input "#7b7b5a"
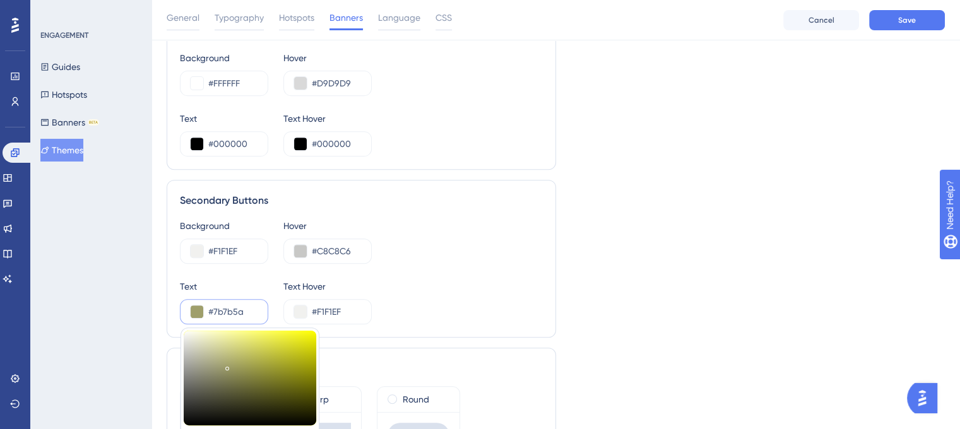
type input "#7B7B5A"
type input "#6e6e53"
type input "#6E6E53"
type input "#595949"
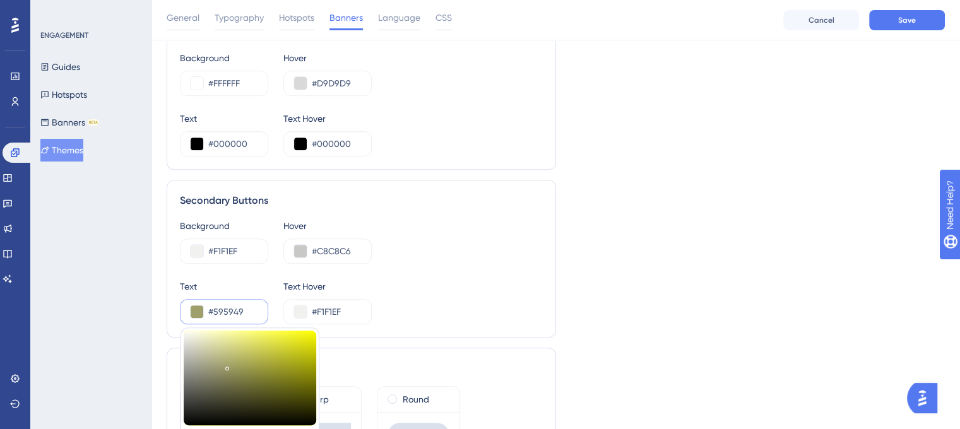
type input "#363632"
type input "#121212"
type input "#000000"
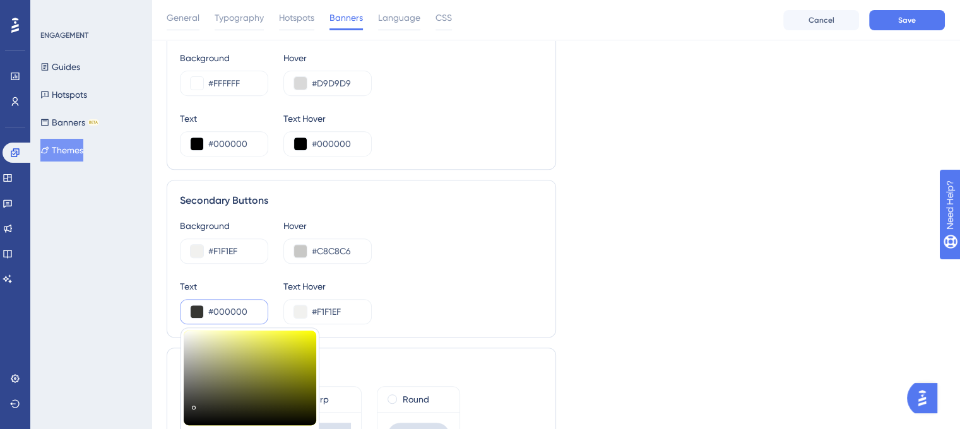
type input "#000000"
drag, startPoint x: 223, startPoint y: 371, endPoint x: 169, endPoint y: 436, distance: 84.7
click at [169, 436] on html "Performance Users Engagement Widgets Feedback Product Updates Knowledge Base AI…" at bounding box center [480, 9] width 960 height 1028
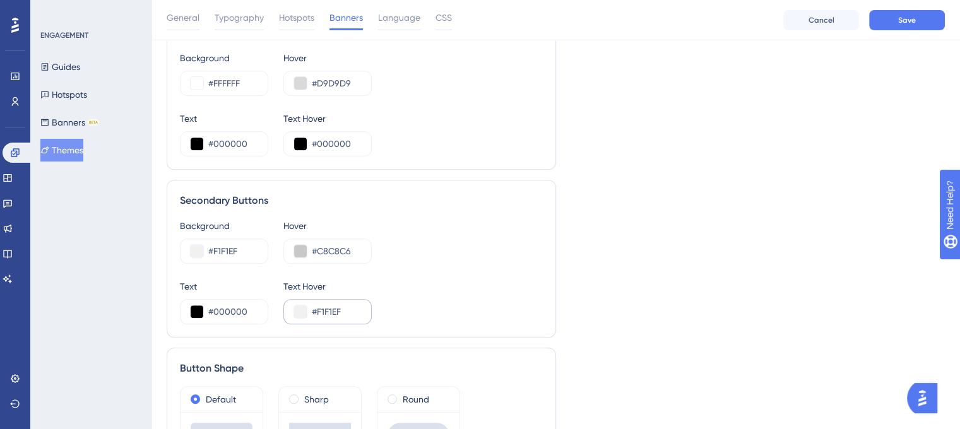
click at [307, 310] on div "#F1F1EF" at bounding box center [327, 311] width 88 height 25
click at [298, 312] on button at bounding box center [300, 312] width 13 height 13
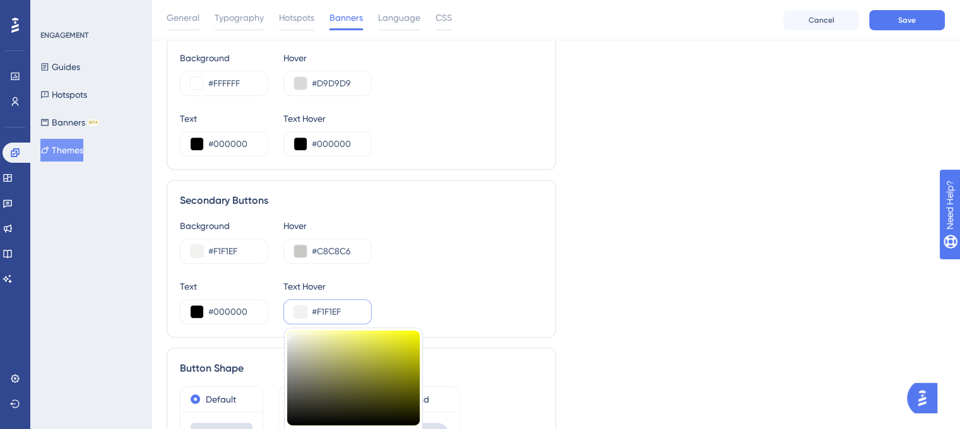
type input "#757569"
type input "#4e4e48"
type input "#4E4E48"
type input "#151515"
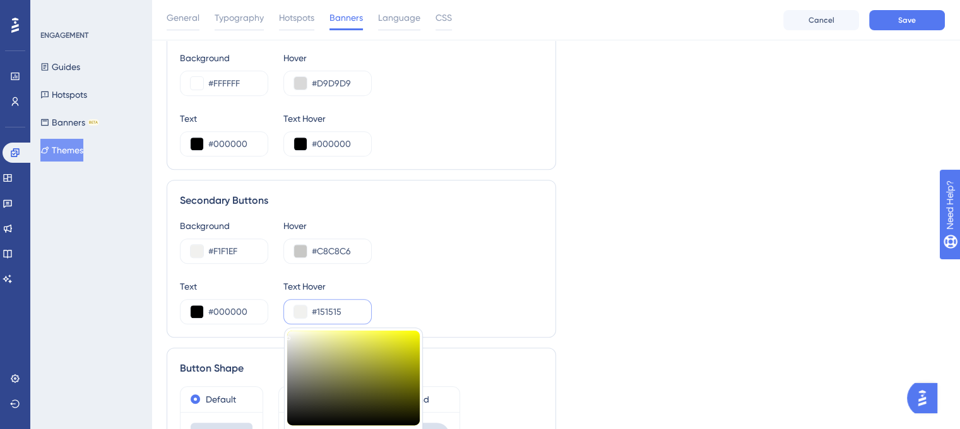
type input "#151515"
type input "#080808"
type input "#000000"
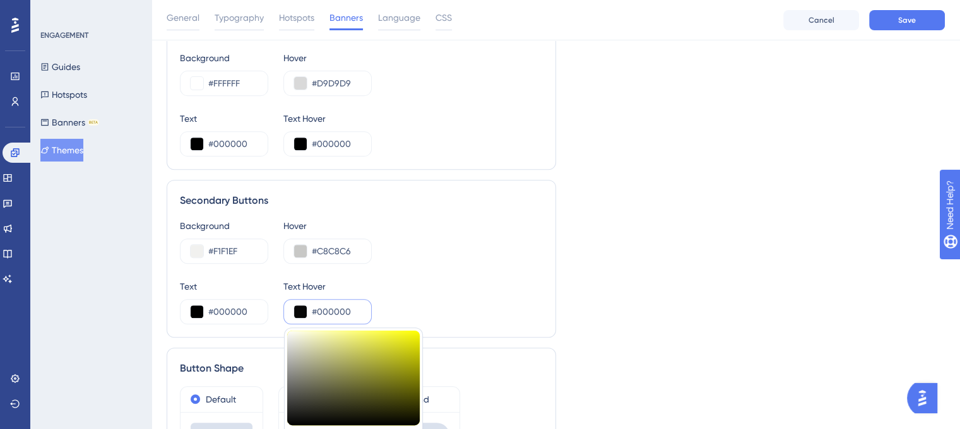
drag, startPoint x: 298, startPoint y: 390, endPoint x: 287, endPoint y: 428, distance: 39.4
click at [287, 426] on div at bounding box center [353, 378] width 133 height 95
click at [465, 300] on div "Text #000000 Text Hover #000000 #000000 HEX" at bounding box center [361, 301] width 363 height 45
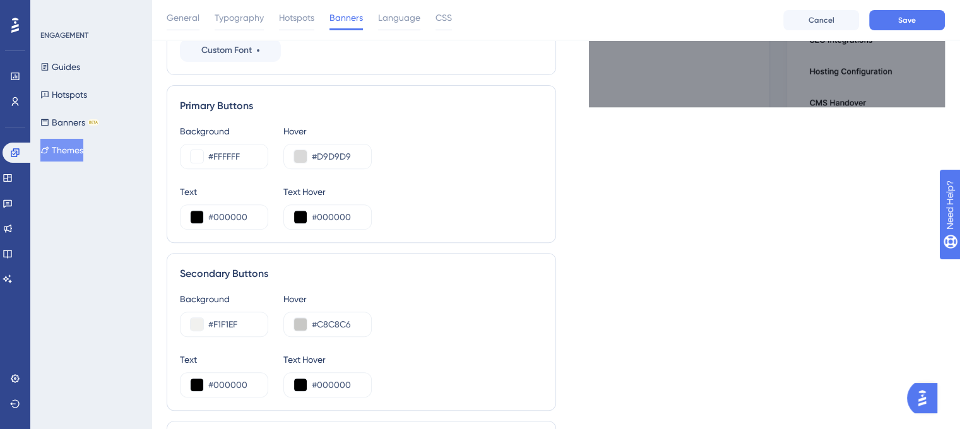
scroll to position [505, 0]
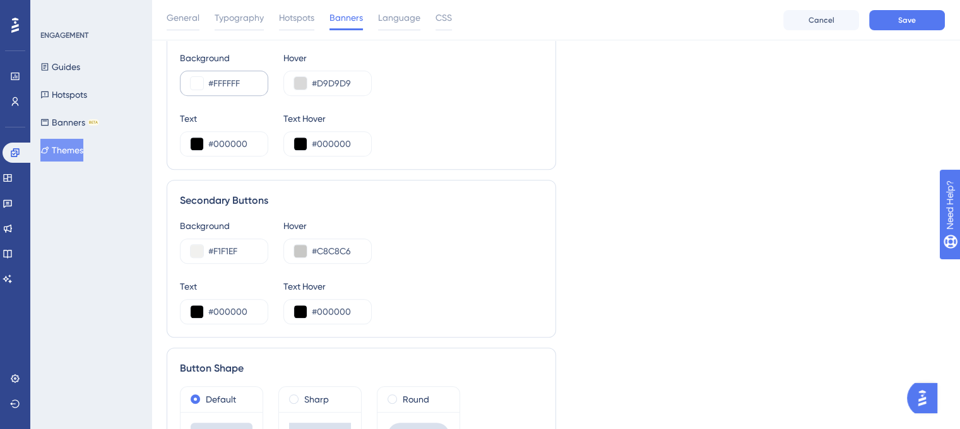
click at [241, 74] on div "#FFFFFF" at bounding box center [224, 83] width 88 height 25
click at [242, 80] on input "#FFFFFF" at bounding box center [232, 83] width 49 height 15
paste input "0D0D0C"
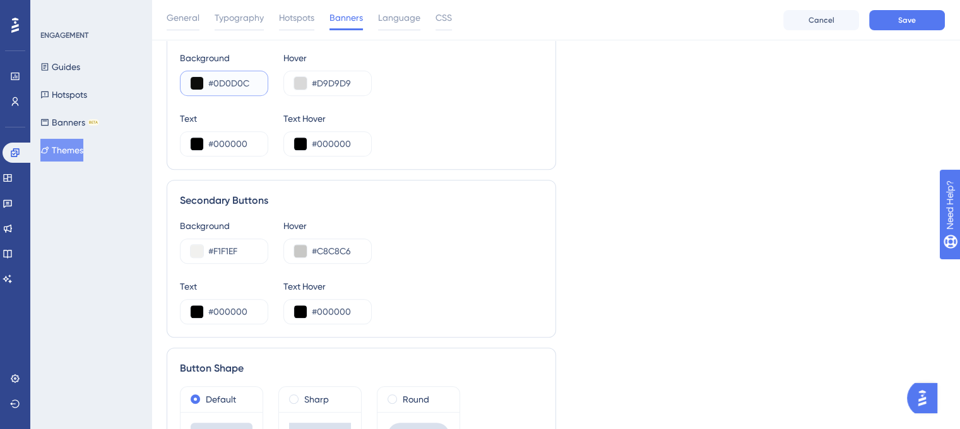
type input "#0D0D0C"
click at [229, 308] on input "#000000" at bounding box center [232, 311] width 49 height 15
paste input "FFFFFF"
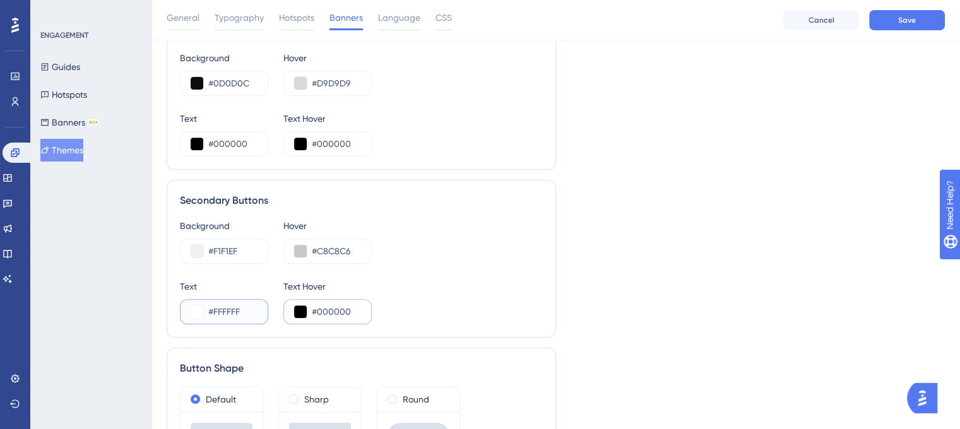
type input "#FFFFFF"
click at [342, 305] on input "#000000" at bounding box center [336, 311] width 49 height 15
paste input "FFFFFF"
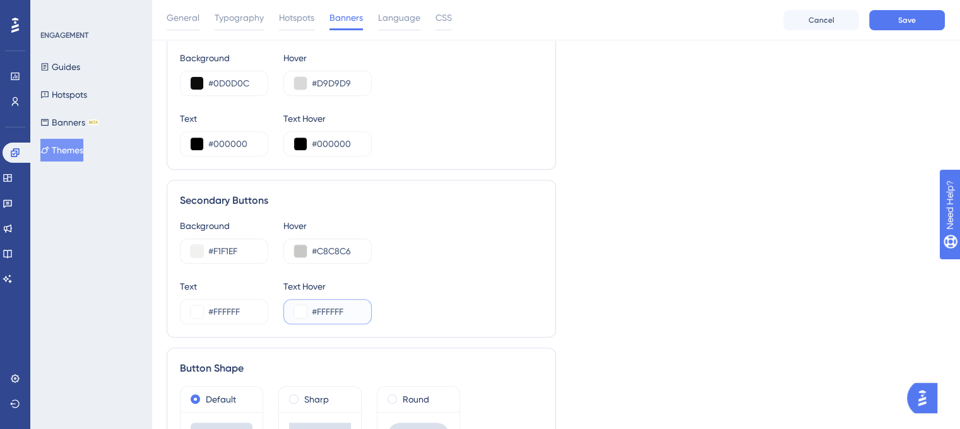
type input "#FFFFFF"
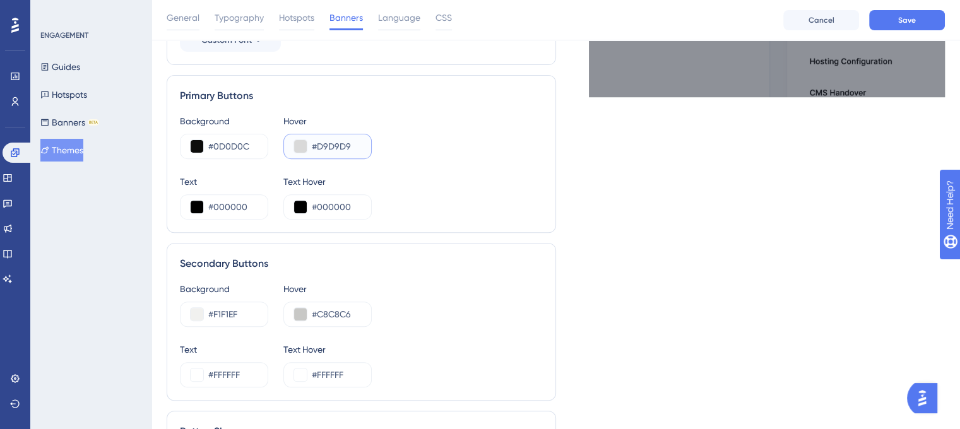
click at [330, 143] on input "#D9D9D9" at bounding box center [336, 146] width 49 height 15
paste input "3B3B3A"
type input "#3B3B3A"
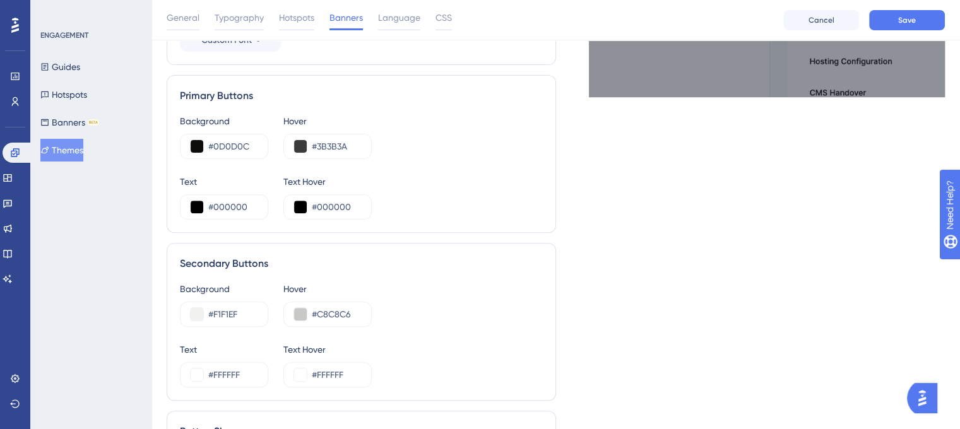
drag, startPoint x: 465, startPoint y: 194, endPoint x: 510, endPoint y: 199, distance: 45.7
click at [465, 194] on div "Text #000000 Text Hover #000000" at bounding box center [361, 196] width 363 height 45
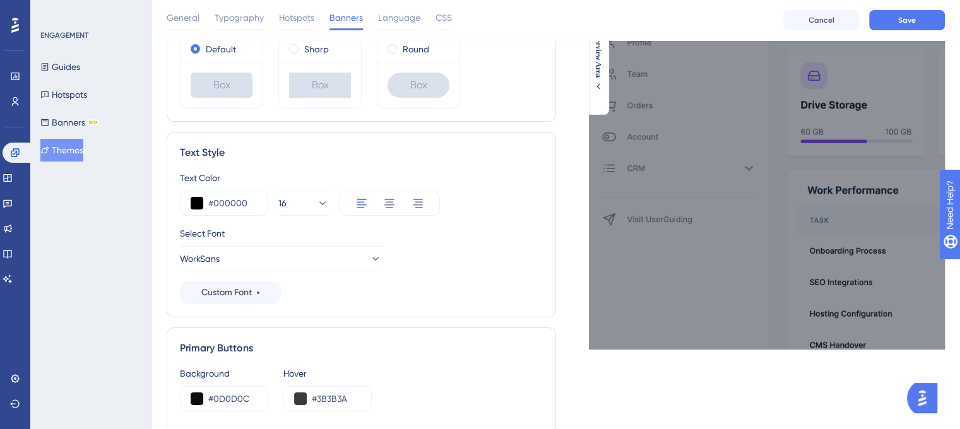
scroll to position [253, 0]
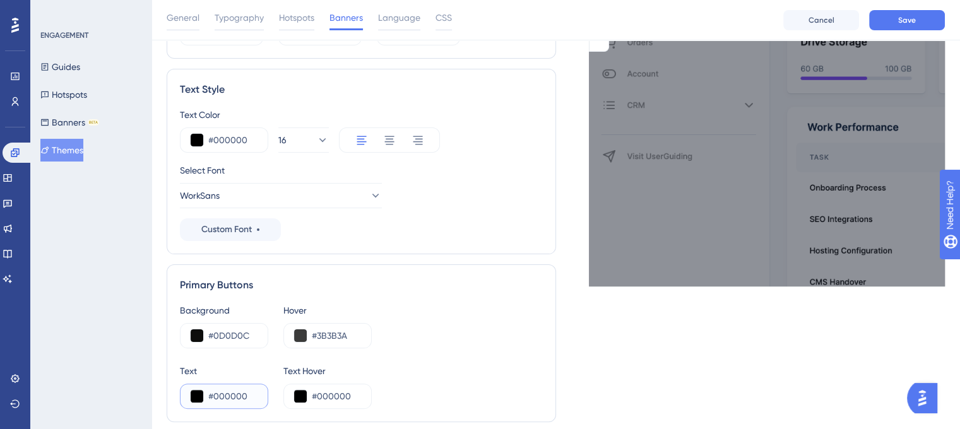
click at [199, 393] on button at bounding box center [197, 396] width 13 height 13
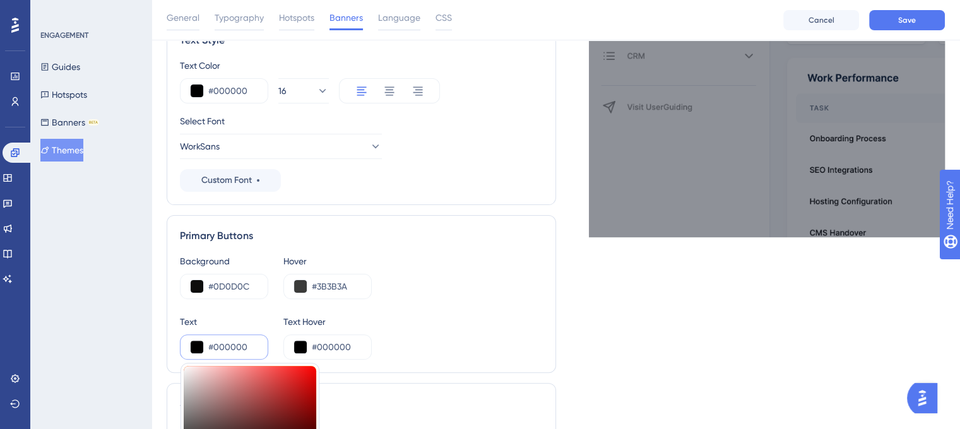
scroll to position [379, 0]
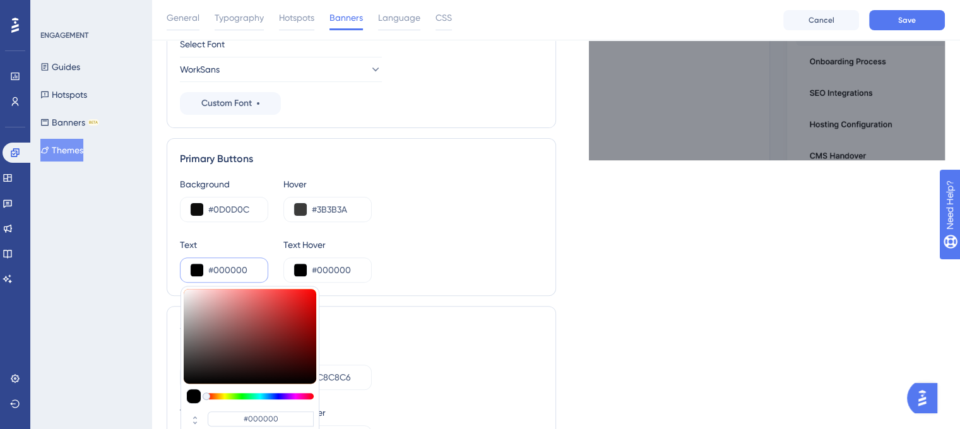
type input "#e0b5b5"
type input "#E0B5B5"
type input "#fce2e2"
type input "#FCE2E2"
type input "#fff9f9"
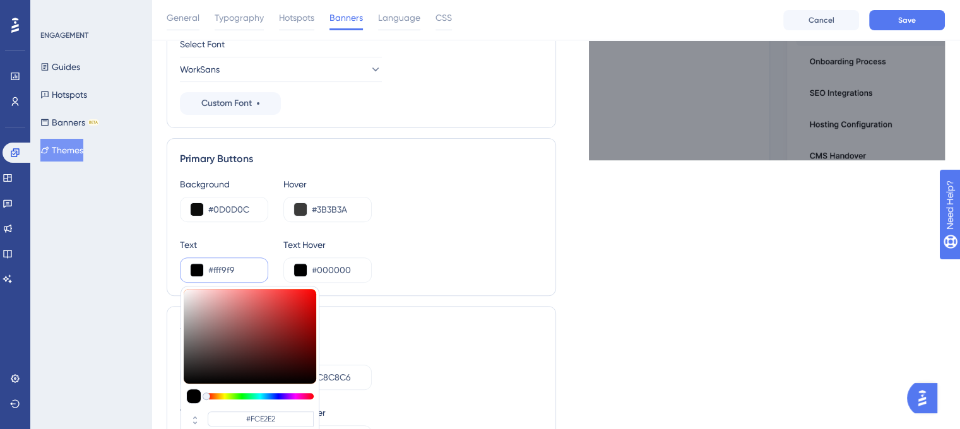
type input "#FFF9F9"
type input "#ffffff"
type input "#FFFFFF"
drag, startPoint x: 193, startPoint y: 285, endPoint x: 178, endPoint y: 277, distance: 17.5
click at [176, 277] on div "Primary Buttons Background #0D0D0C Hover #3B3B3A Text #ffffff #FFFFFF HEX Text …" at bounding box center [362, 217] width 390 height 158
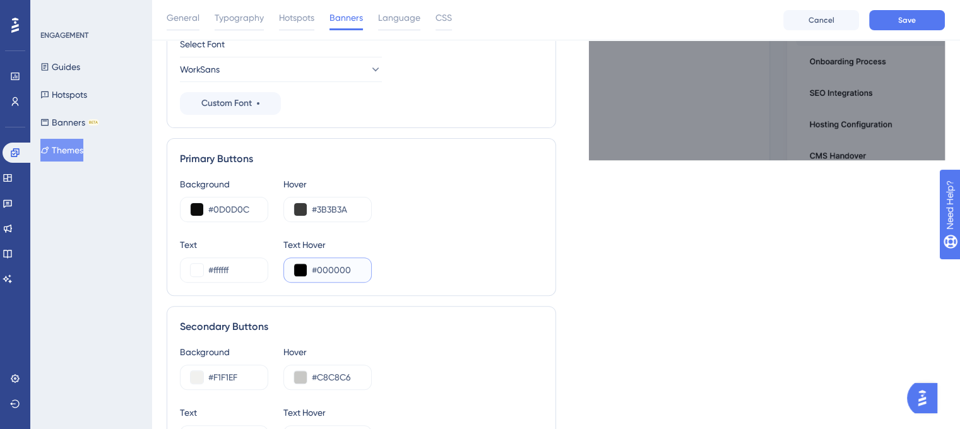
click at [304, 272] on button at bounding box center [300, 270] width 13 height 13
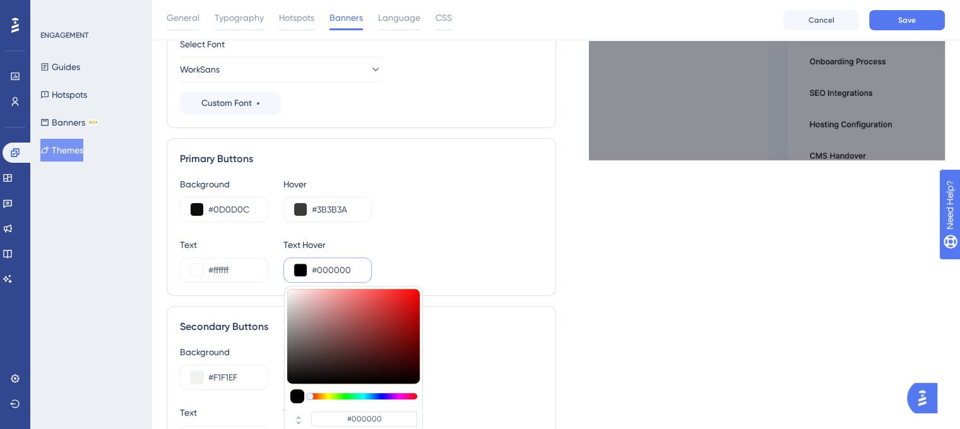
type input "#a89797"
type input "#A89797"
type input "#b4a8a8"
type input "#B4A8A8"
type input "#dbdbdb"
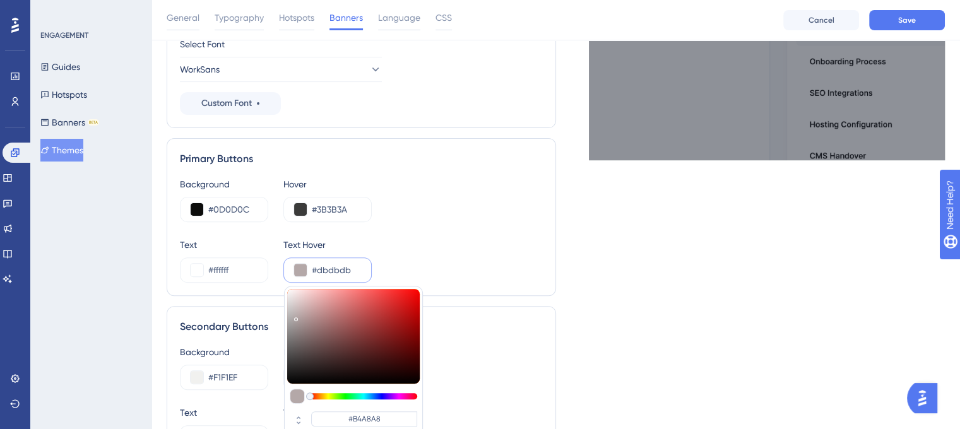
type input "#DBDBDB"
type input "#f6f6f6"
type input "#F6F6F6"
type input "#ffffff"
type input "#FFFFFF"
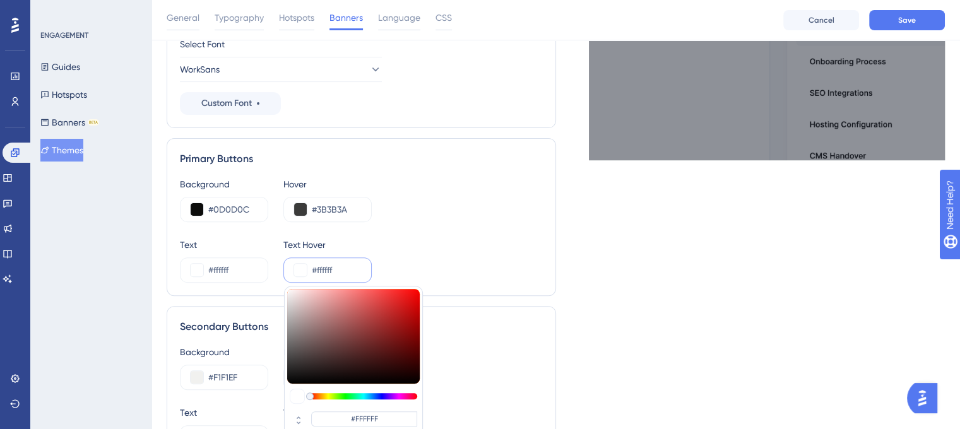
drag, startPoint x: 301, startPoint y: 320, endPoint x: 273, endPoint y: 285, distance: 44.5
click at [273, 285] on div "Primary Buttons Background #0D0D0C Hover #3B3B3A Text #ffffff Text Hover #fffff…" at bounding box center [362, 217] width 390 height 158
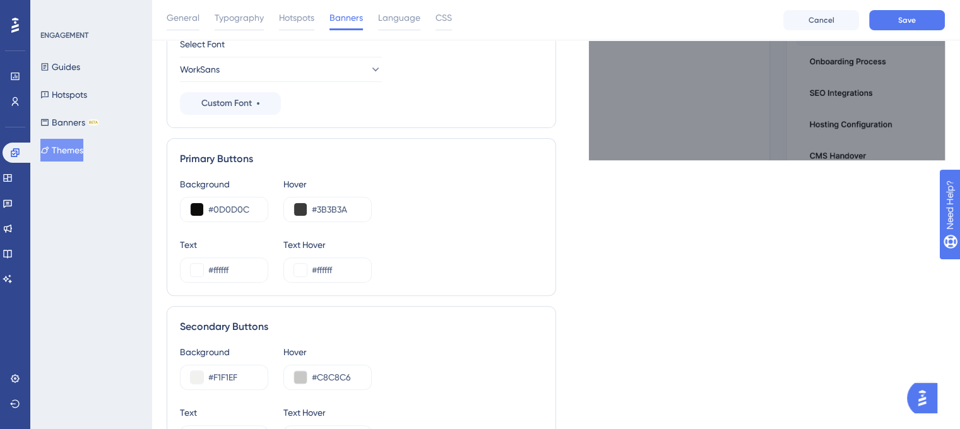
click at [660, 277] on div "Live Preview Extend Preview Area" at bounding box center [751, 155] width 390 height 907
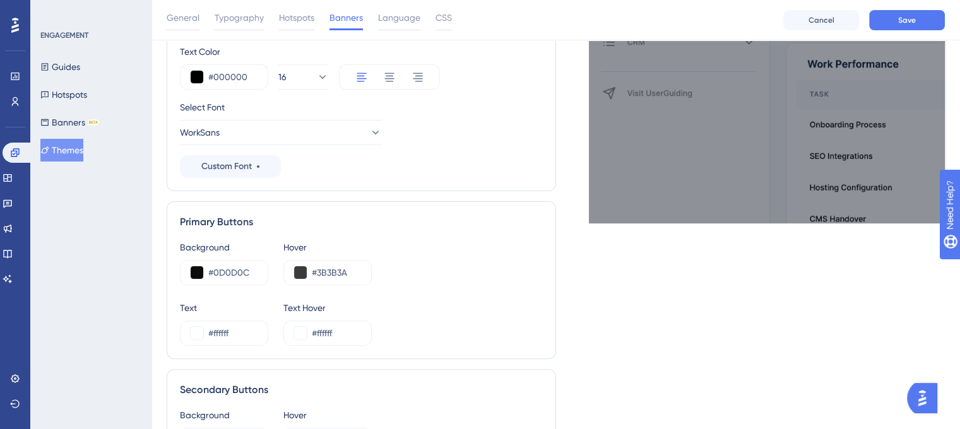
scroll to position [596, 0]
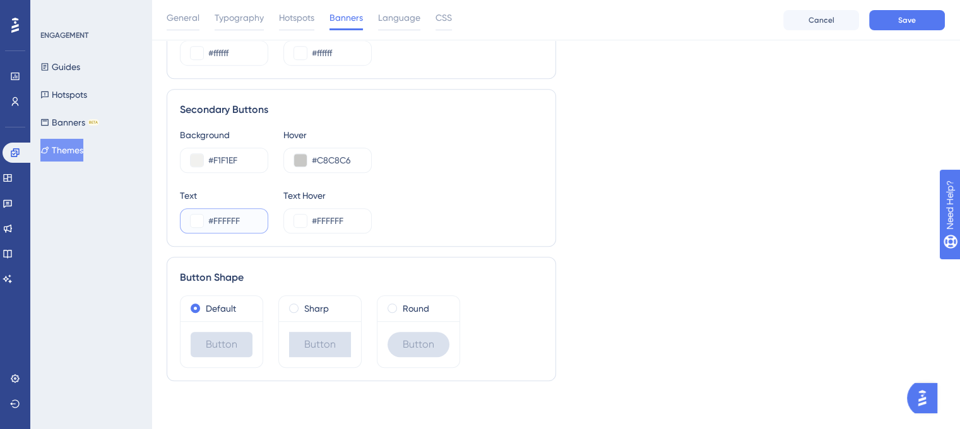
click at [199, 222] on button at bounding box center [197, 221] width 13 height 13
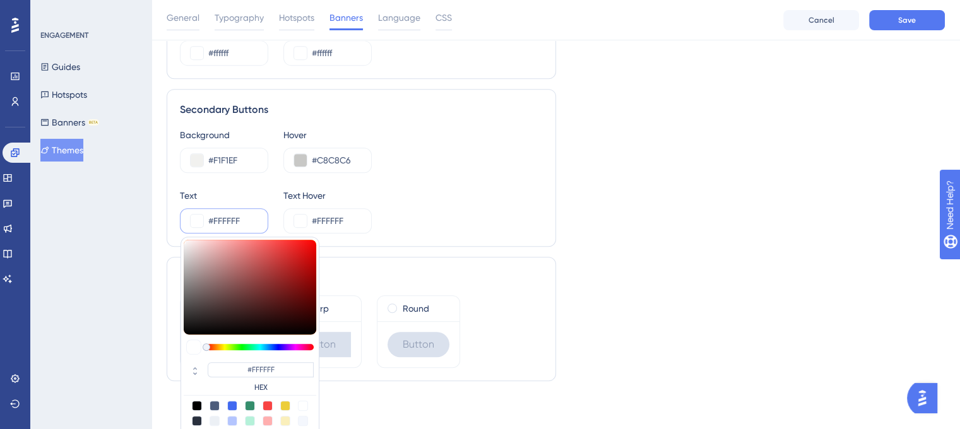
type input "#675c5c"
type input "#675C5C"
type input "#1c1c1c"
type input "#1C1C1C"
type input "#000000"
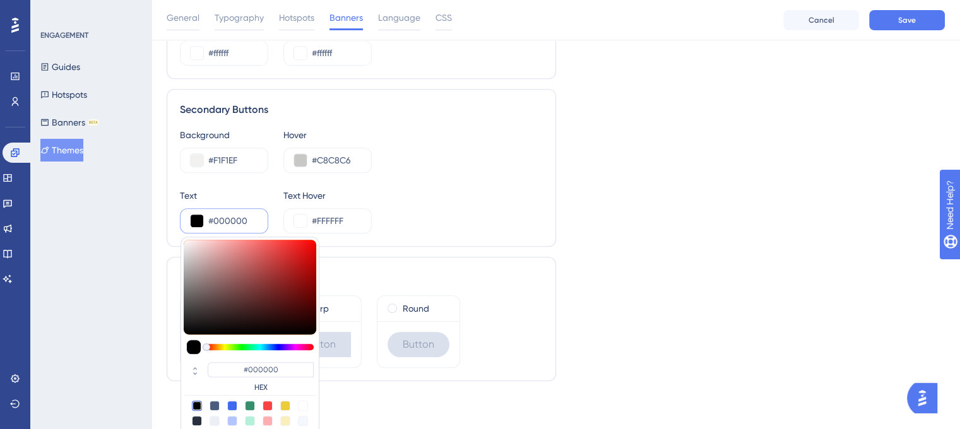
drag, startPoint x: 191, startPoint y: 301, endPoint x: 207, endPoint y: 309, distance: 18.1
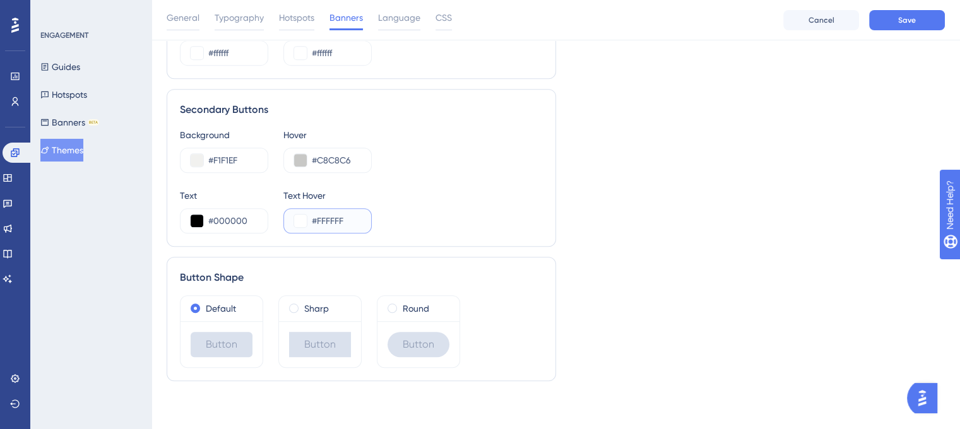
click at [304, 222] on button at bounding box center [300, 221] width 13 height 13
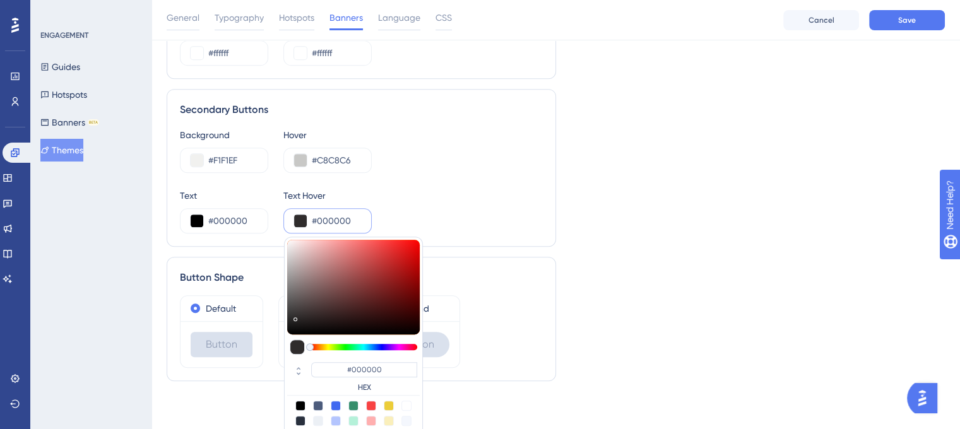
drag, startPoint x: 304, startPoint y: 307, endPoint x: 274, endPoint y: 343, distance: 46.6
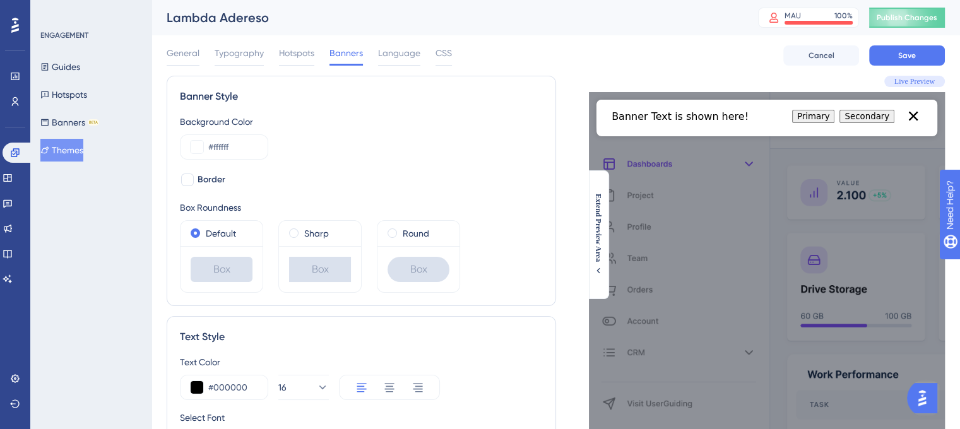
scroll to position [0, 0]
click at [921, 57] on button "Save" at bounding box center [907, 55] width 76 height 20
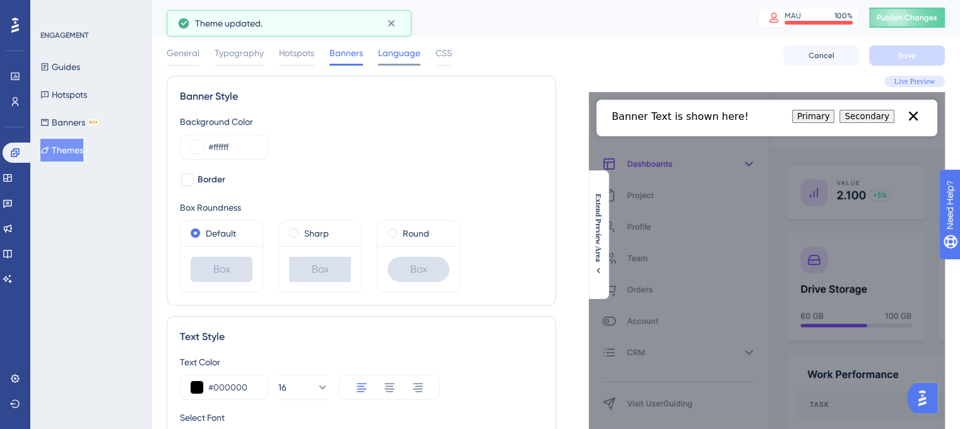
click at [387, 60] on span "Language" at bounding box center [399, 52] width 42 height 15
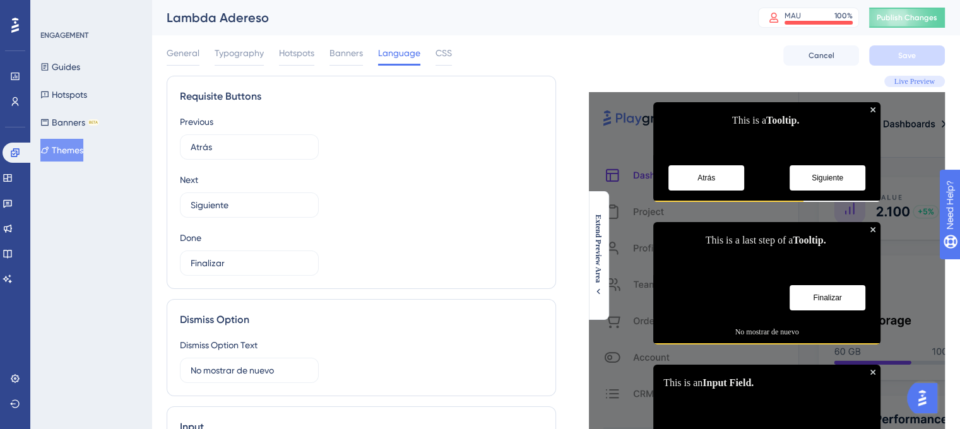
click at [452, 51] on div "General Typography Hotspots Banners Language CSS Cancel Save" at bounding box center [556, 55] width 778 height 40
click at [441, 56] on span "CSS" at bounding box center [444, 52] width 16 height 15
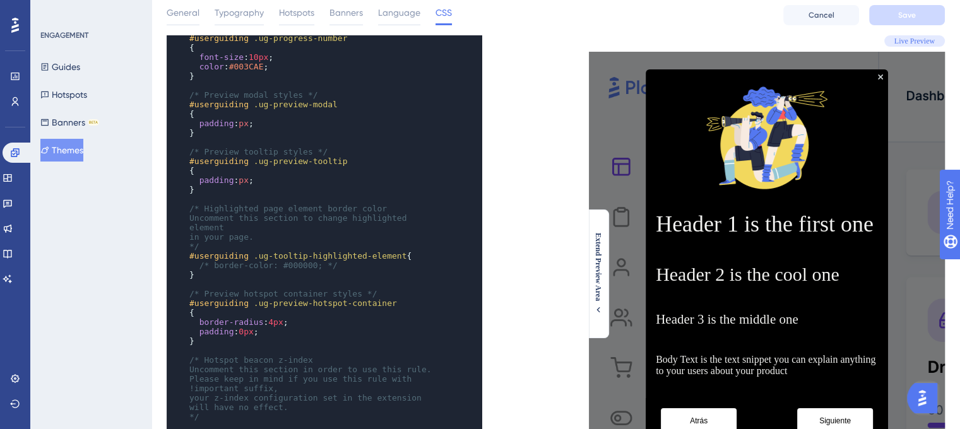
scroll to position [63, 0]
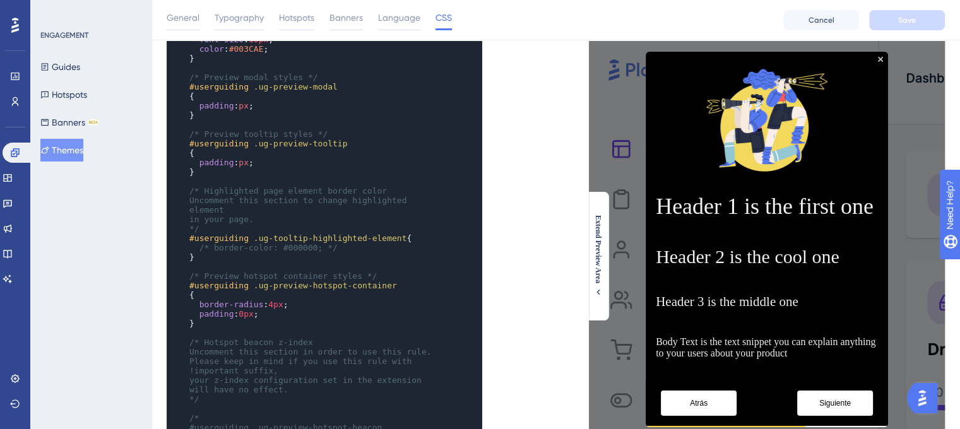
click at [270, 301] on span "4px" at bounding box center [275, 304] width 15 height 9
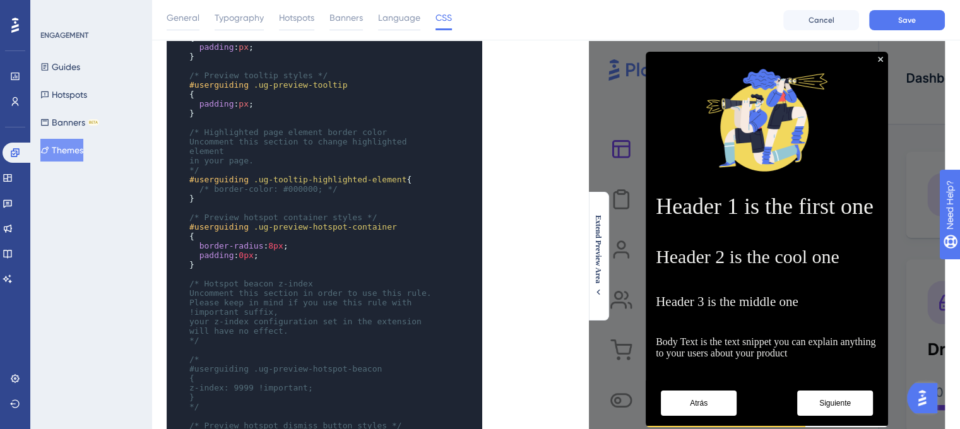
scroll to position [441, 0]
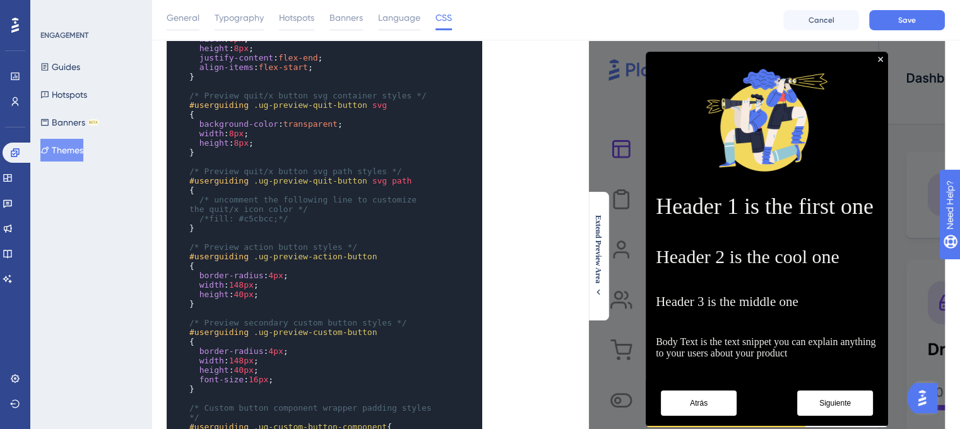
click at [270, 271] on span "4px" at bounding box center [275, 275] width 15 height 9
click at [272, 350] on span "4px" at bounding box center [275, 354] width 15 height 9
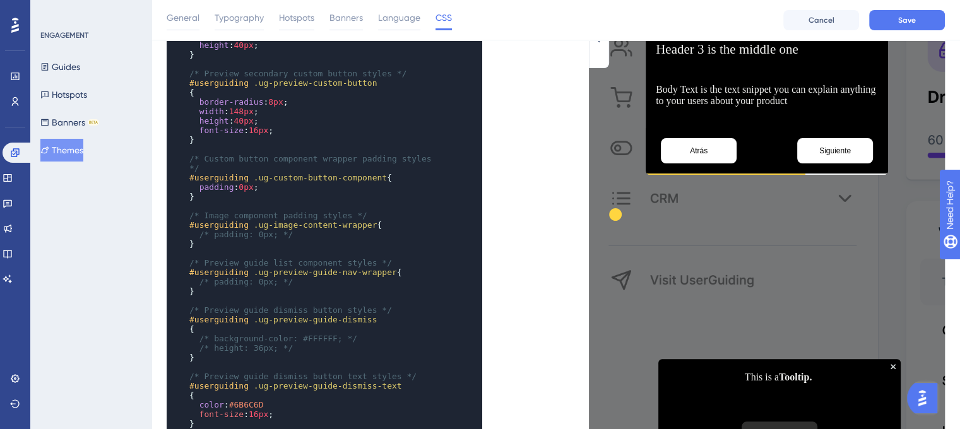
click at [504, 244] on div "​ x border-radius : 8px ; ​ /* Preview text link on hover styles */ #userguidin…" at bounding box center [362, 118] width 390 height 707
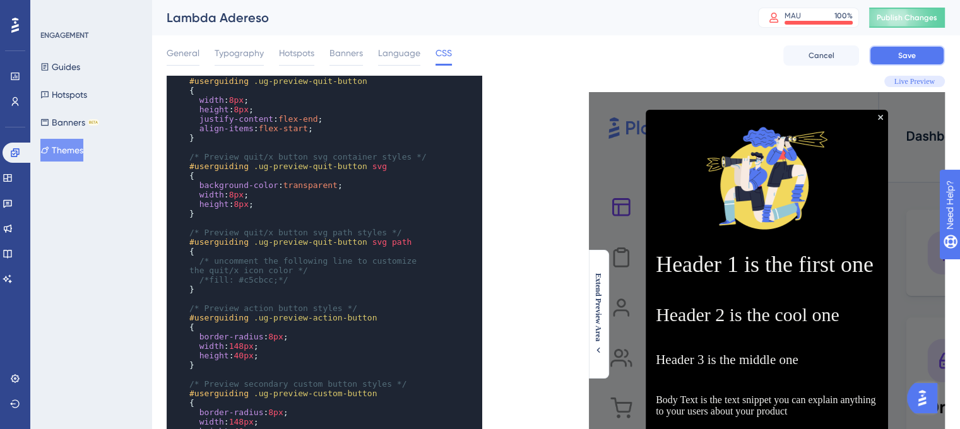
click at [926, 54] on button "Save" at bounding box center [907, 55] width 76 height 20
click at [766, 52] on div "General Typography Hotspots Banners Language CSS Cancel Save" at bounding box center [556, 55] width 778 height 40
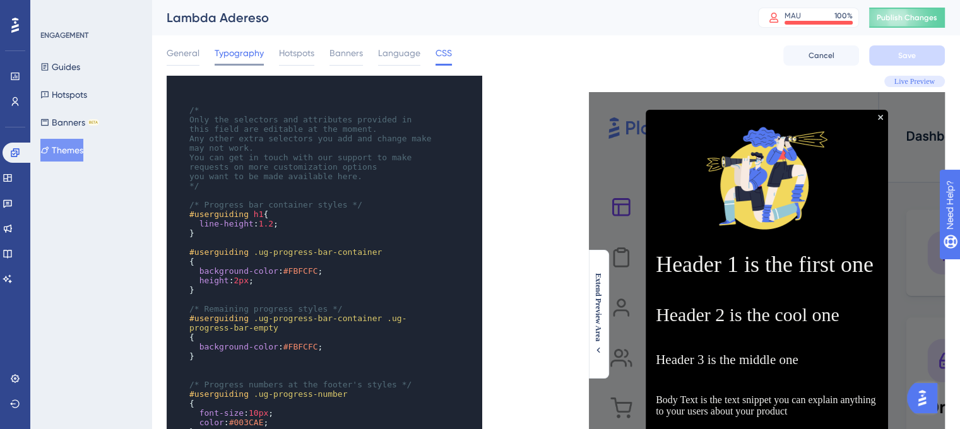
click at [229, 60] on span "Typography" at bounding box center [239, 52] width 49 height 15
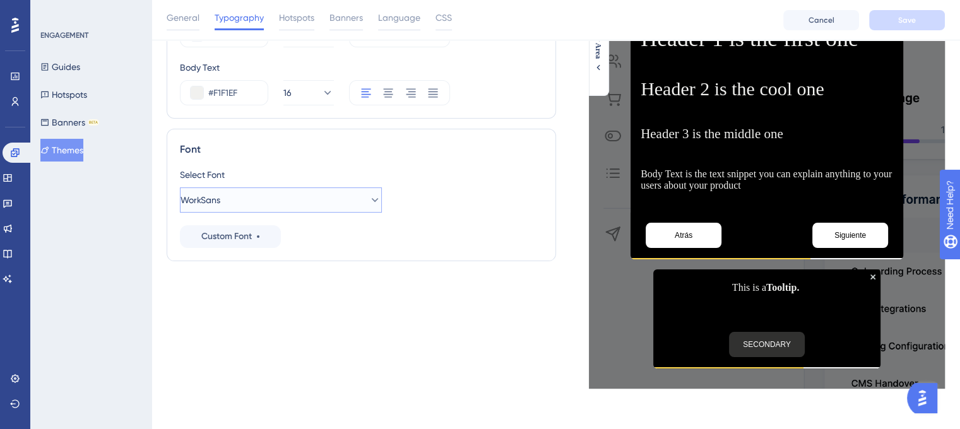
click at [275, 204] on button "WorkSans" at bounding box center [281, 200] width 202 height 25
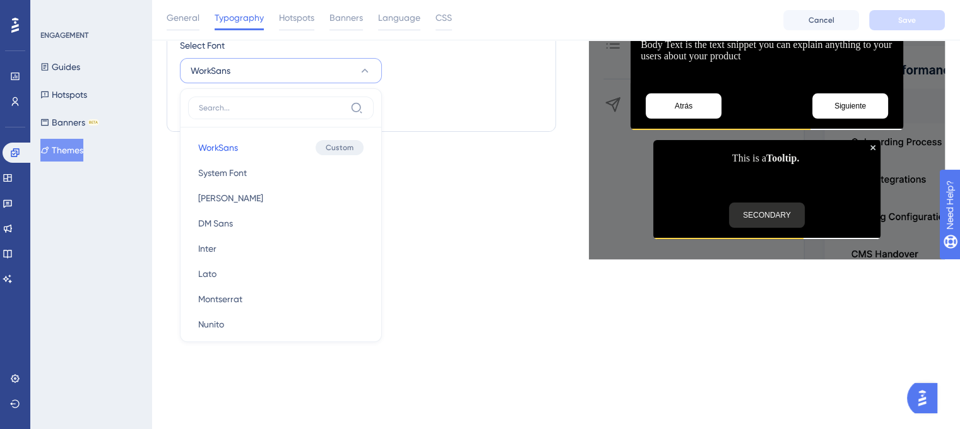
click at [541, 80] on div "Select Font WorkSans WorkSans WorkSans Custom System Font System Font [PERSON_N…" at bounding box center [361, 60] width 363 height 45
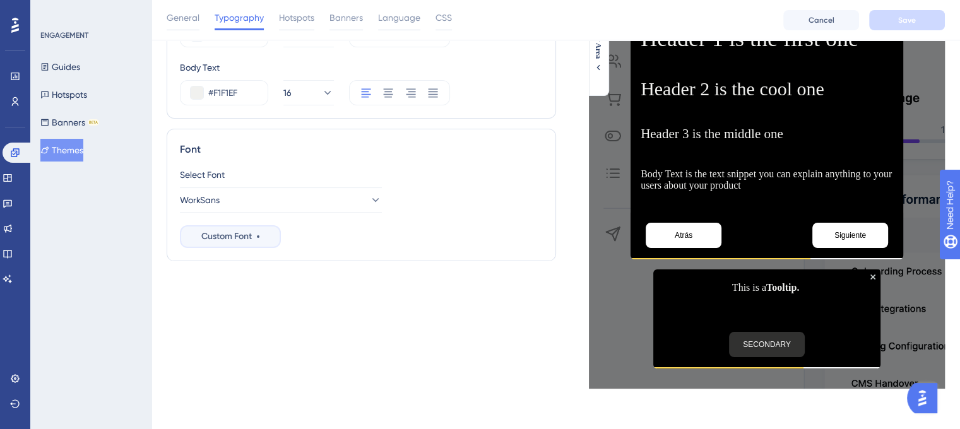
click at [232, 242] on span "Custom Font" at bounding box center [226, 236] width 51 height 15
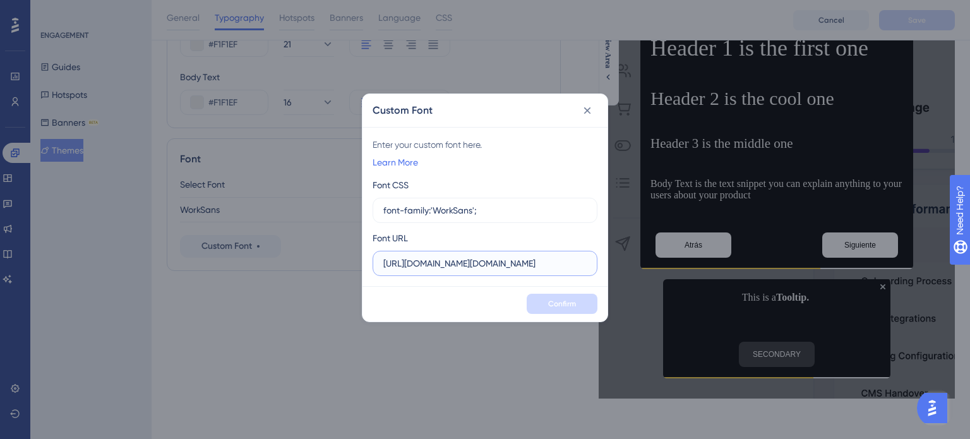
click at [432, 256] on input "[URL][DOMAIN_NAME][DOMAIN_NAME]" at bounding box center [484, 263] width 203 height 14
click at [405, 165] on link "Learn More" at bounding box center [394, 162] width 45 height 15
click at [455, 208] on input "font-family:'WorkSans';" at bounding box center [484, 210] width 203 height 14
click at [450, 211] on input "font-family:'worksans';" at bounding box center [484, 210] width 203 height 14
click at [569, 295] on button "Confirm" at bounding box center [562, 304] width 71 height 20
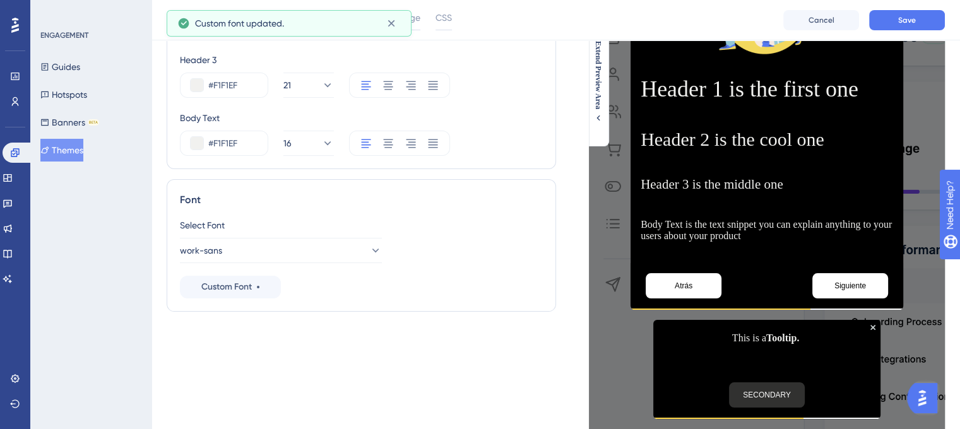
scroll to position [161, 0]
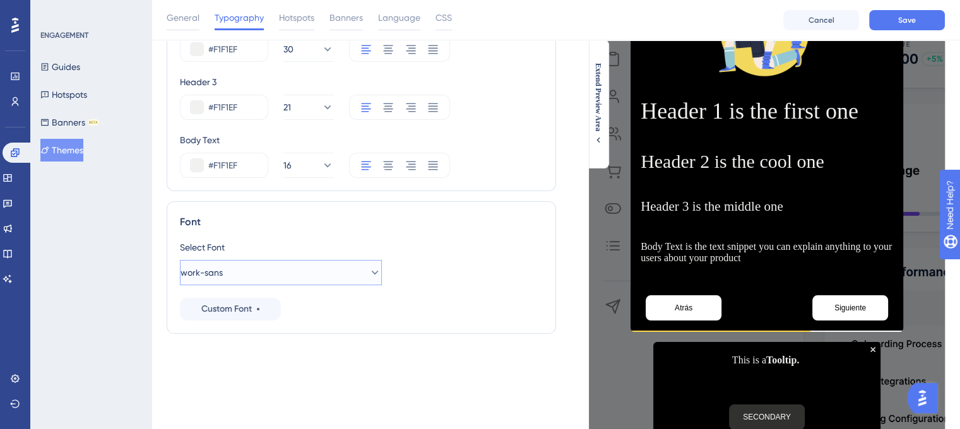
click at [286, 273] on button "work-sans" at bounding box center [281, 272] width 202 height 25
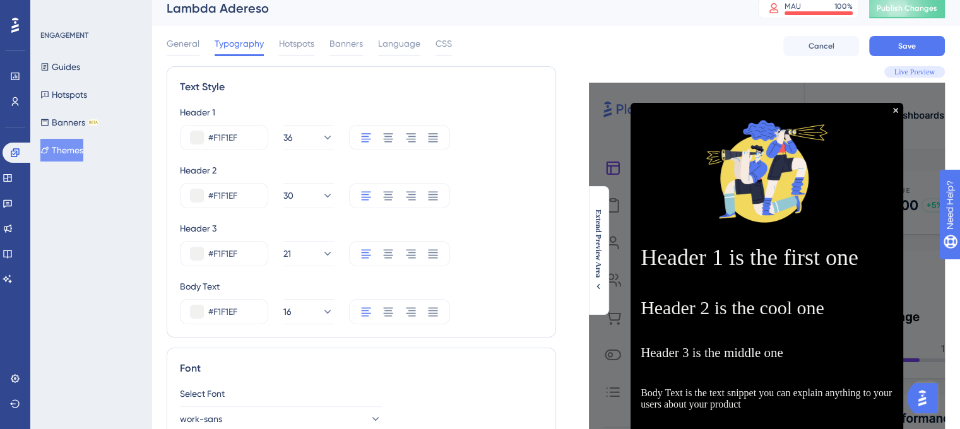
scroll to position [0, 0]
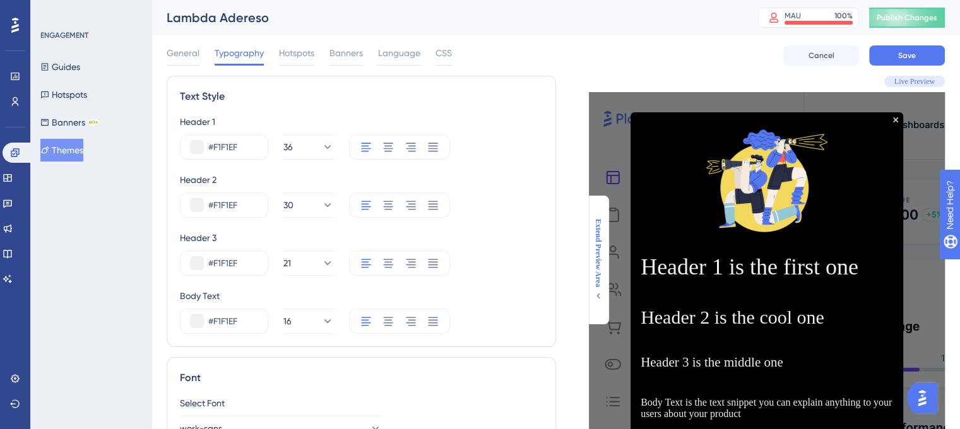
click at [596, 257] on span "Extend Preview Area" at bounding box center [598, 253] width 10 height 68
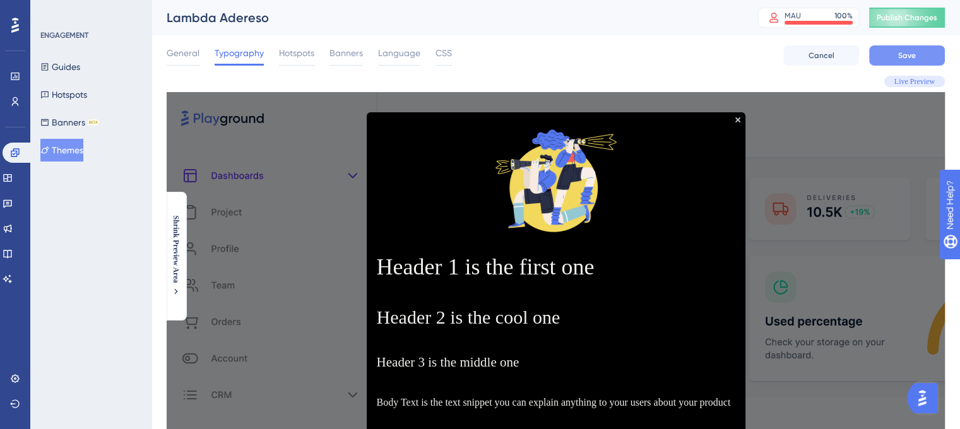
click at [914, 55] on span "Save" at bounding box center [907, 56] width 18 height 10
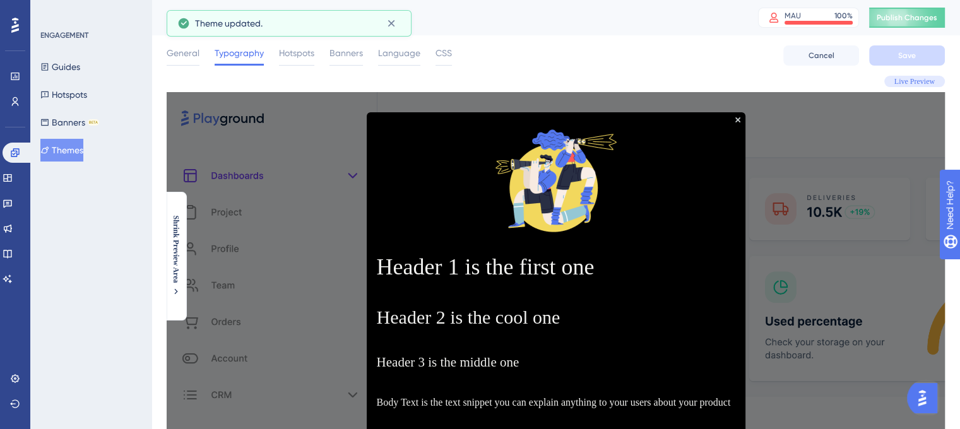
click at [925, 80] on span "Live Preview" at bounding box center [915, 81] width 40 height 10
click at [390, 20] on icon at bounding box center [391, 23] width 13 height 13
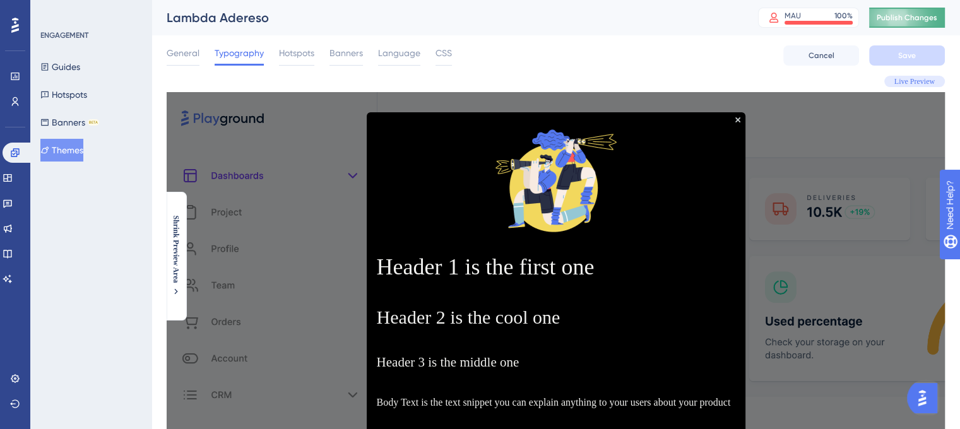
click at [932, 13] on span "Publish Changes" at bounding box center [907, 18] width 61 height 10
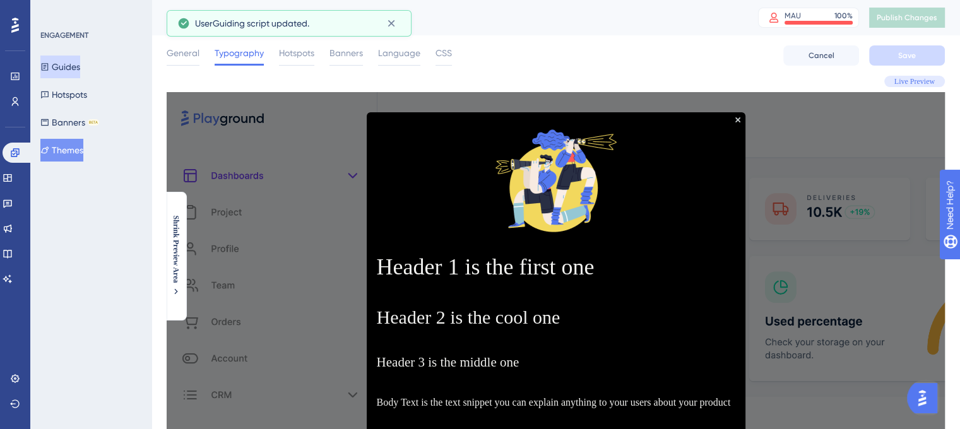
click at [72, 70] on button "Guides" at bounding box center [60, 67] width 40 height 23
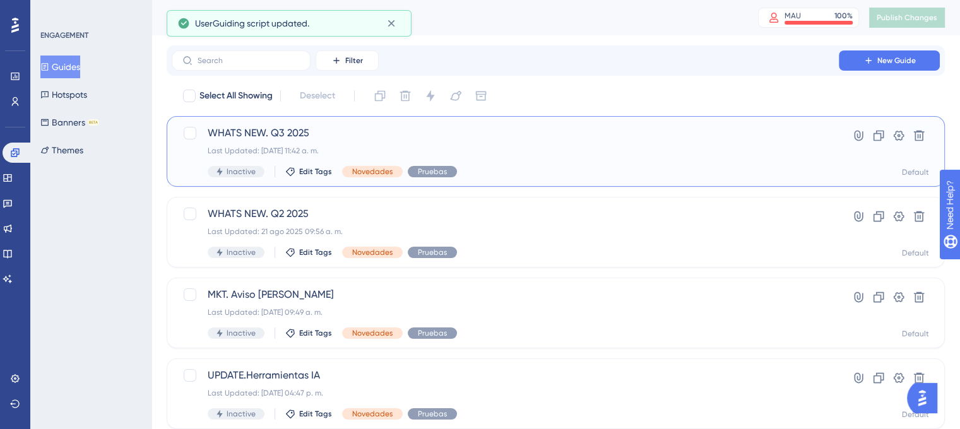
click at [390, 134] on span "WHATS NEW. Q3 2025" at bounding box center [505, 133] width 595 height 15
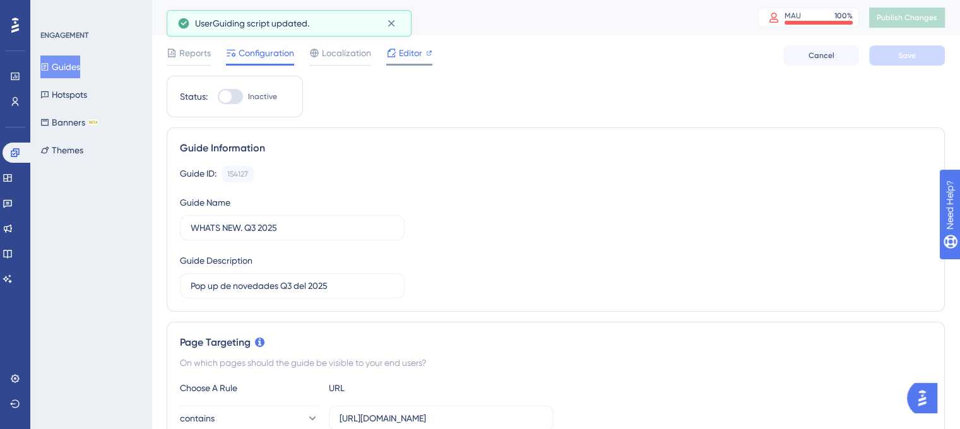
click at [405, 60] on span "Editor" at bounding box center [410, 52] width 23 height 15
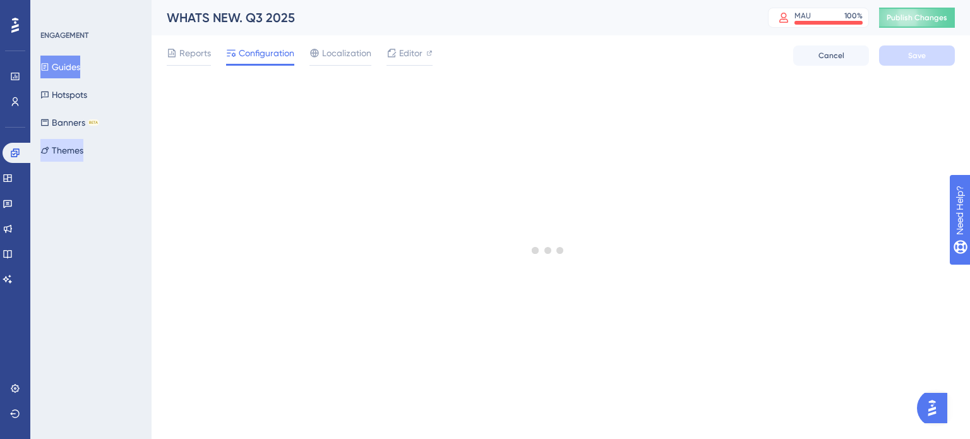
click at [67, 158] on button "Themes" at bounding box center [61, 150] width 43 height 23
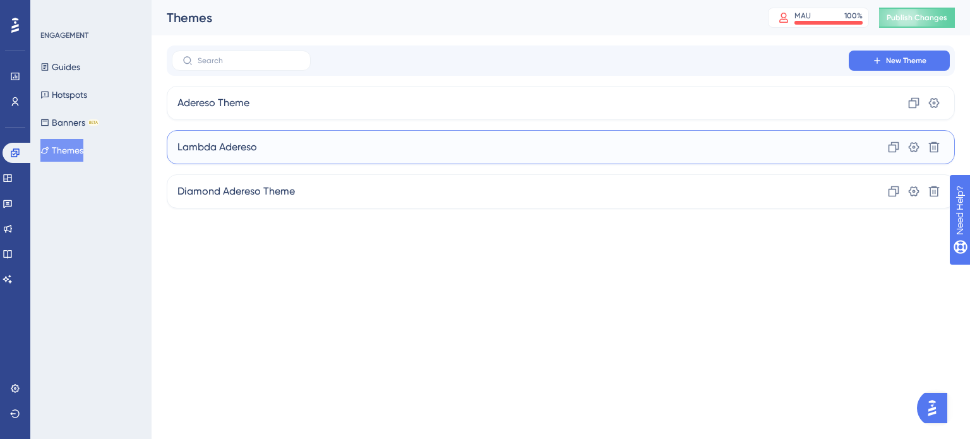
click at [280, 143] on div "Lambda Adereso Clone Settings Delete" at bounding box center [561, 147] width 788 height 34
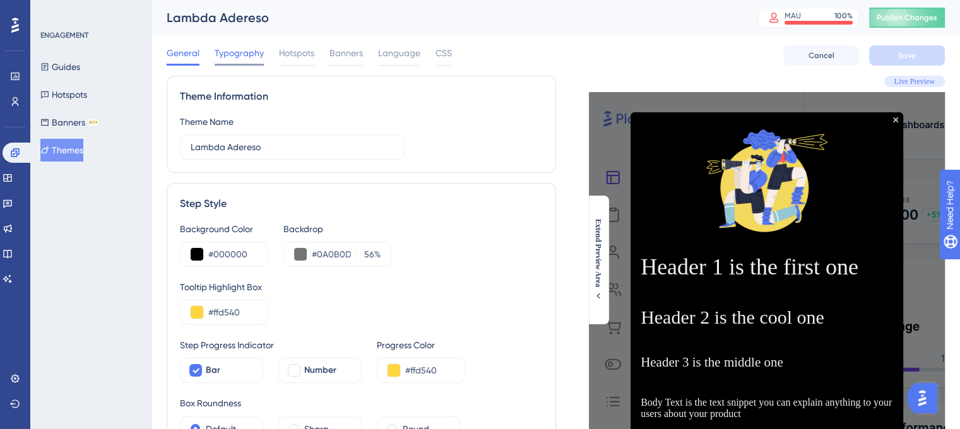
click at [256, 55] on span "Typography" at bounding box center [239, 52] width 49 height 15
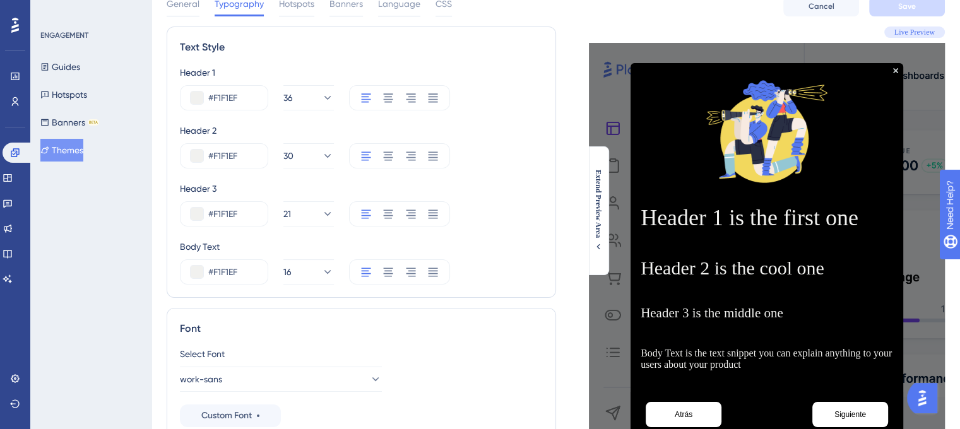
scroll to position [126, 0]
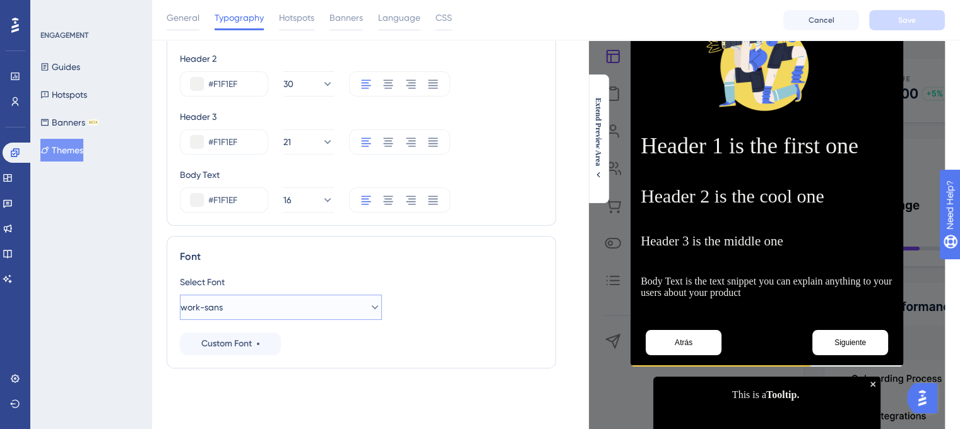
click at [318, 301] on button "work-sans" at bounding box center [281, 307] width 202 height 25
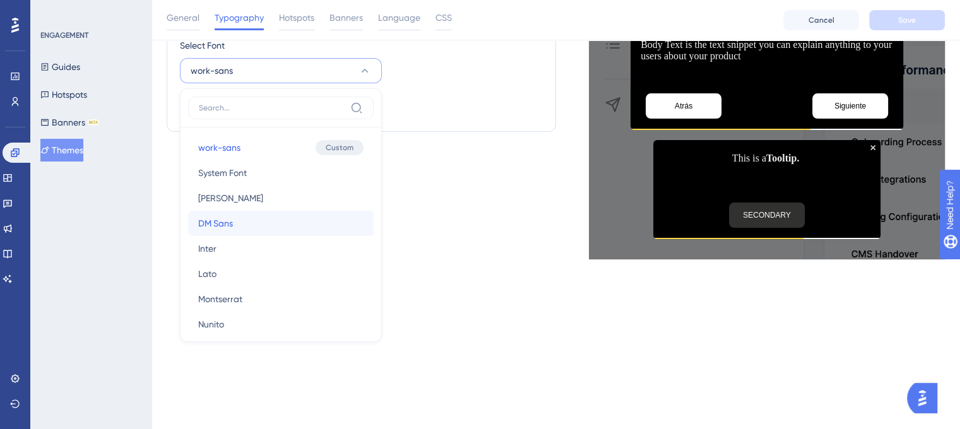
click at [236, 217] on button "DM Sans DM Sans" at bounding box center [281, 223] width 186 height 25
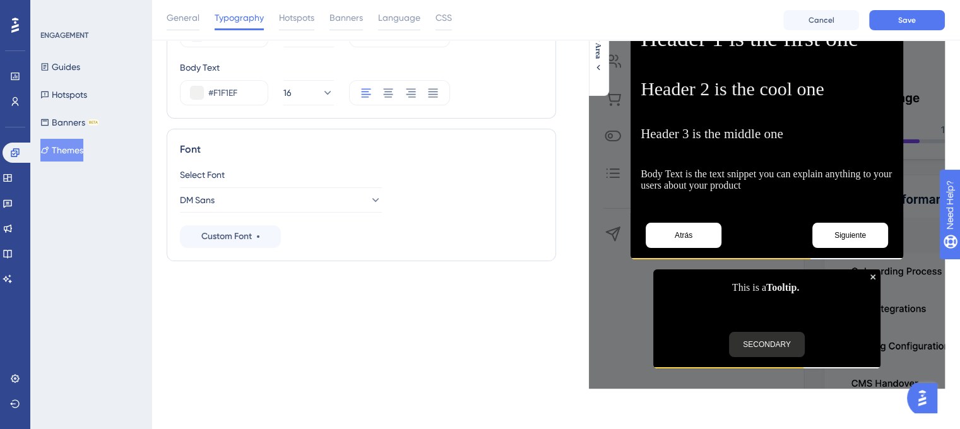
scroll to position [170, 0]
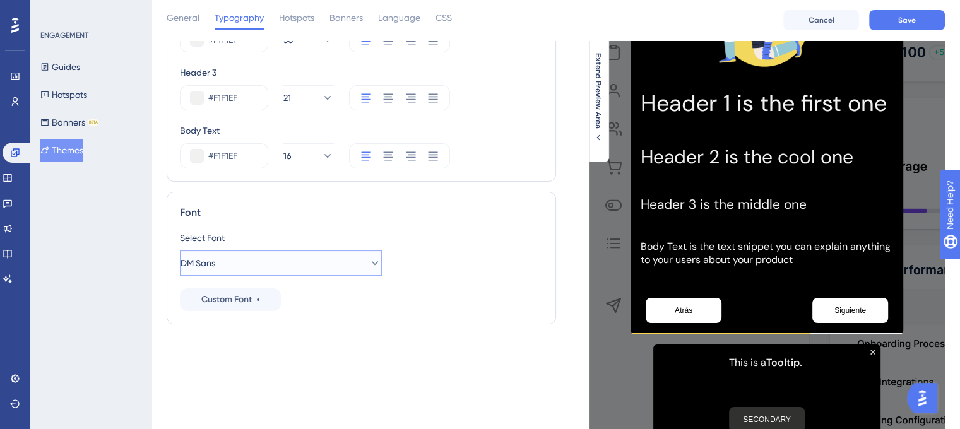
click at [290, 259] on button "DM Sans" at bounding box center [281, 263] width 202 height 25
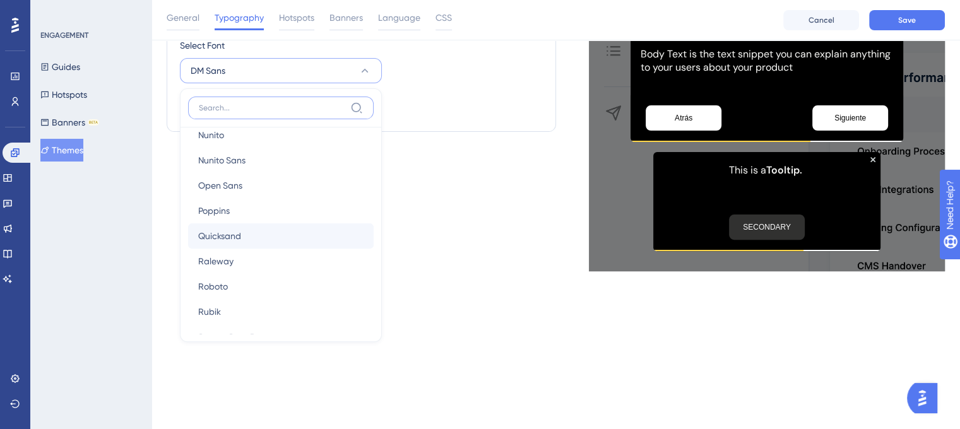
scroll to position [212, 0]
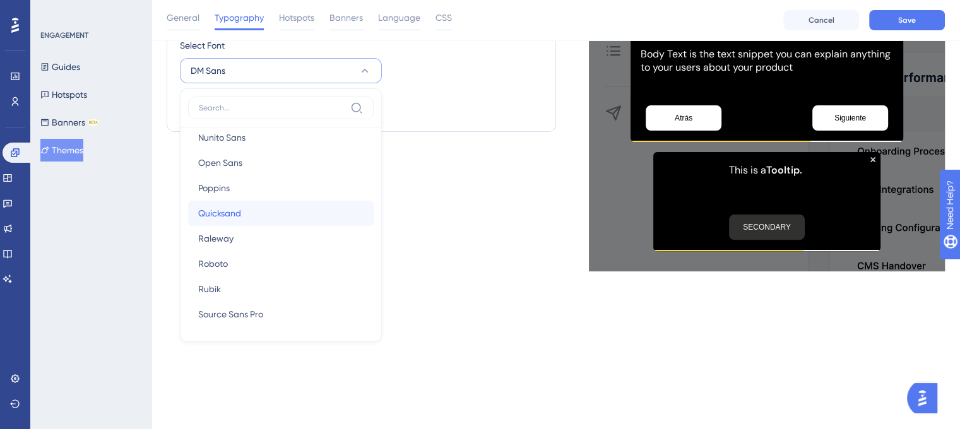
click at [237, 214] on span "Quicksand" at bounding box center [219, 213] width 43 height 15
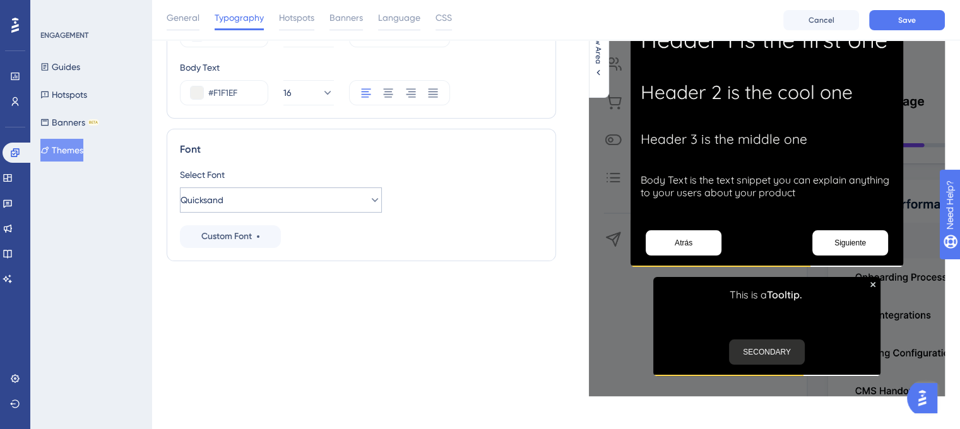
scroll to position [241, 0]
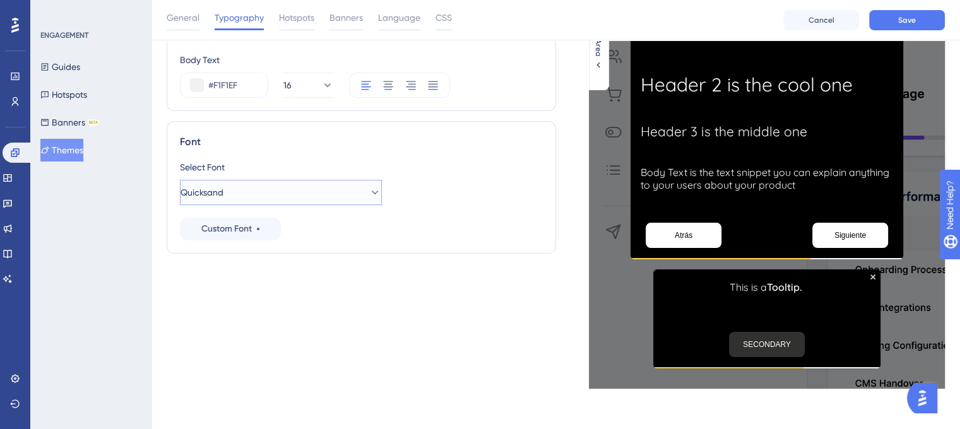
click at [294, 198] on button "Quicksand" at bounding box center [281, 192] width 202 height 25
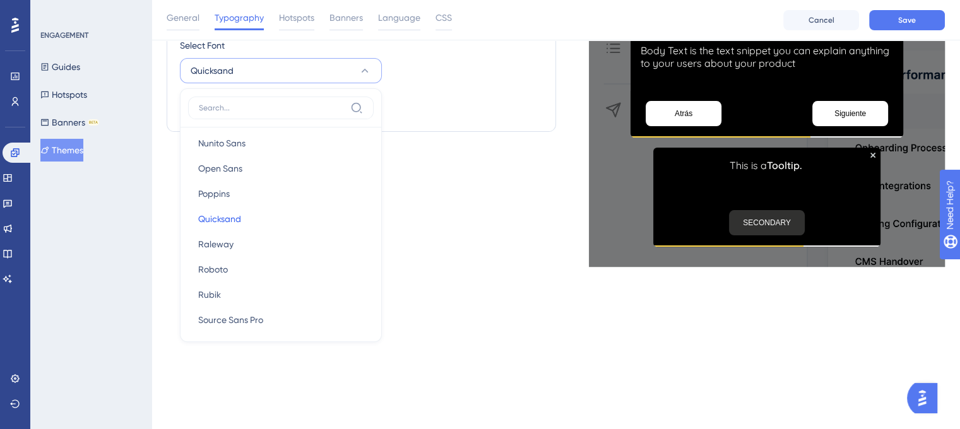
scroll to position [212, 0]
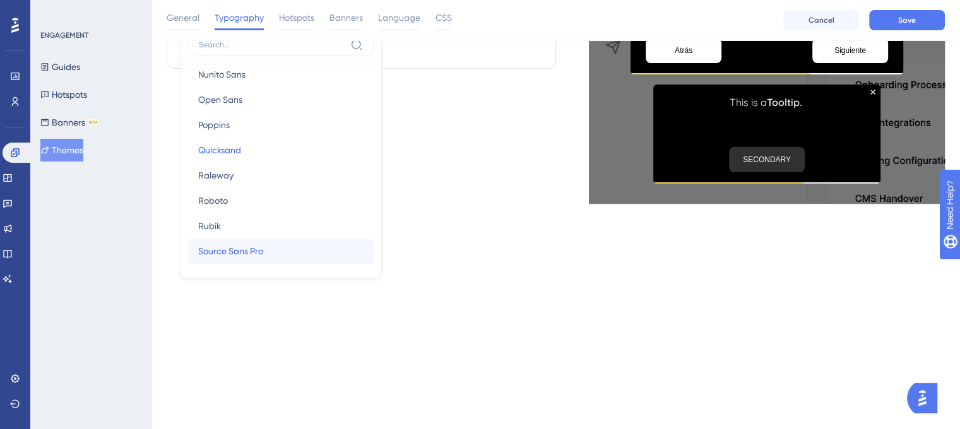
click at [245, 252] on span "Source Sans Pro" at bounding box center [230, 251] width 65 height 15
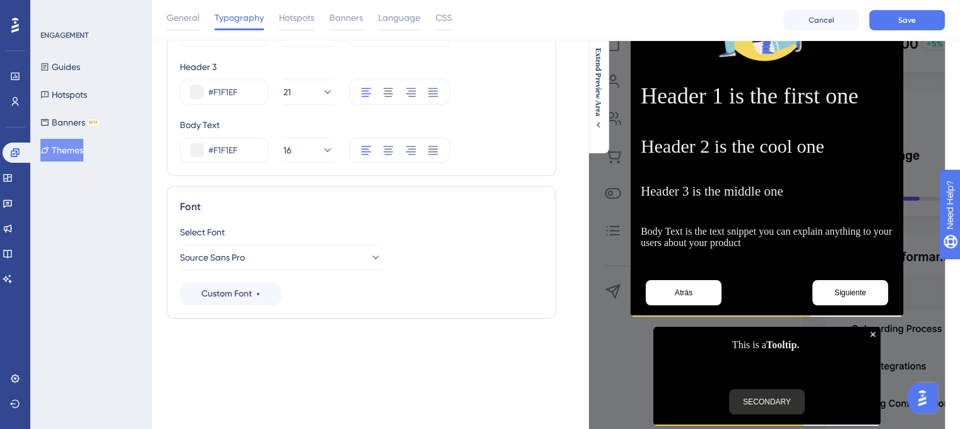
scroll to position [107, 0]
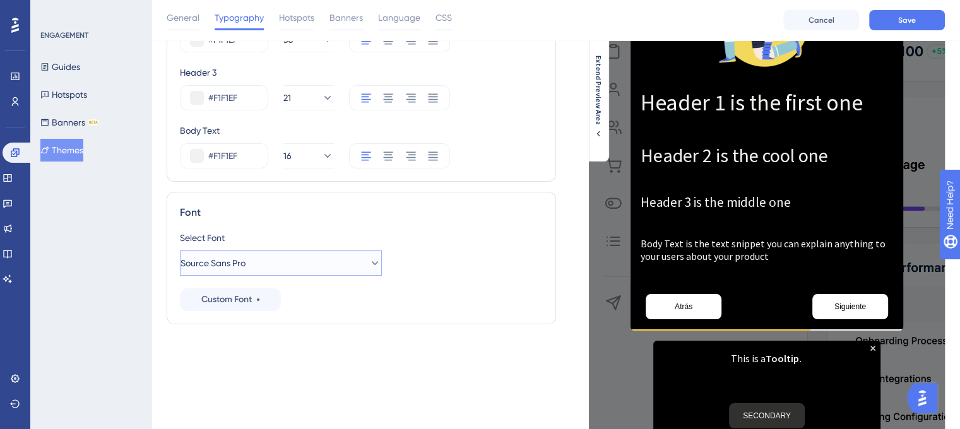
click at [246, 257] on span "Source Sans Pro" at bounding box center [213, 263] width 65 height 15
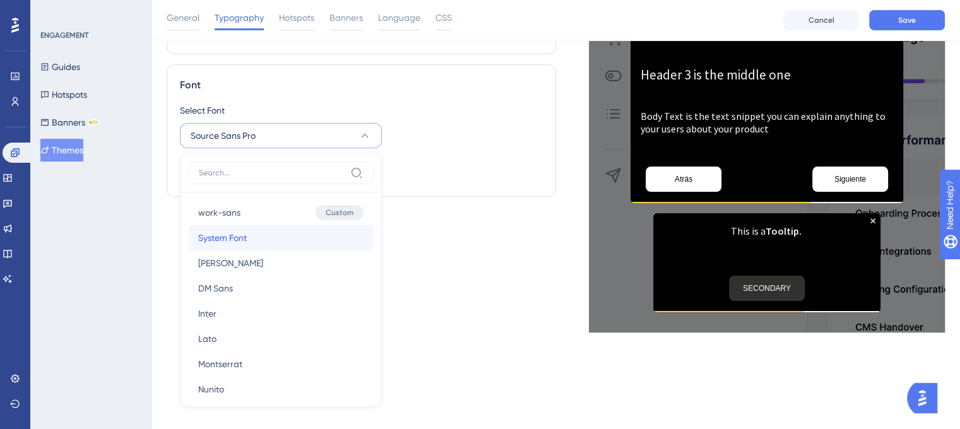
click at [248, 244] on button "System Font System Font" at bounding box center [281, 237] width 186 height 25
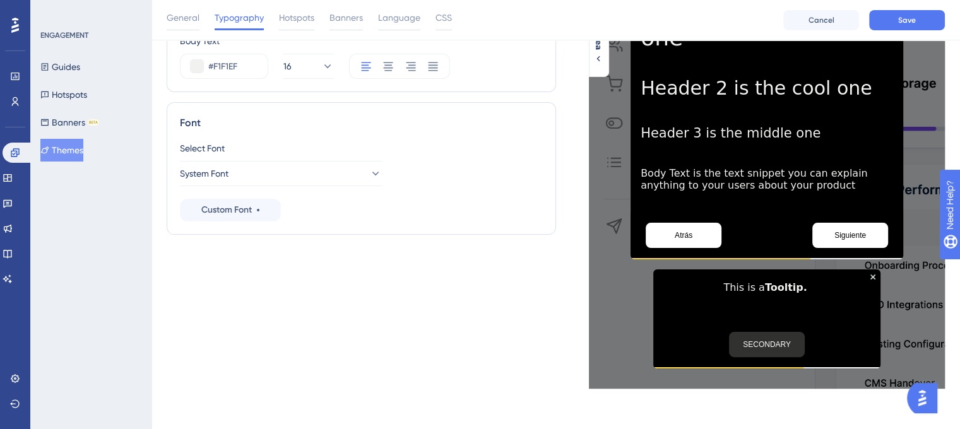
scroll to position [247, 0]
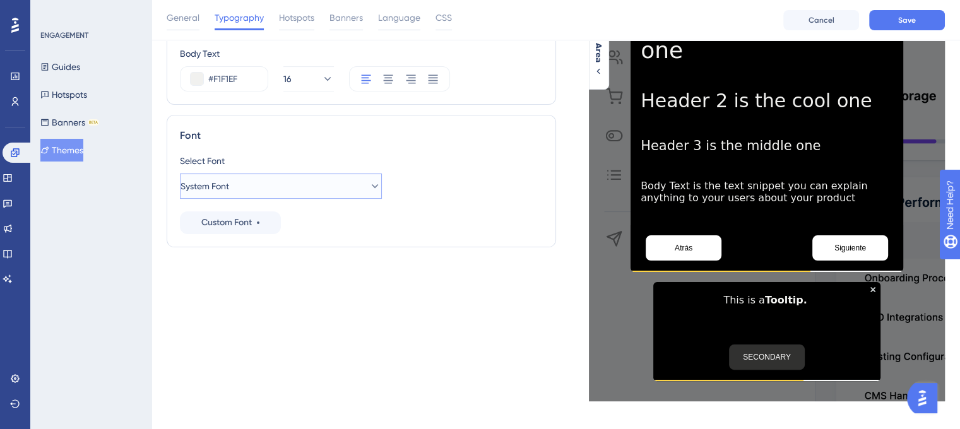
click at [267, 189] on button "System Font" at bounding box center [281, 186] width 202 height 25
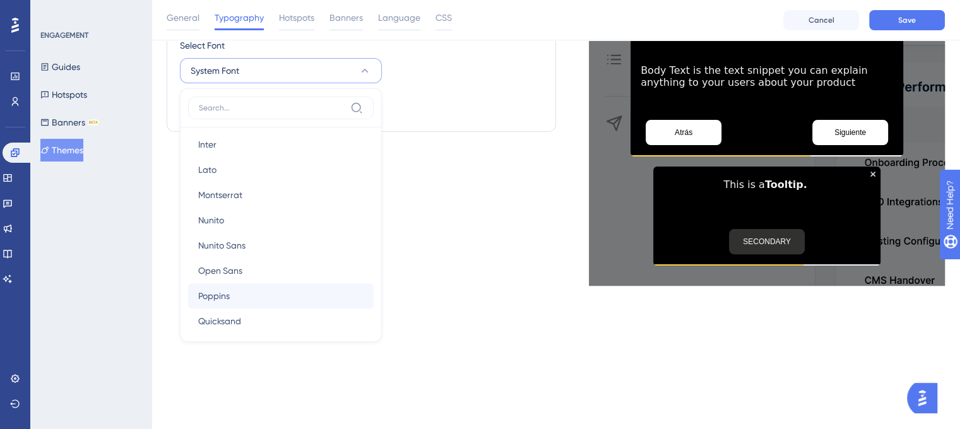
scroll to position [126, 0]
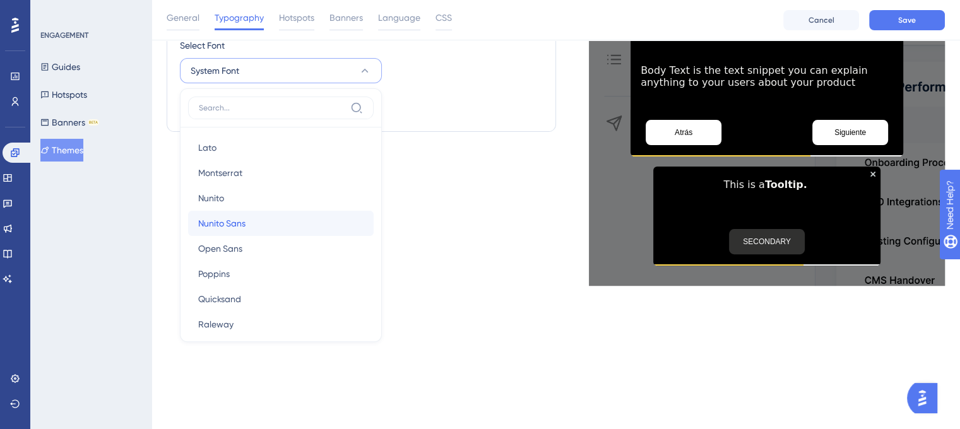
click at [243, 224] on span "Nunito Sans" at bounding box center [221, 223] width 47 height 15
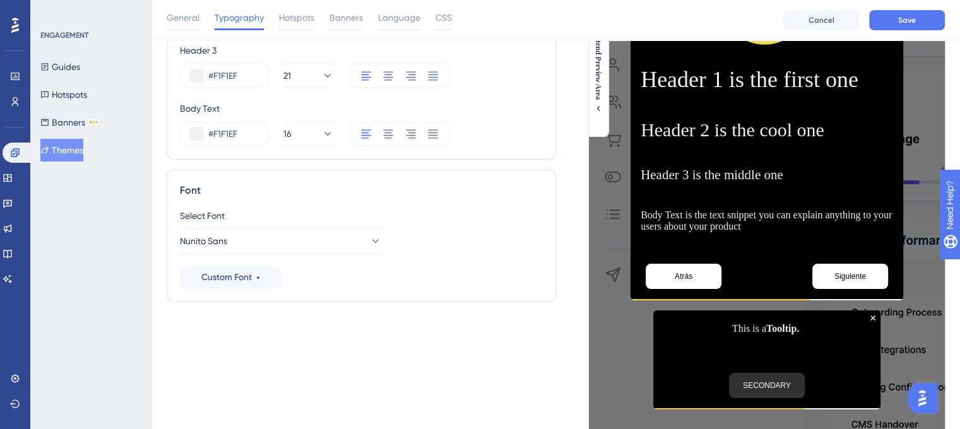
scroll to position [170, 0]
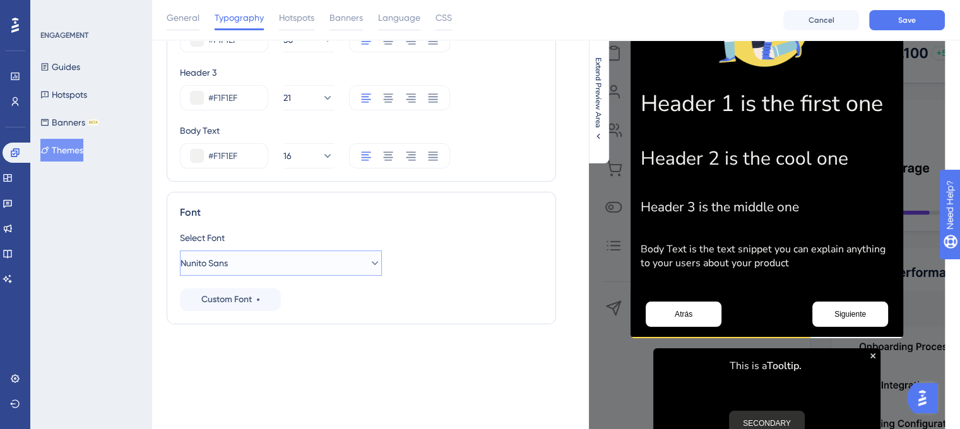
click at [243, 266] on button "Nunito Sans" at bounding box center [281, 263] width 202 height 25
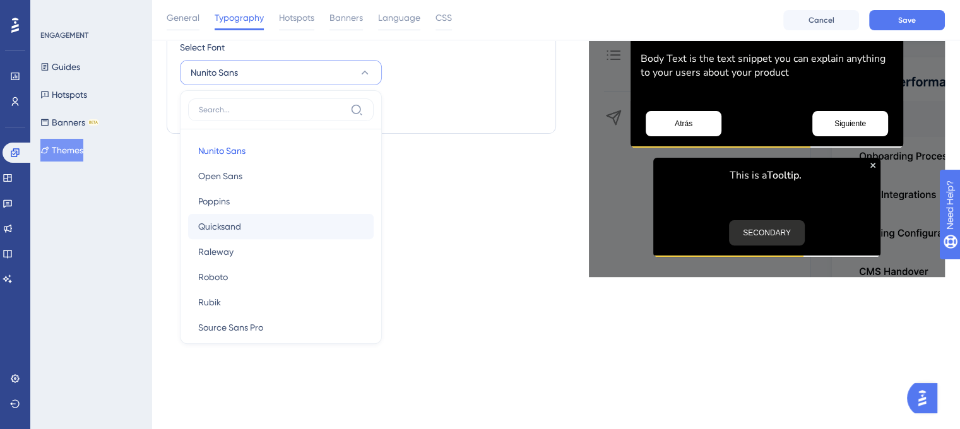
scroll to position [212, 0]
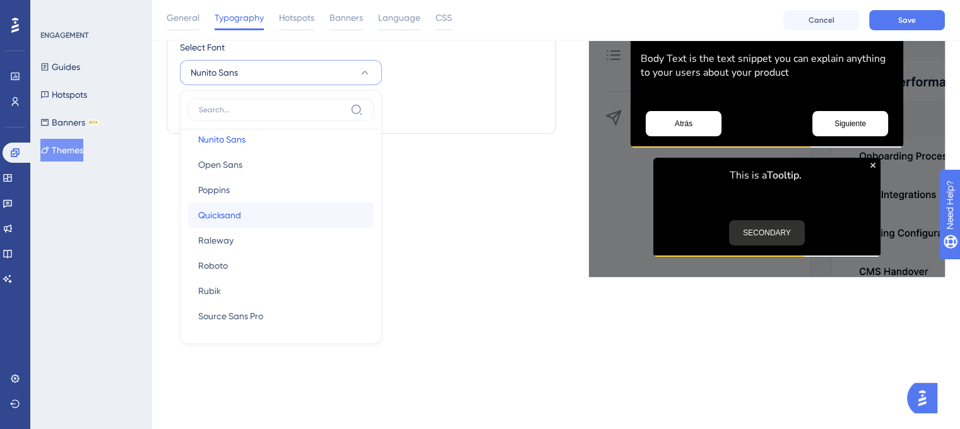
click at [239, 219] on span "Quicksand" at bounding box center [219, 215] width 43 height 15
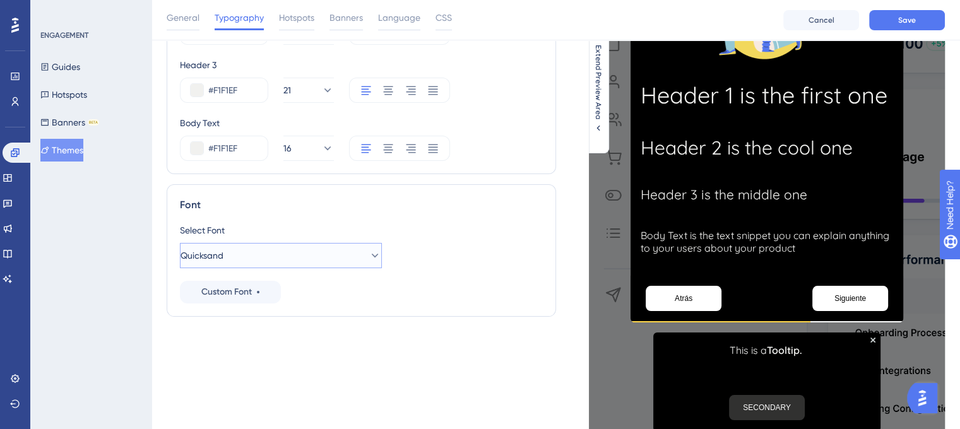
click at [273, 256] on button "Quicksand" at bounding box center [281, 255] width 202 height 25
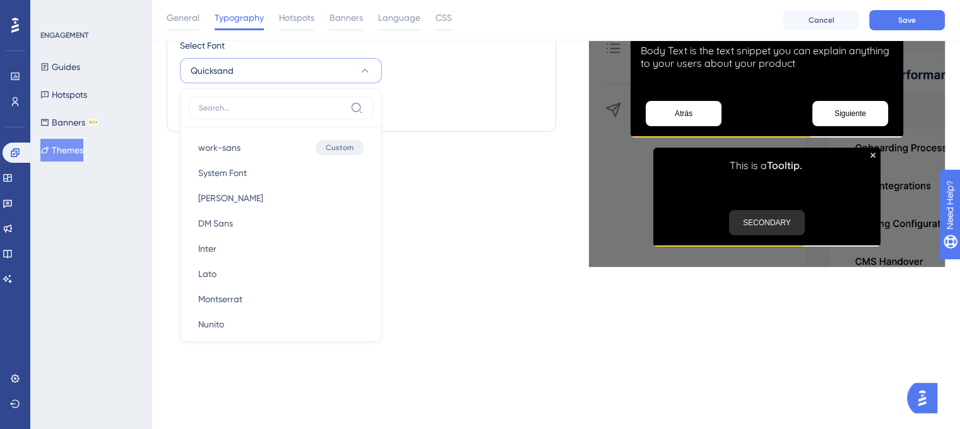
scroll to position [212, 0]
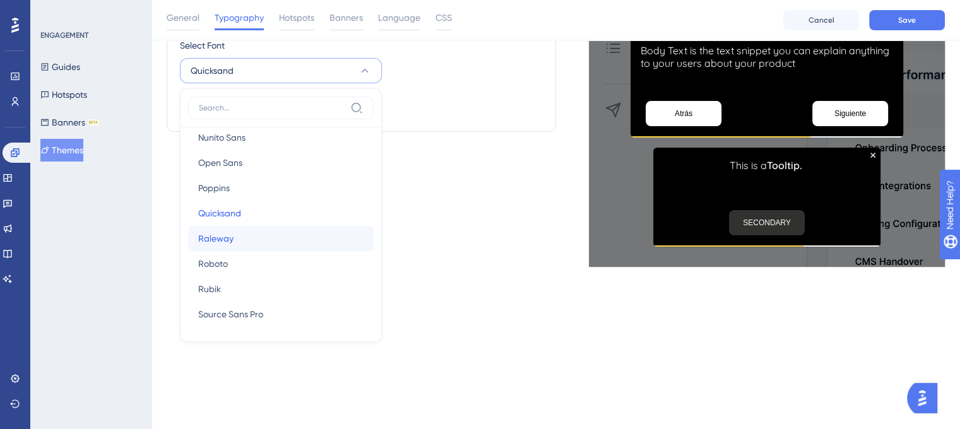
click at [247, 238] on button "Raleway Raleway" at bounding box center [281, 238] width 186 height 25
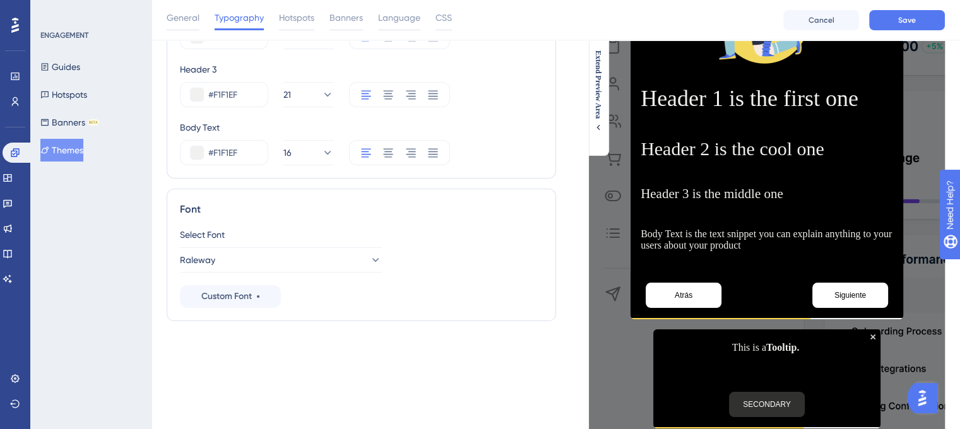
scroll to position [170, 0]
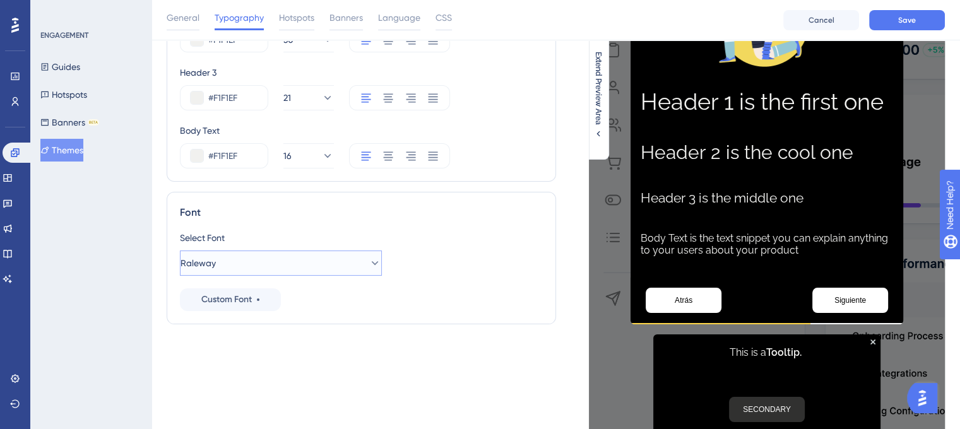
click at [247, 266] on button "Raleway" at bounding box center [281, 263] width 202 height 25
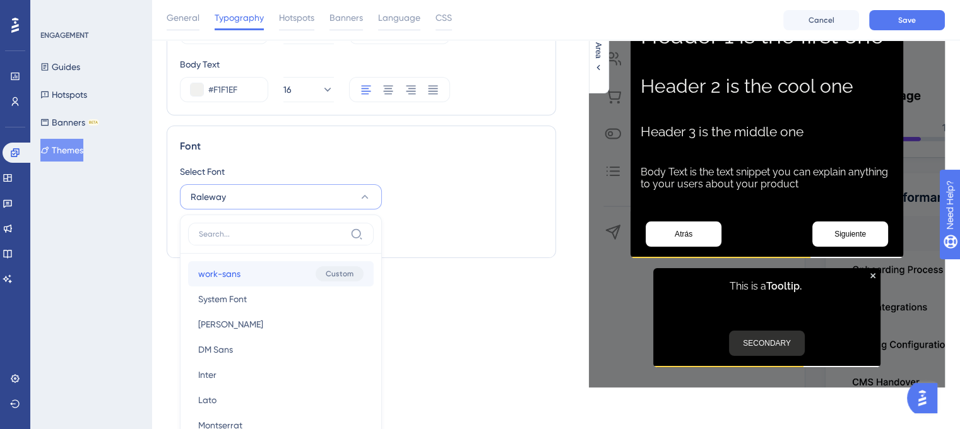
click at [265, 277] on button "work-sans work-sans Custom" at bounding box center [281, 273] width 186 height 25
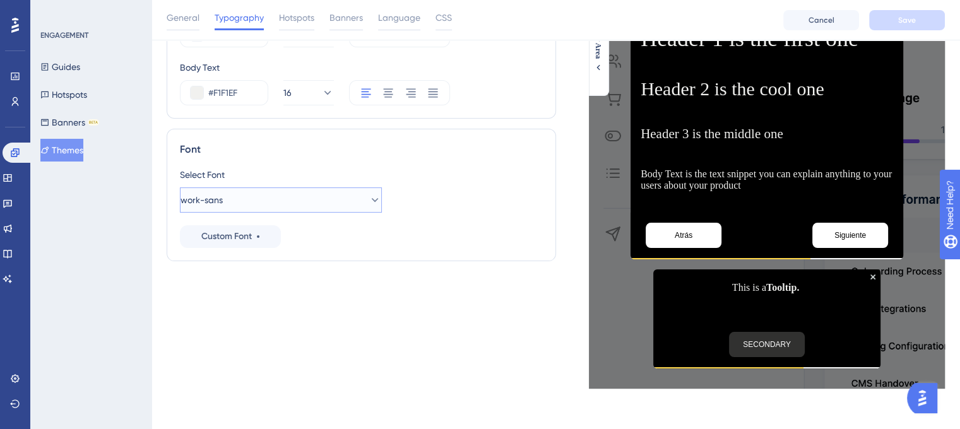
click at [260, 194] on button "work-sans" at bounding box center [281, 200] width 202 height 25
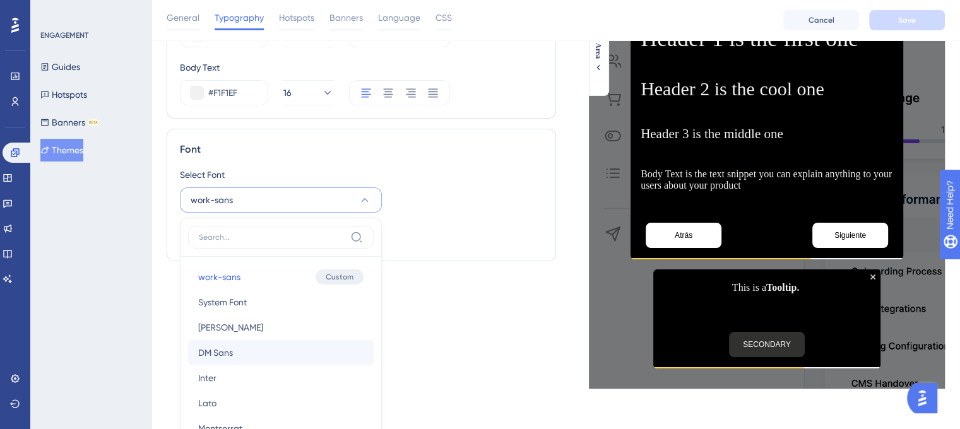
scroll to position [363, 0]
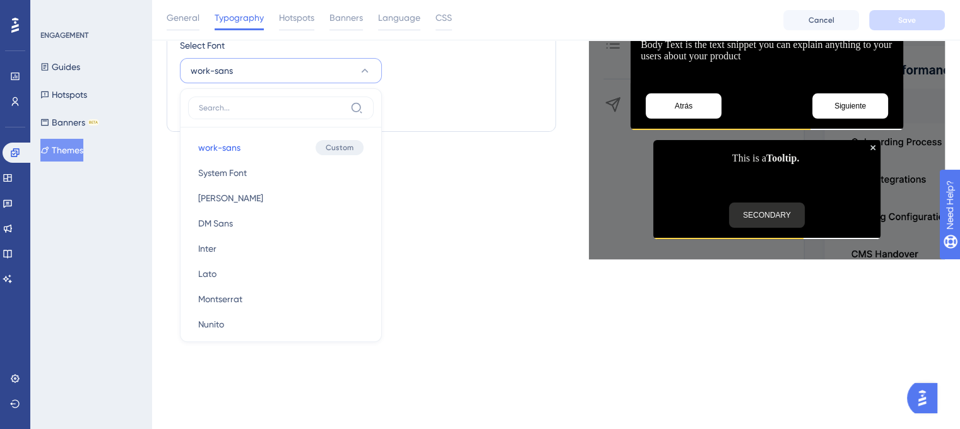
click at [427, 105] on div "Select Font work-sans work-sans work-sans Custom System Font System Font [PERSO…" at bounding box center [361, 78] width 363 height 81
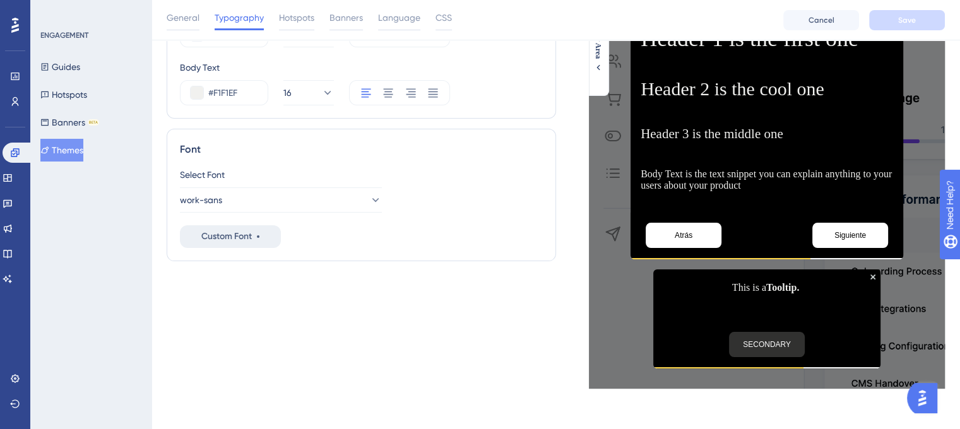
click at [244, 239] on span "Custom Font" at bounding box center [226, 236] width 51 height 15
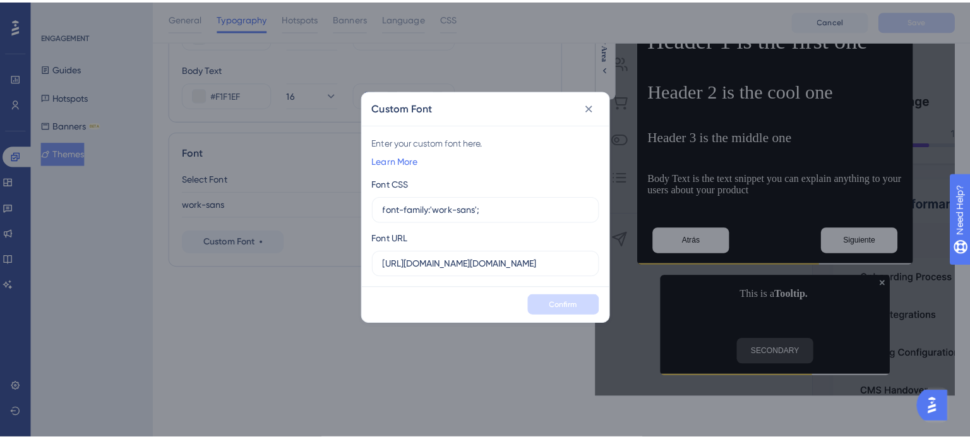
scroll to position [224, 0]
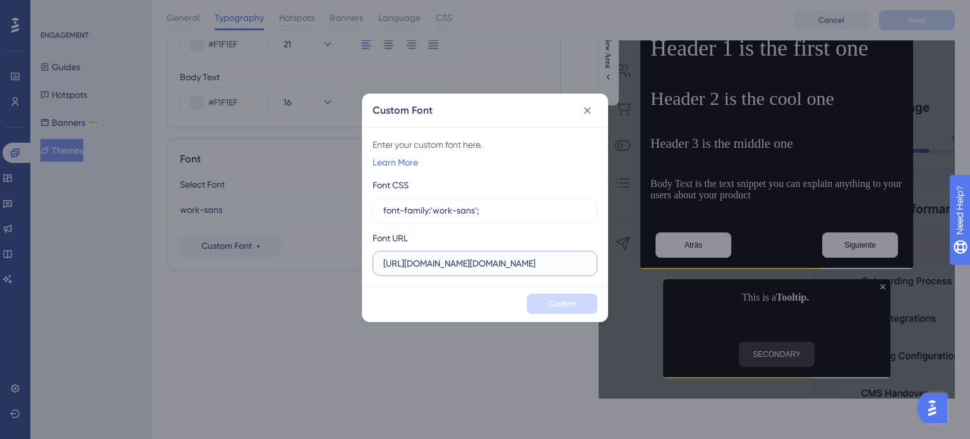
click at [504, 267] on input "[URL][DOMAIN_NAME][DOMAIN_NAME]" at bounding box center [484, 263] width 203 height 14
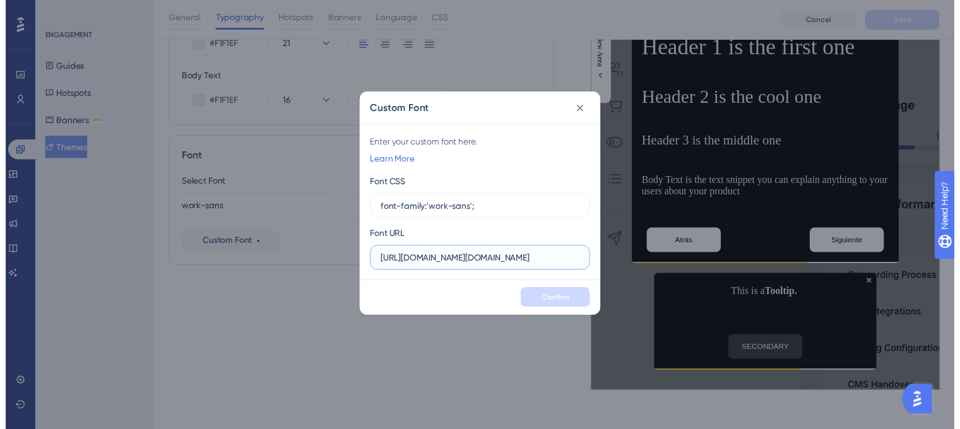
scroll to position [0, 0]
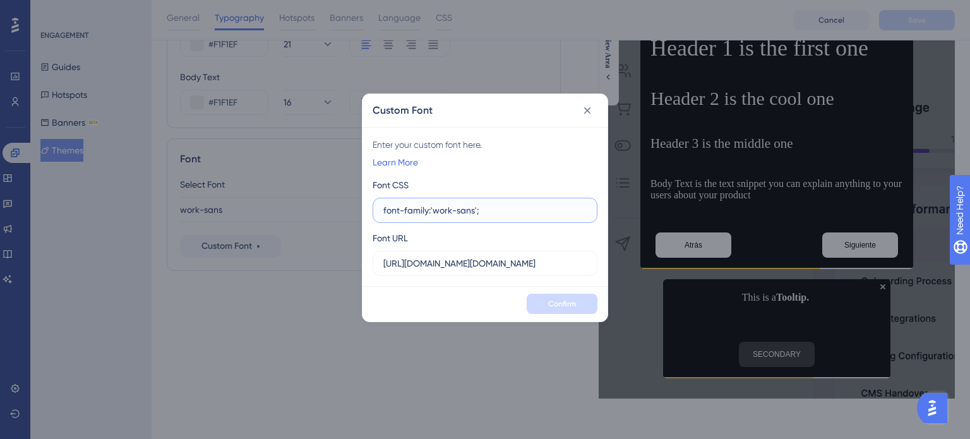
click at [475, 208] on input "font-family:'work-sans';" at bounding box center [484, 210] width 203 height 14
click at [575, 299] on span "Confirm" at bounding box center [562, 304] width 28 height 10
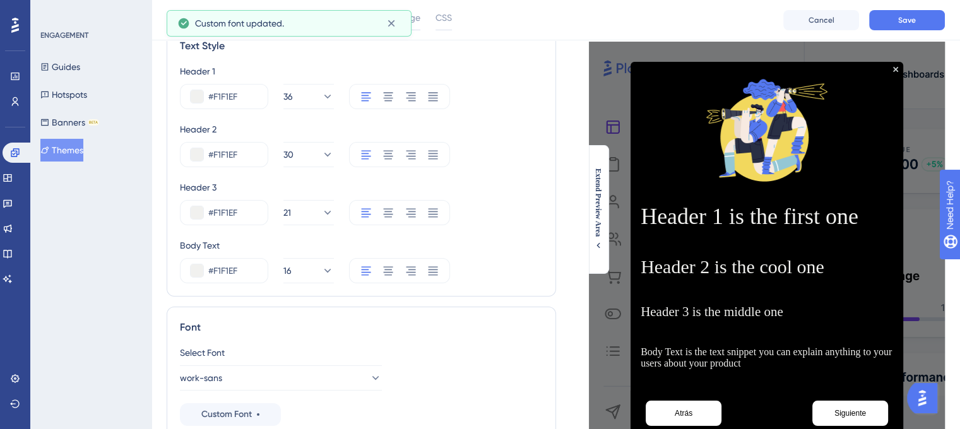
scroll to position [35, 0]
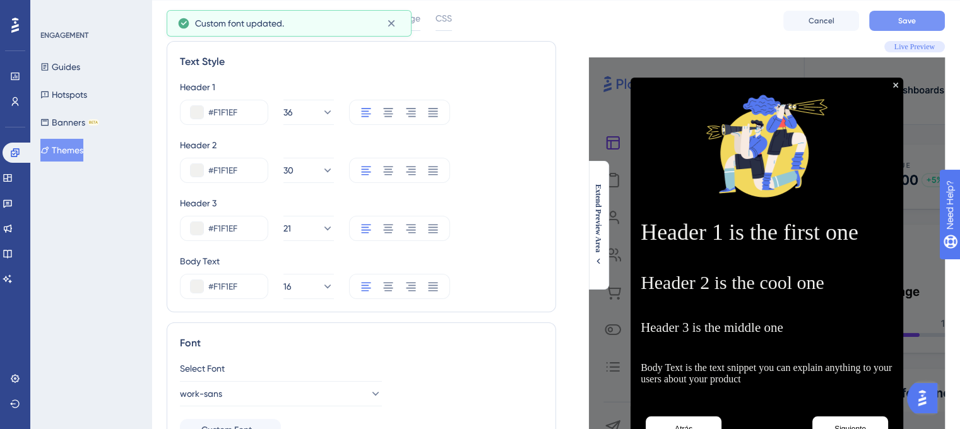
click at [914, 26] on button "Save" at bounding box center [907, 21] width 76 height 20
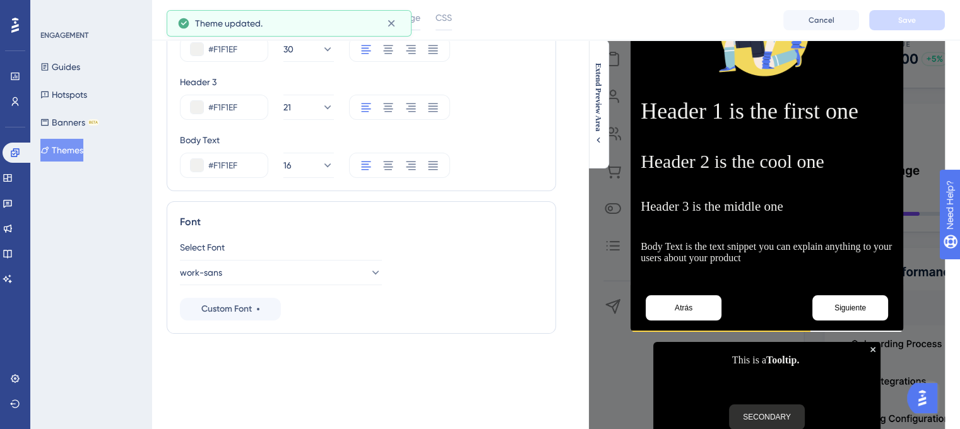
scroll to position [98, 0]
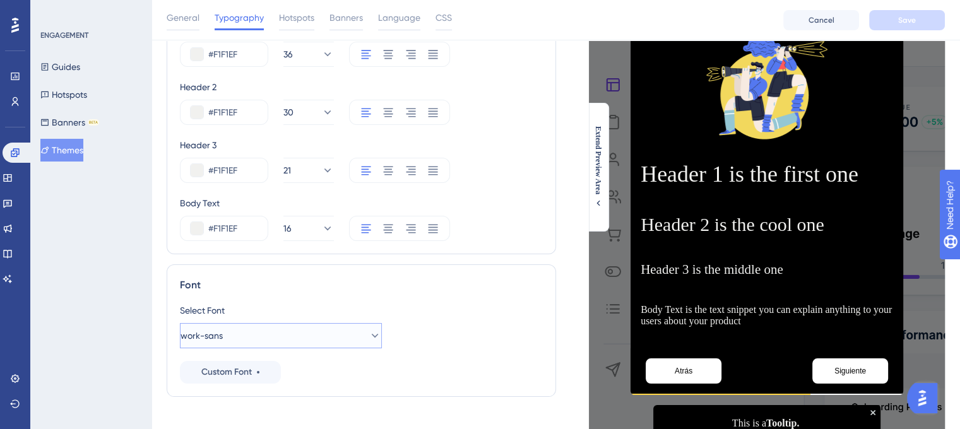
click at [273, 330] on button "work-sans" at bounding box center [281, 335] width 202 height 25
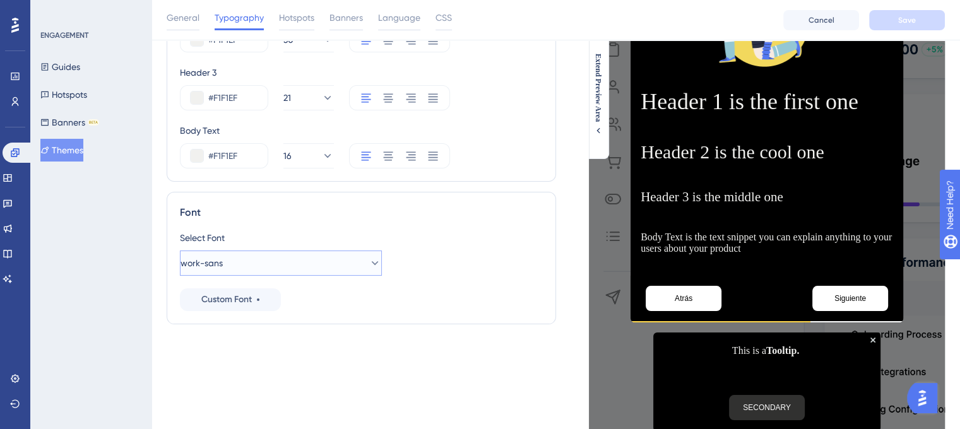
click at [259, 261] on button "work-sans" at bounding box center [281, 263] width 202 height 25
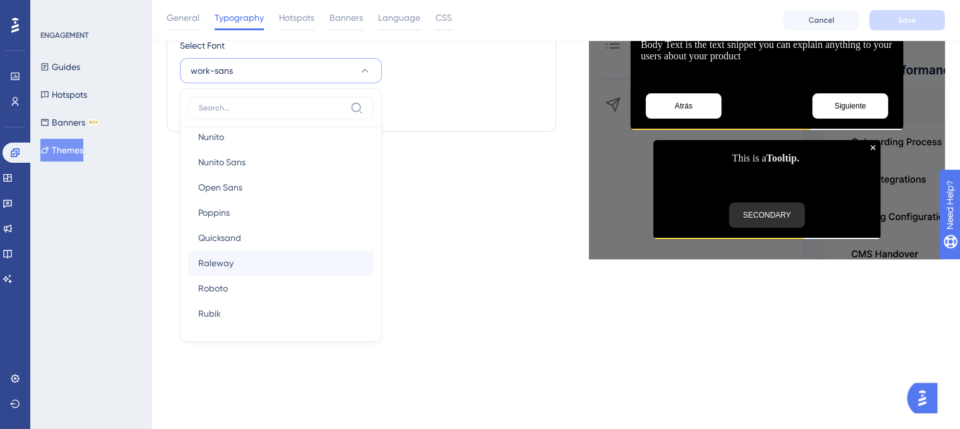
scroll to position [189, 0]
click at [263, 259] on button "Raleway Raleway" at bounding box center [281, 261] width 186 height 25
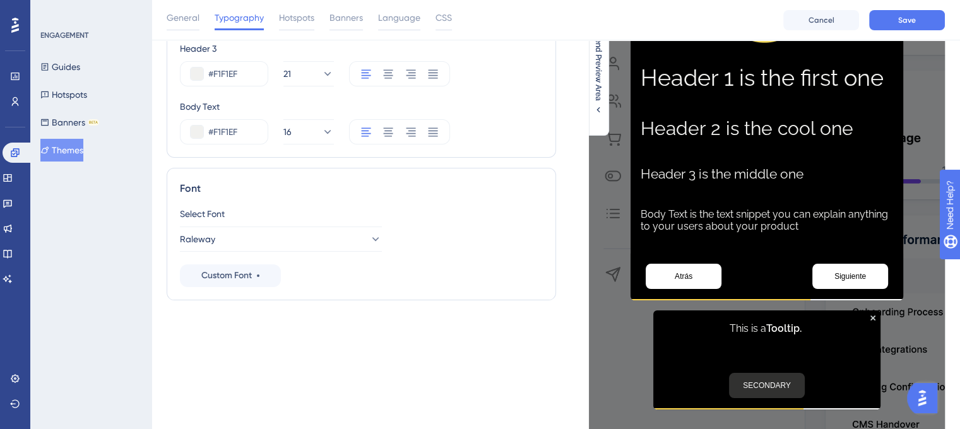
scroll to position [173, 0]
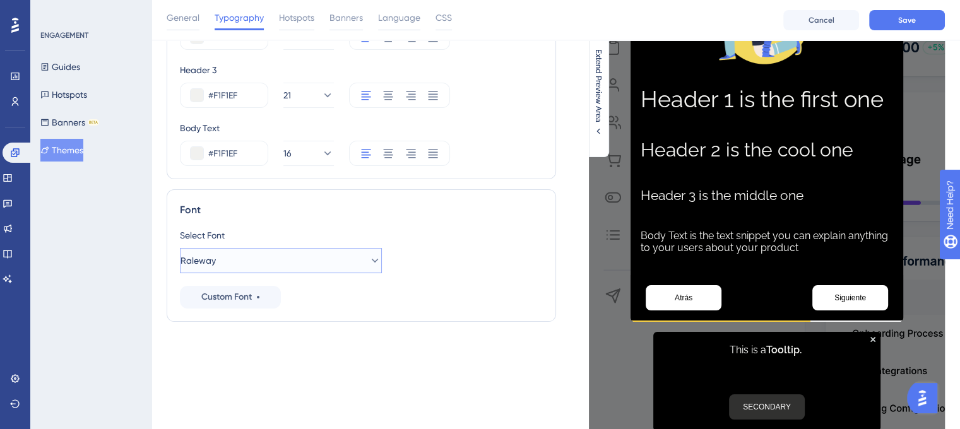
click at [251, 267] on button "Raleway" at bounding box center [281, 260] width 202 height 25
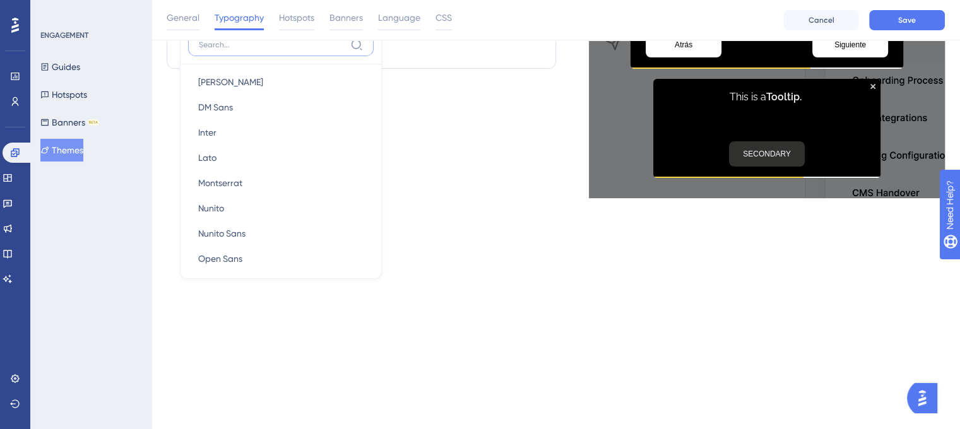
scroll to position [23, 0]
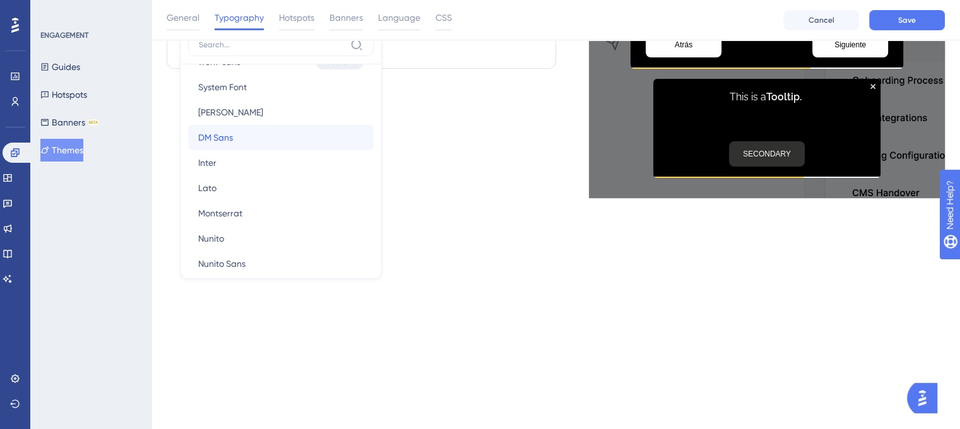
click at [224, 132] on span "DM Sans" at bounding box center [215, 137] width 35 height 15
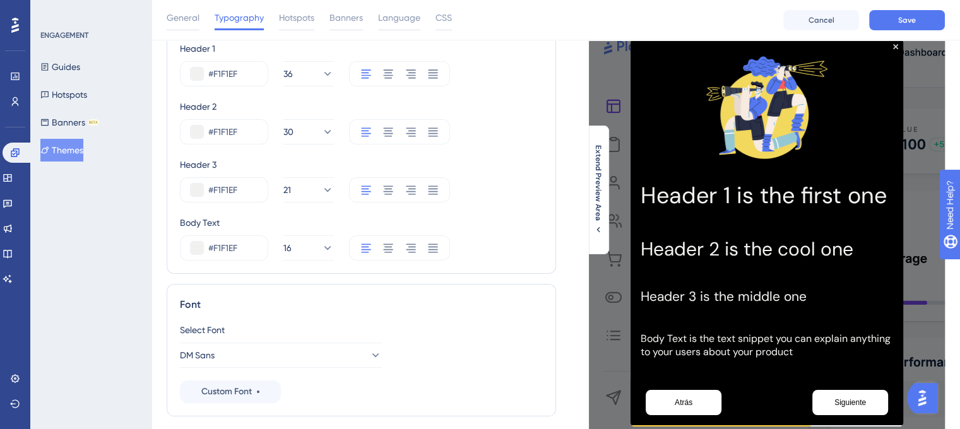
scroll to position [56, 0]
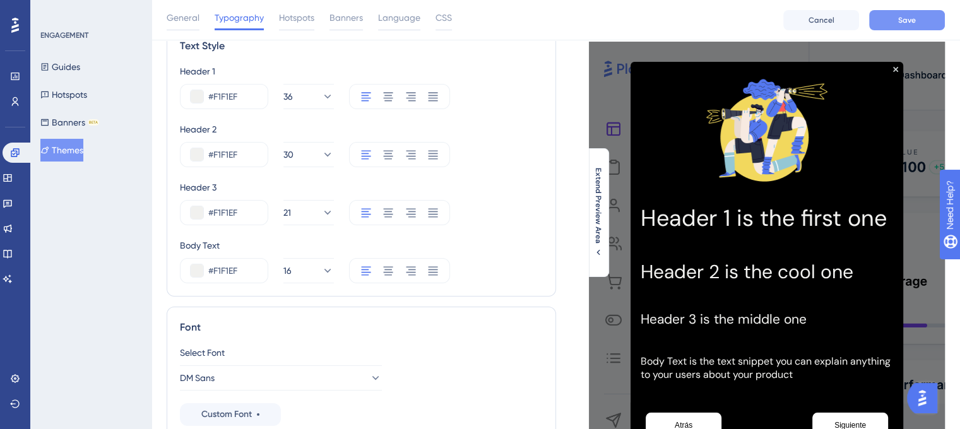
click at [889, 17] on button "Save" at bounding box center [907, 20] width 76 height 20
